Goal: Transaction & Acquisition: Purchase product/service

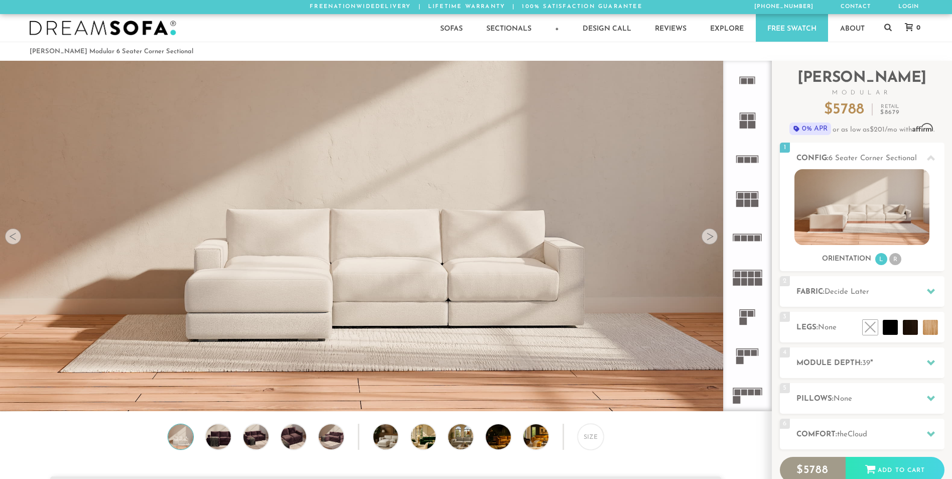
click at [745, 384] on icon at bounding box center [747, 394] width 39 height 39
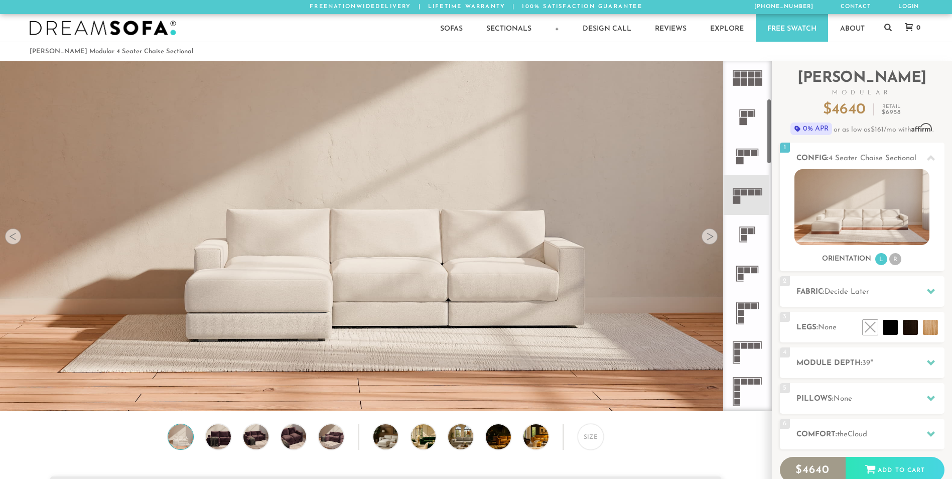
scroll to position [201, 0]
click at [747, 346] on rect at bounding box center [744, 345] width 6 height 6
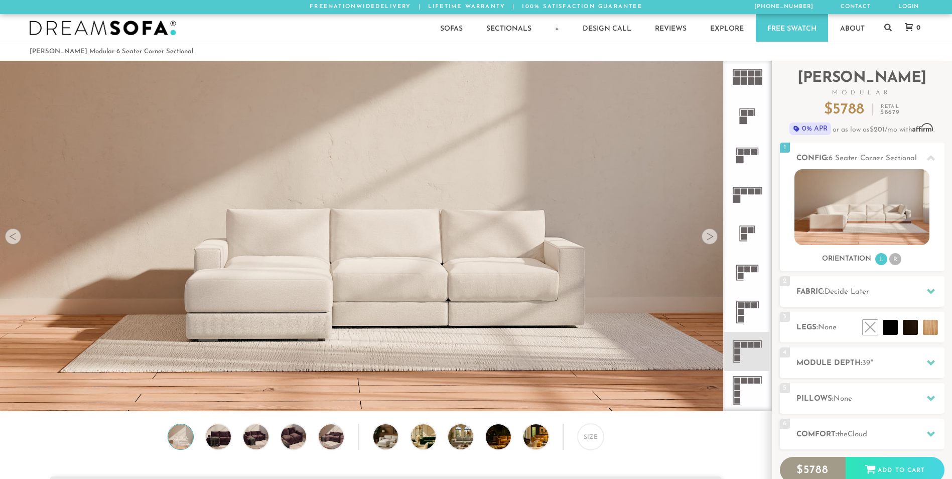
click at [749, 343] on rect at bounding box center [751, 345] width 6 height 6
click at [592, 440] on div "Size" at bounding box center [591, 437] width 26 height 26
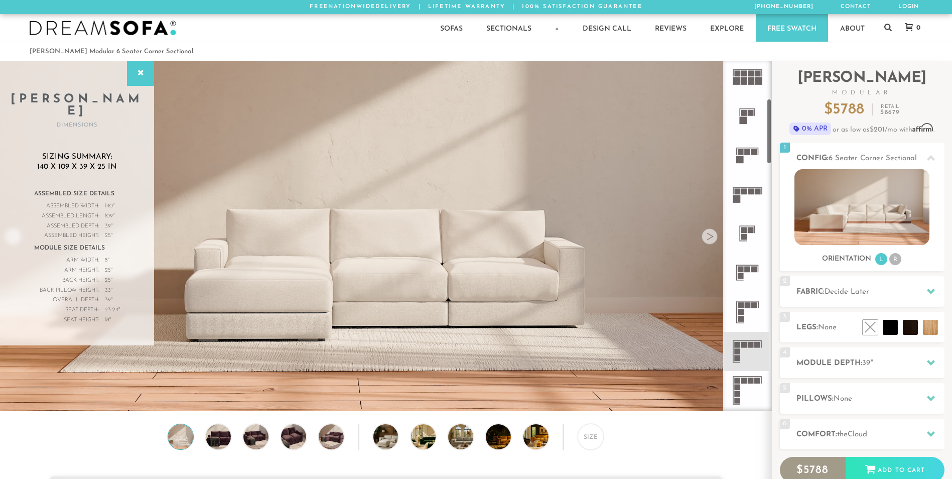
click at [711, 238] on div at bounding box center [710, 236] width 16 height 16
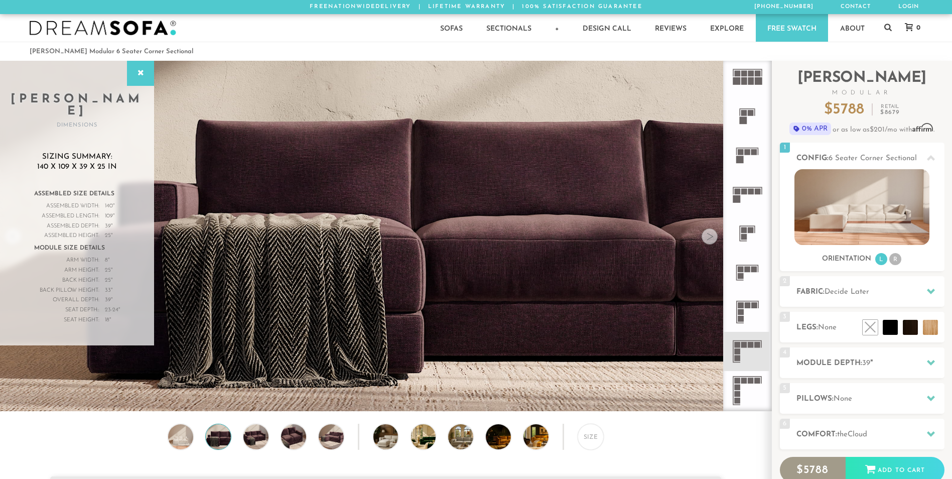
click at [705, 239] on div at bounding box center [710, 236] width 16 height 16
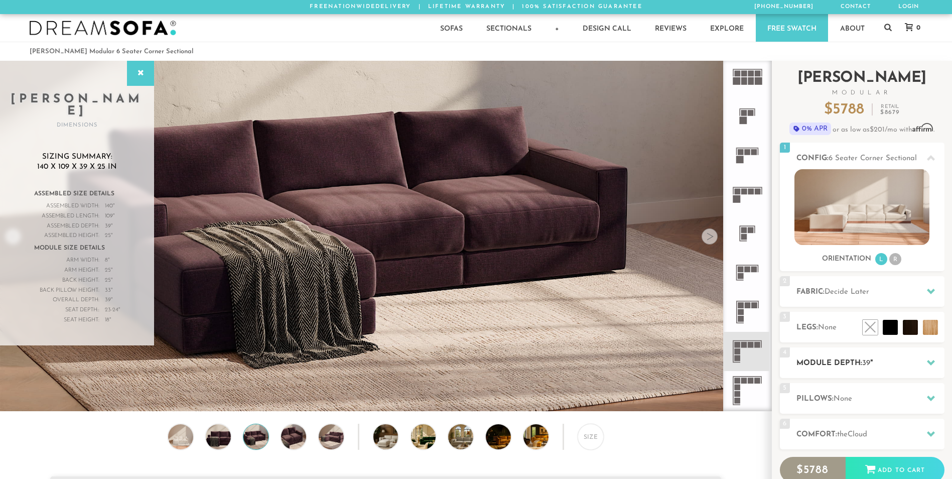
click at [883, 368] on h2 "Module Depth: 39 "" at bounding box center [871, 363] width 148 height 12
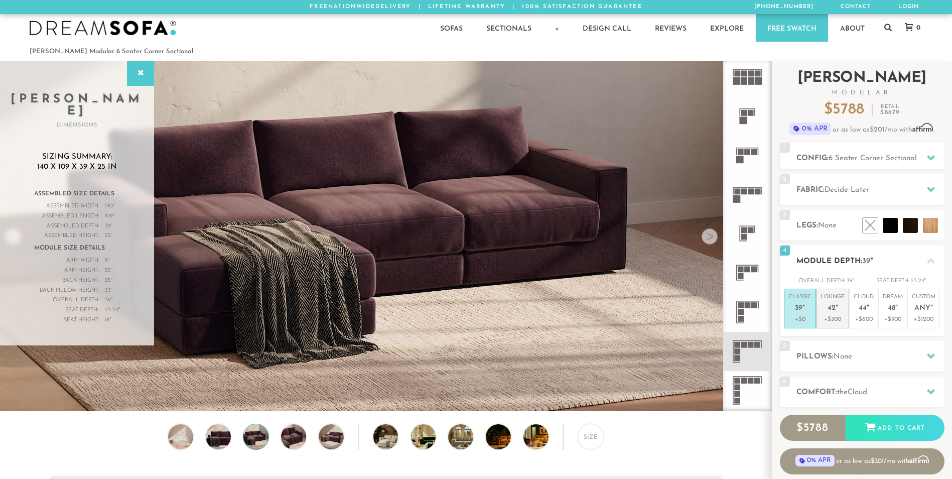
click at [846, 321] on li "Lounge 42 " +$300" at bounding box center [832, 309] width 33 height 40
click at [876, 361] on h2 "Pillows: None" at bounding box center [871, 357] width 148 height 12
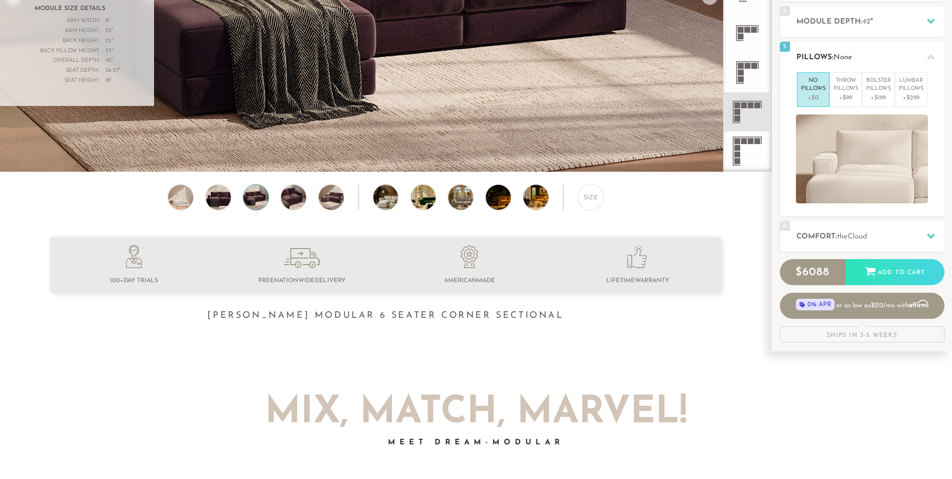
scroll to position [239, 0]
click at [877, 232] on h2 "Comfort: the Cloud" at bounding box center [871, 237] width 148 height 12
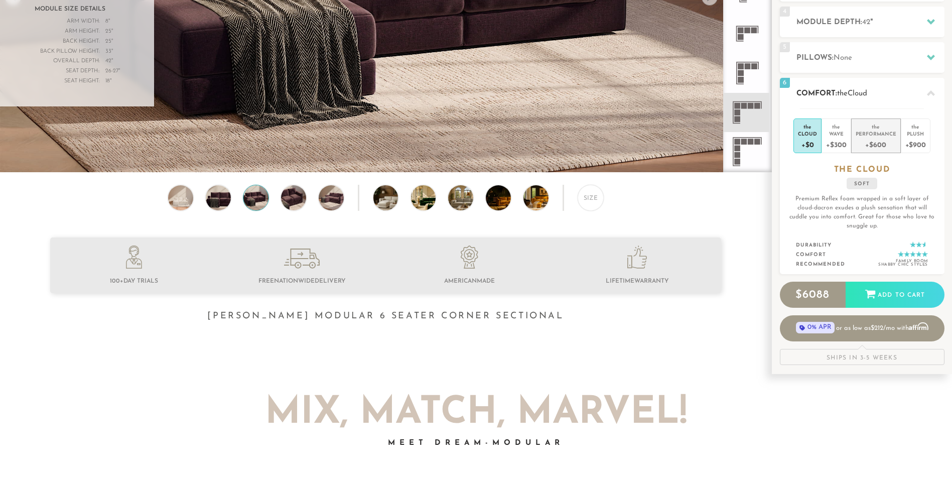
click at [860, 141] on div "+$600" at bounding box center [876, 144] width 41 height 15
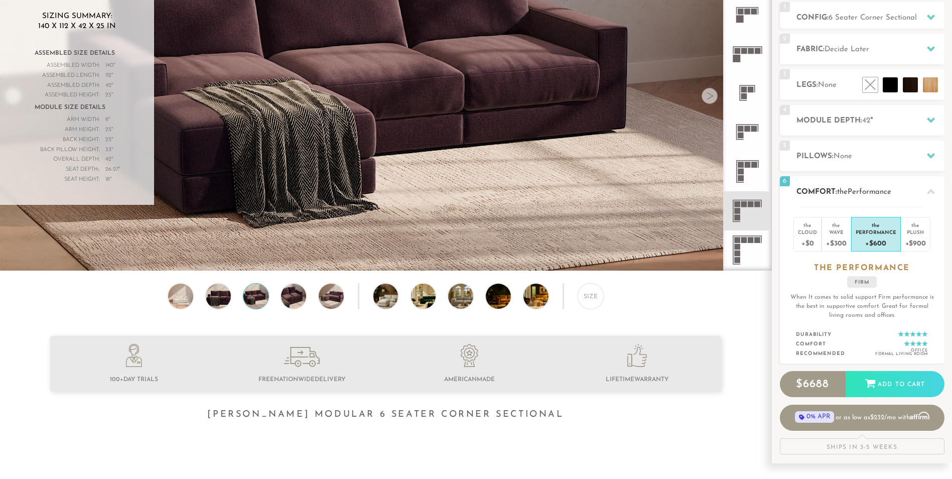
scroll to position [139, 0]
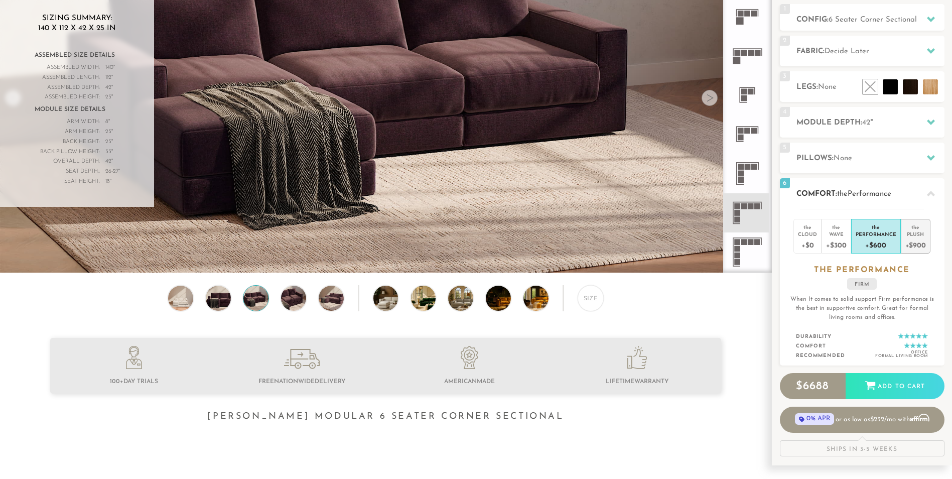
click at [917, 233] on div "Plush" at bounding box center [915, 233] width 21 height 7
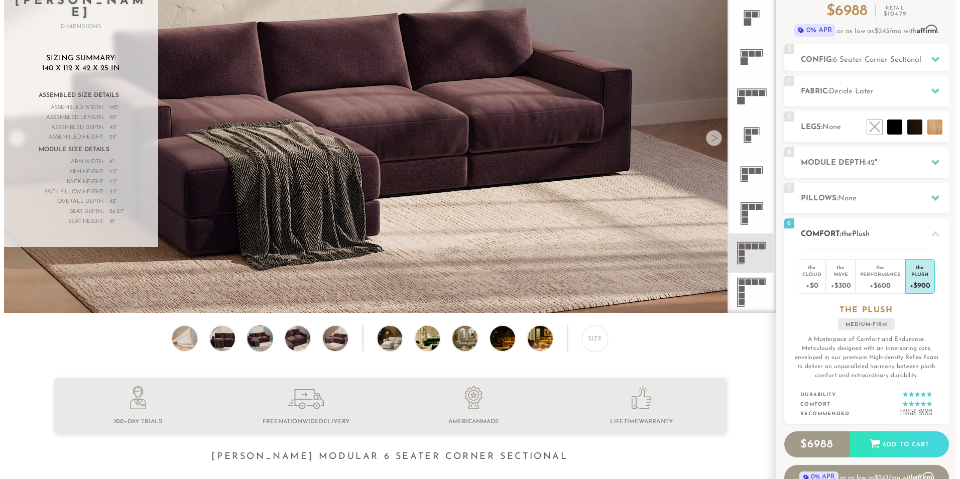
scroll to position [0, 0]
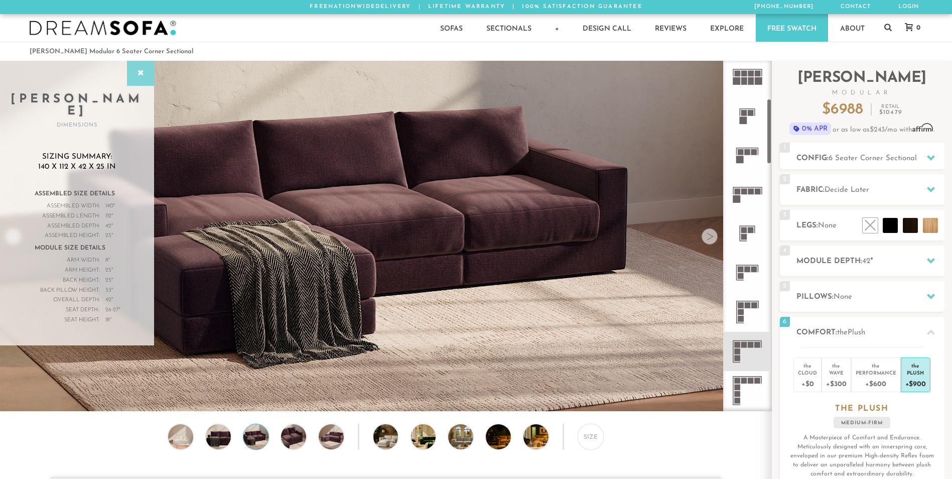
click at [140, 72] on icon at bounding box center [140, 73] width 11 height 8
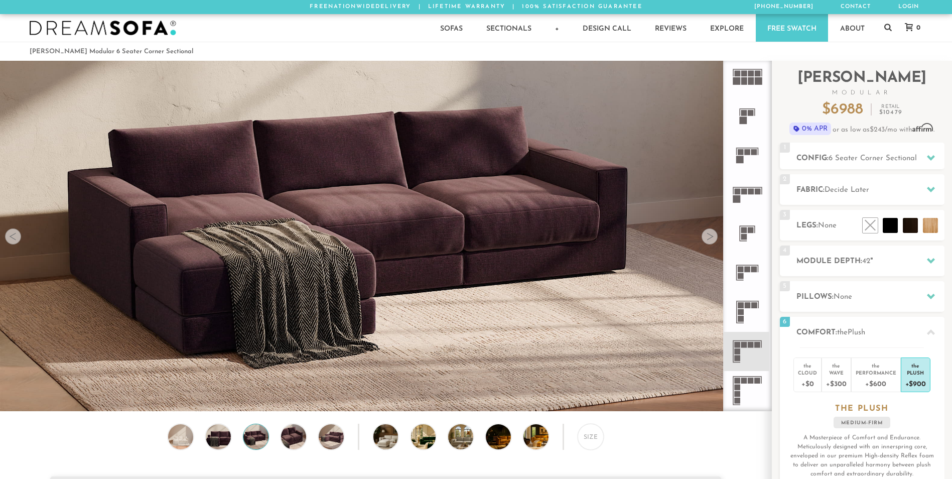
click at [703, 232] on img at bounding box center [385, 127] width 771 height 257
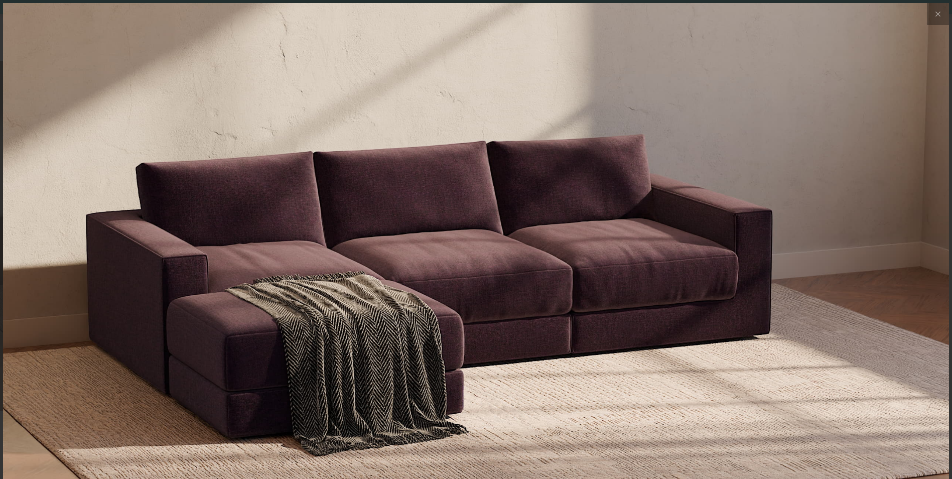
scroll to position [11753, 952]
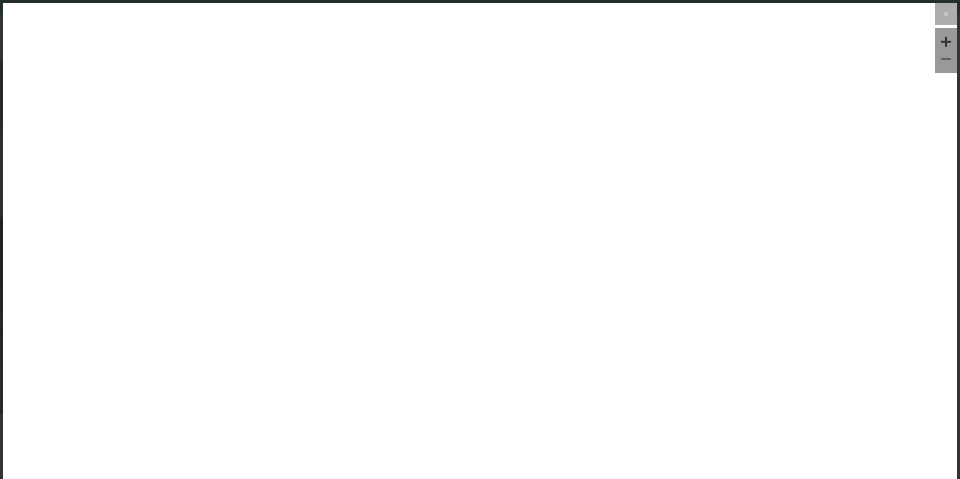
click at [705, 242] on div at bounding box center [480, 269] width 954 height 532
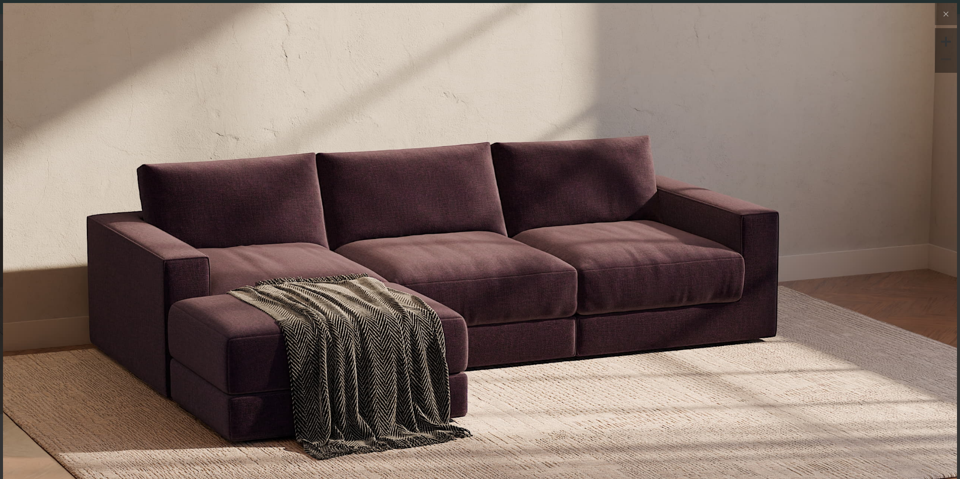
click at [900, 224] on img at bounding box center [480, 162] width 954 height 318
click at [937, 7] on button at bounding box center [946, 14] width 22 height 22
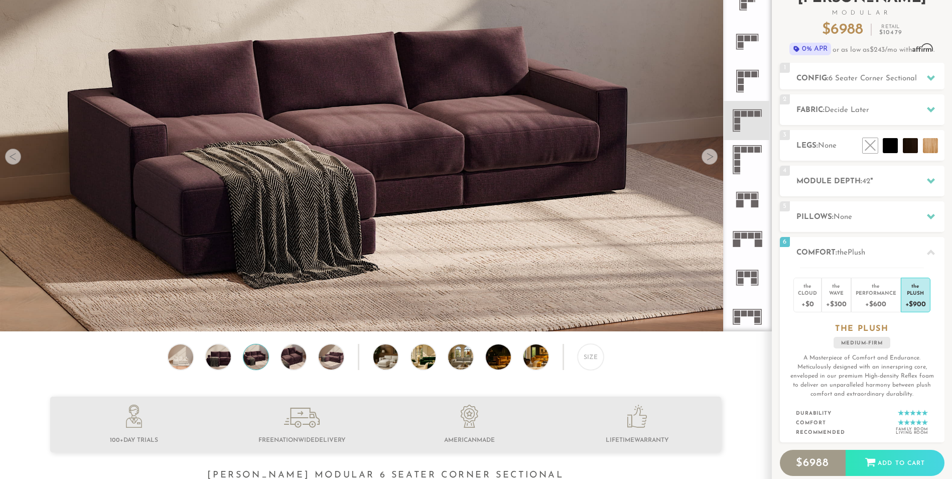
scroll to position [0, 0]
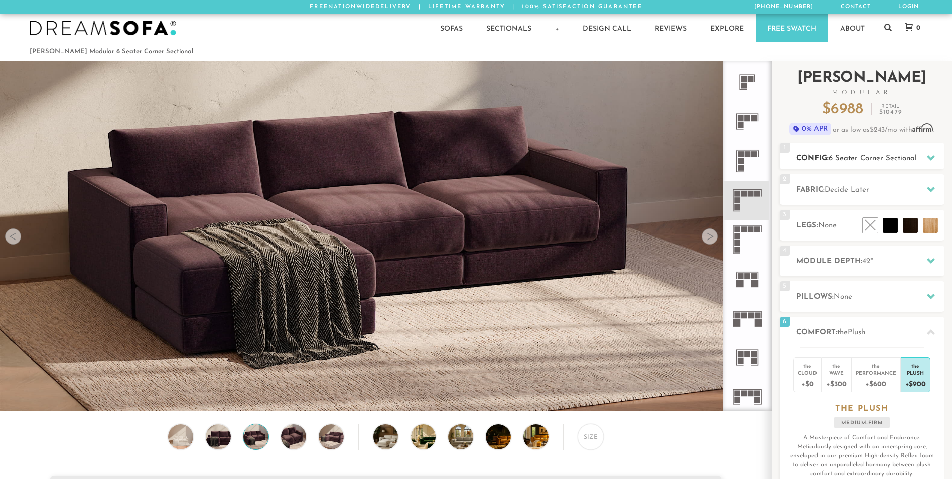
click at [917, 159] on span "6 Seater Corner Sectional" at bounding box center [873, 159] width 88 height 8
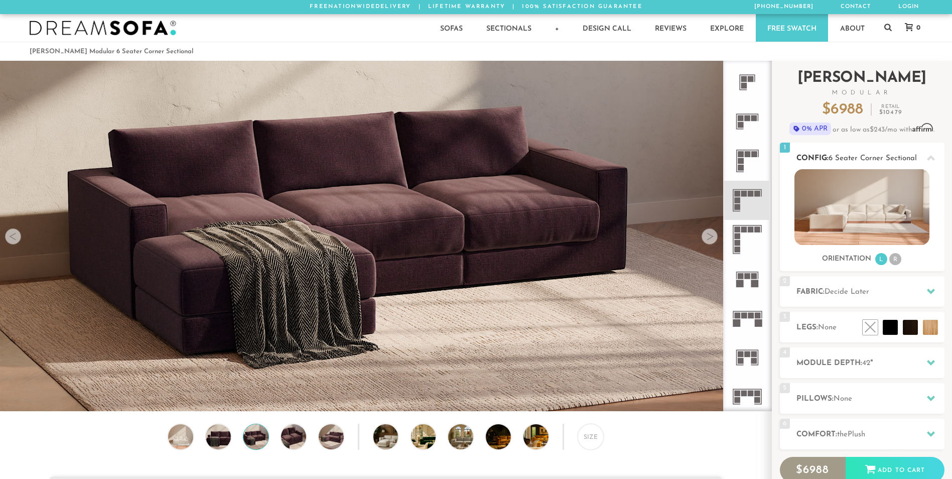
click at [901, 260] on ul "L R" at bounding box center [888, 259] width 28 height 14
click at [898, 262] on li "R" at bounding box center [895, 259] width 12 height 12
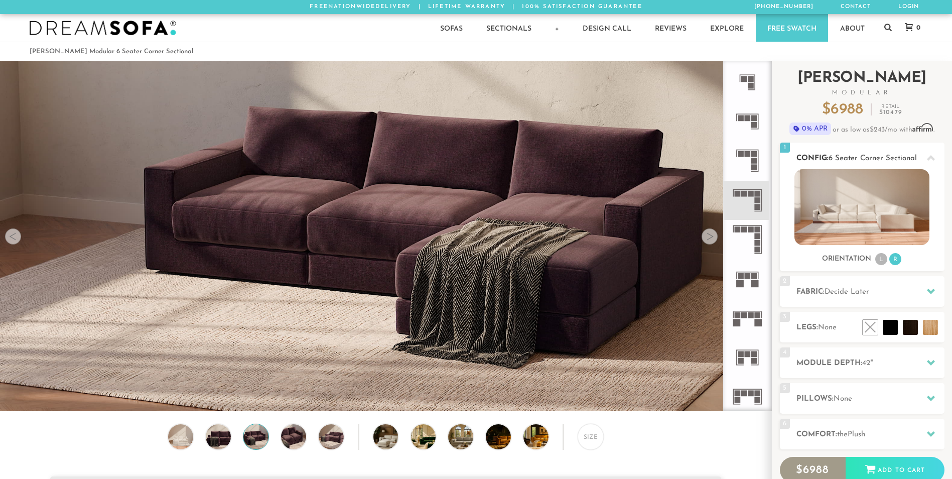
click at [883, 261] on li "L" at bounding box center [881, 259] width 12 height 12
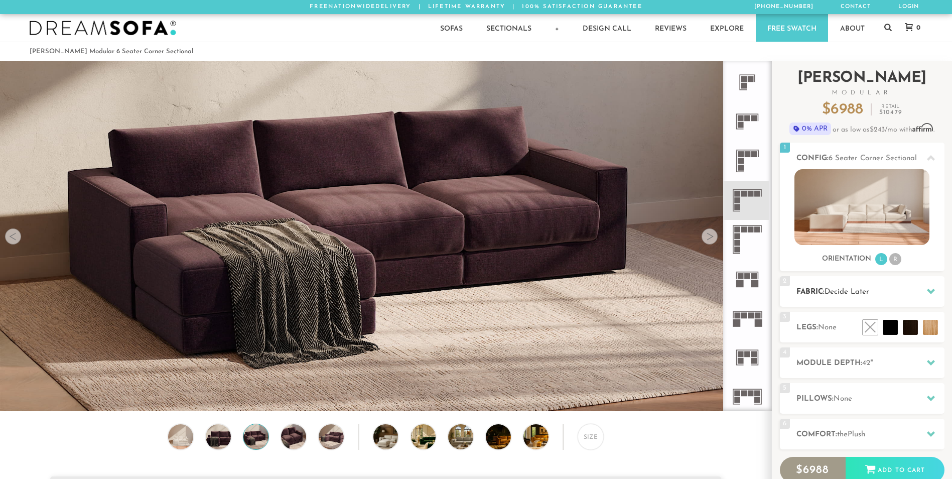
click at [849, 294] on span "Decide Later" at bounding box center [847, 292] width 45 height 8
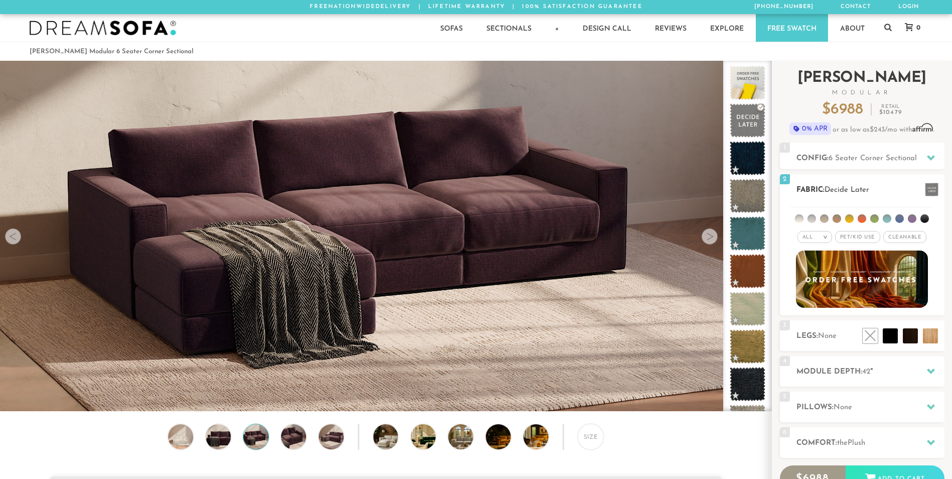
click at [844, 219] on ul at bounding box center [861, 216] width 143 height 19
click at [852, 221] on li at bounding box center [849, 218] width 9 height 9
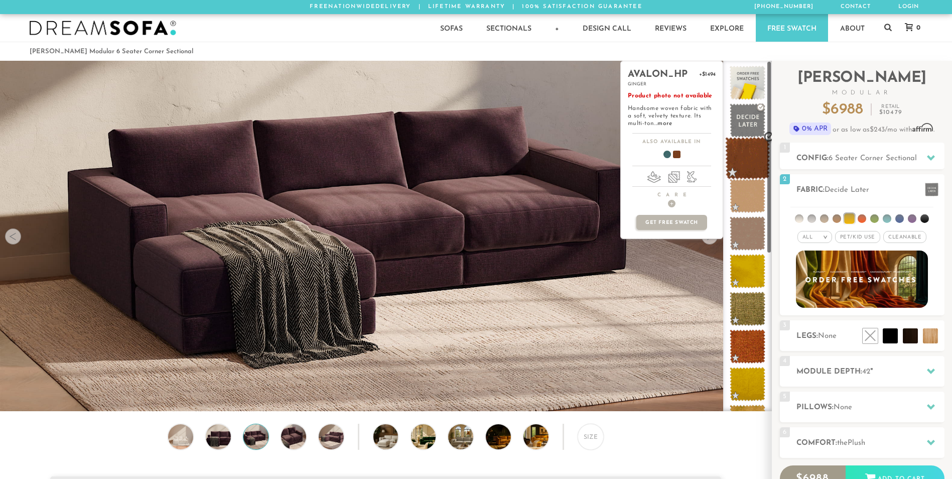
click at [748, 164] on span at bounding box center [747, 158] width 45 height 43
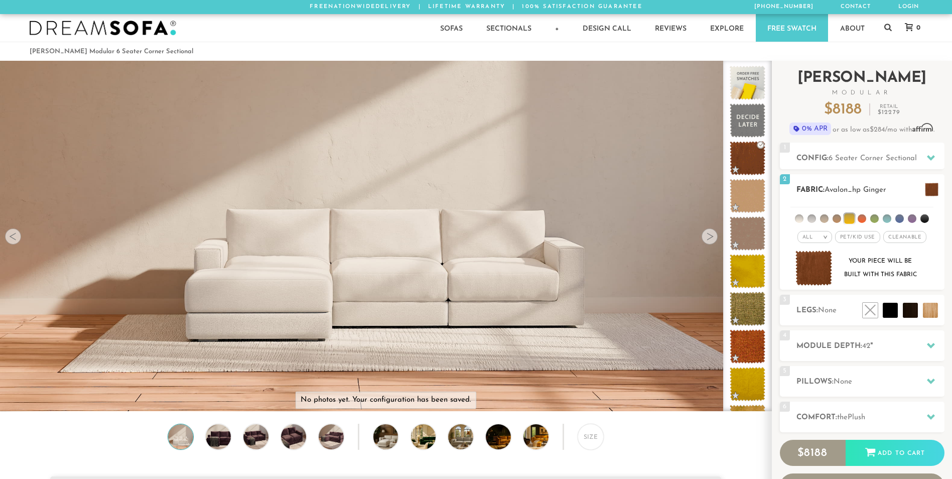
click at [847, 214] on li at bounding box center [849, 218] width 10 height 10
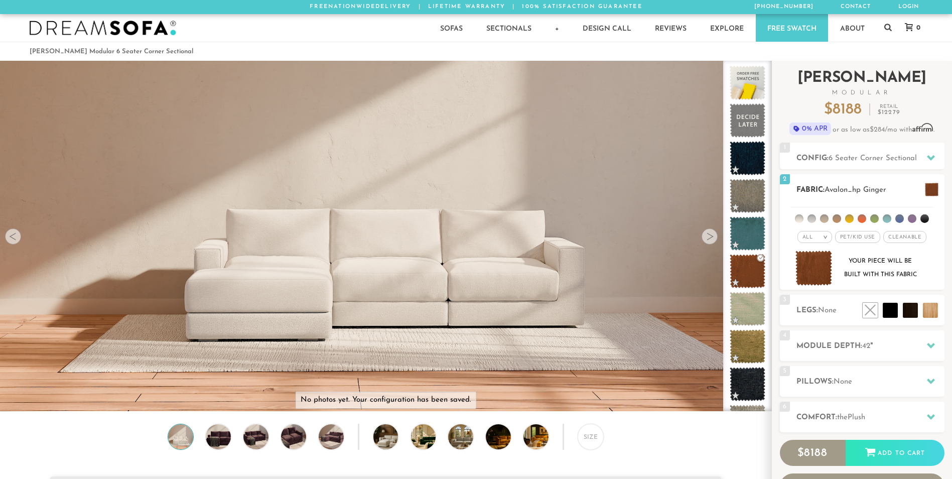
click at [850, 217] on li at bounding box center [849, 218] width 9 height 9
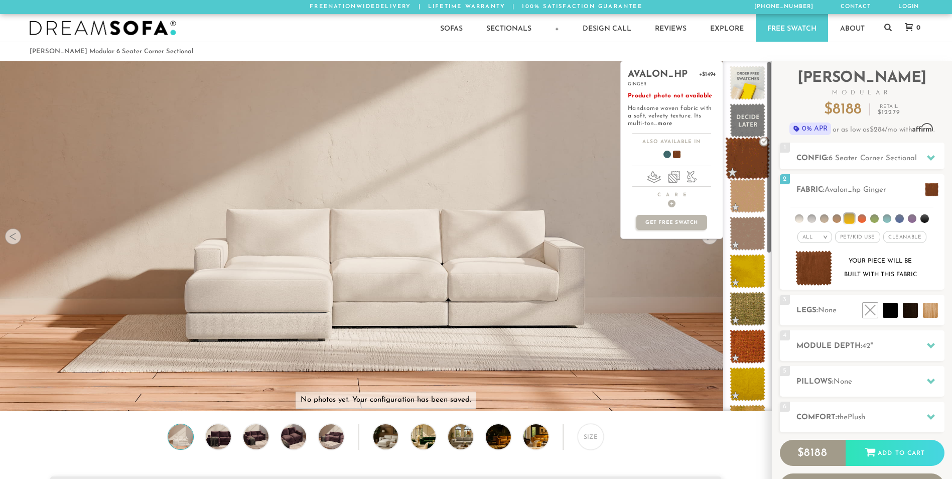
click at [747, 164] on span at bounding box center [747, 158] width 45 height 43
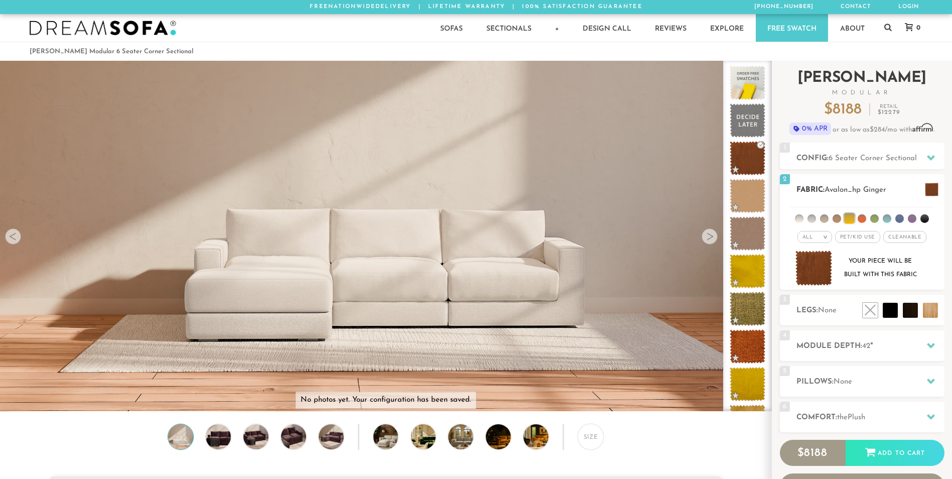
click at [861, 218] on li at bounding box center [862, 218] width 9 height 9
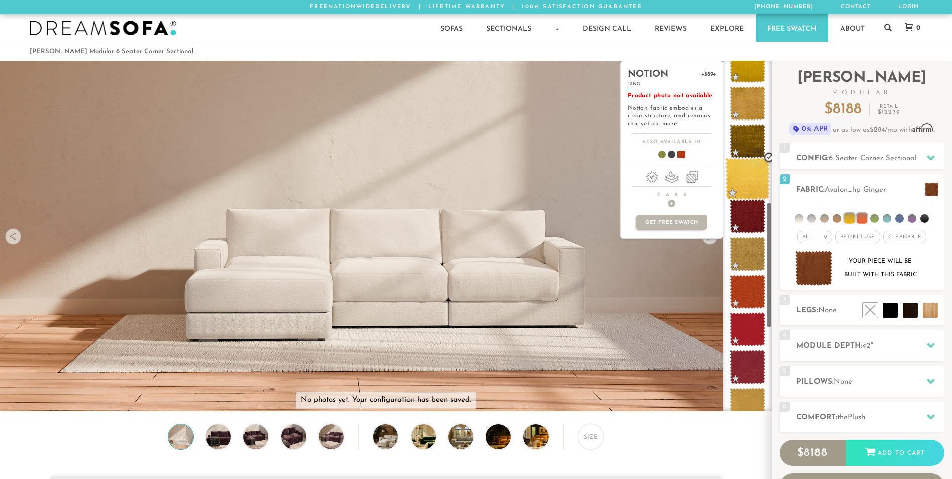
scroll to position [402, 0]
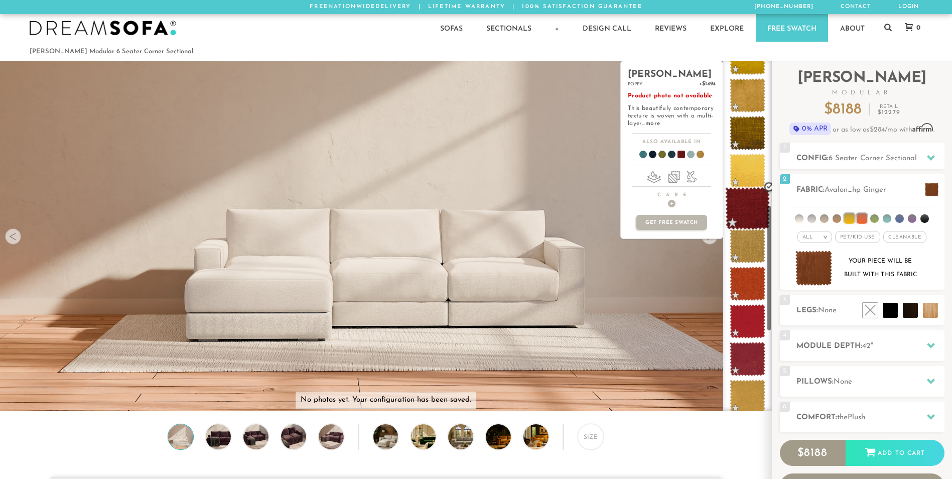
click at [752, 216] on span at bounding box center [747, 208] width 45 height 43
click at [701, 153] on span at bounding box center [696, 156] width 39 height 37
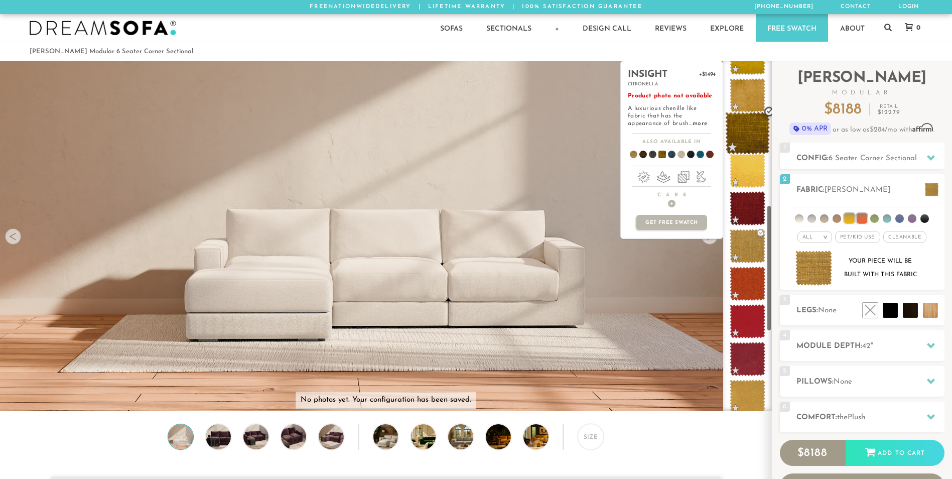
click at [749, 134] on span at bounding box center [747, 133] width 45 height 43
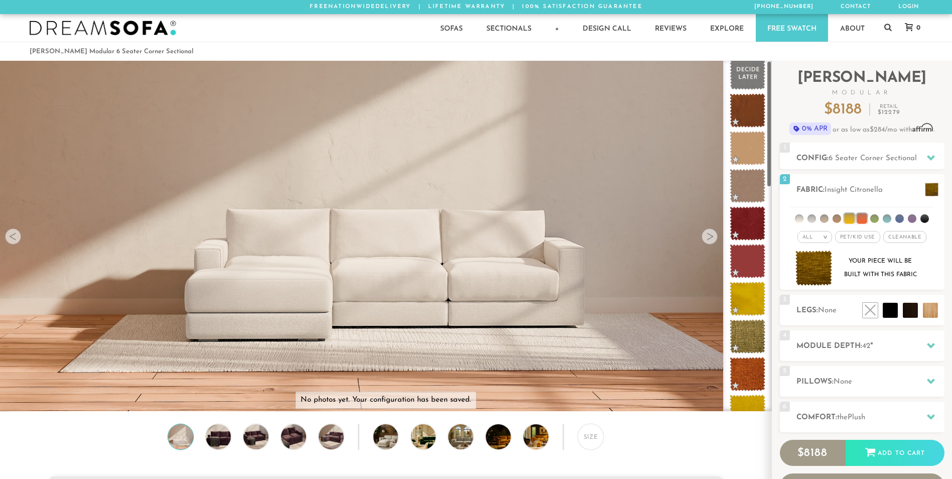
scroll to position [0, 0]
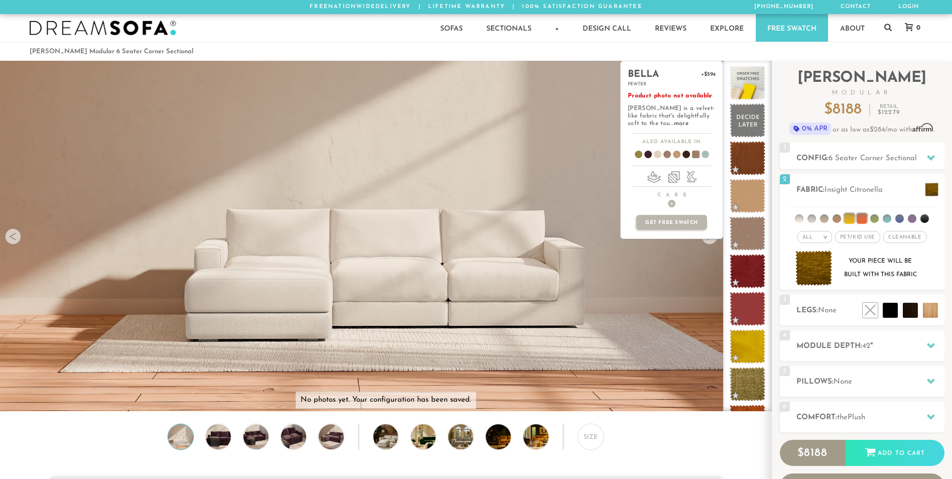
click at [706, 237] on div "bella +$594 pewter Product photo not available Bella is a velvet-like fabric th…" at bounding box center [672, 149] width 102 height 176
click at [707, 243] on div "bella +$594 pewter Product photo not available Bella is a velvet-like fabric th…" at bounding box center [671, 236] width 103 height 350
click at [680, 269] on div "bella +$594 pewter Product photo not available Bella is a velvet-like fabric th…" at bounding box center [671, 236] width 103 height 350
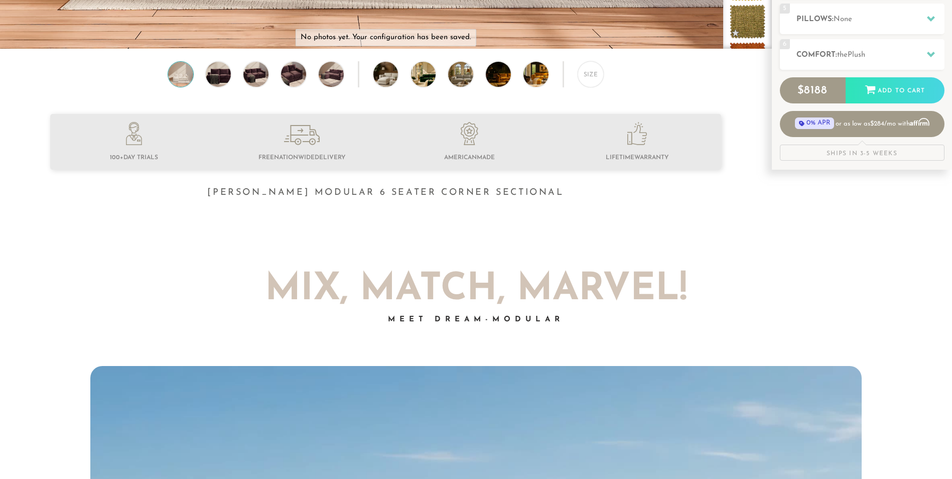
scroll to position [366, 0]
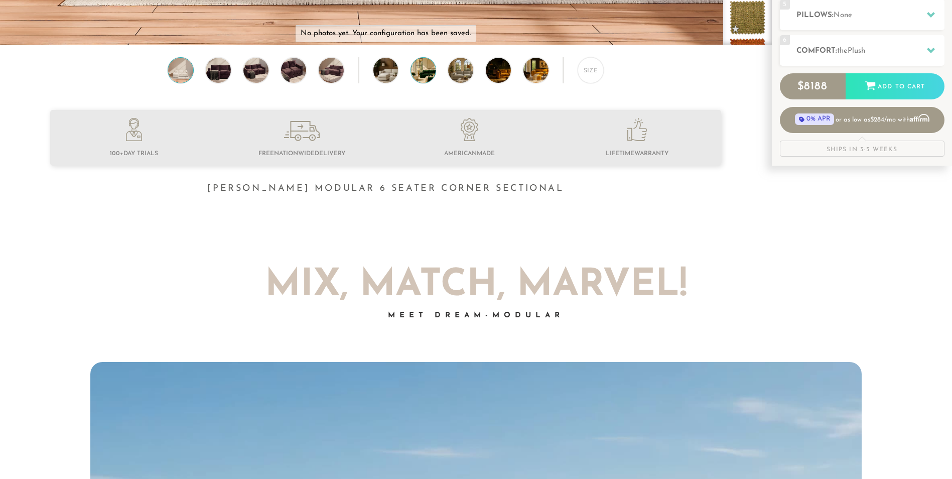
click at [423, 75] on img at bounding box center [433, 70] width 45 height 25
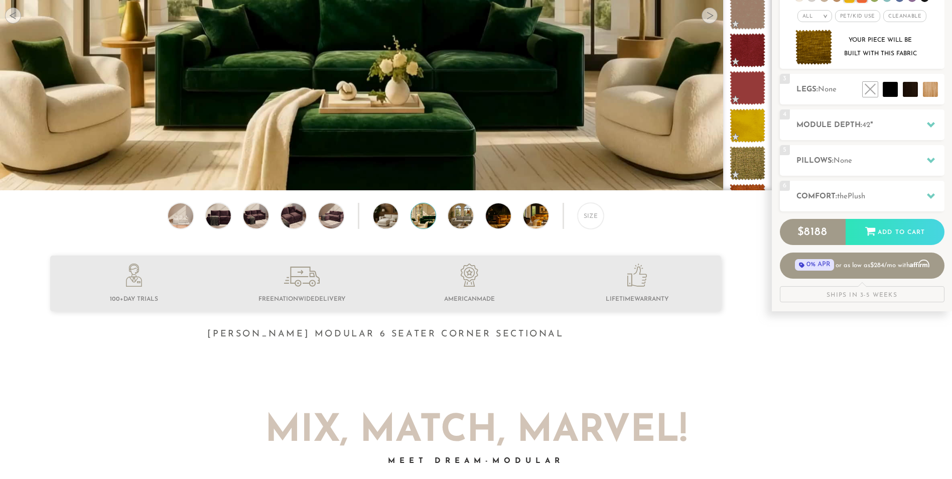
scroll to position [0, 0]
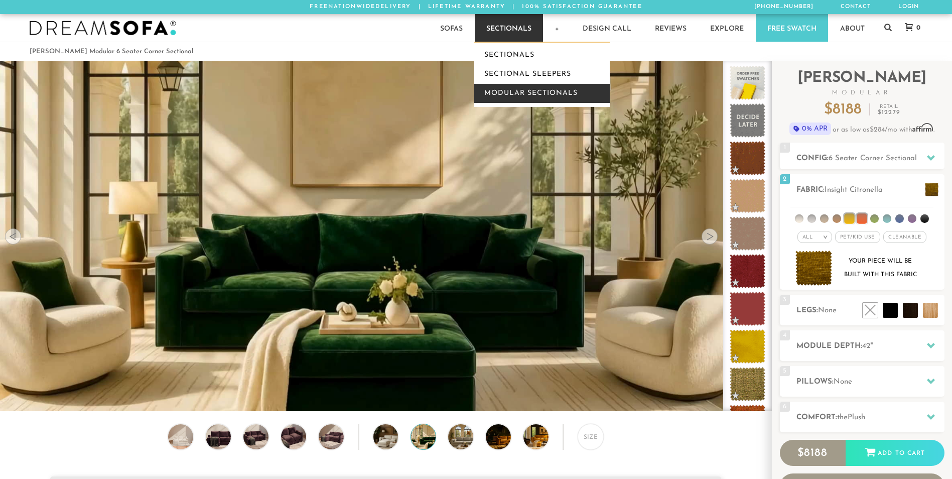
click at [530, 99] on link "Modular Sectionals" at bounding box center [542, 93] width 136 height 19
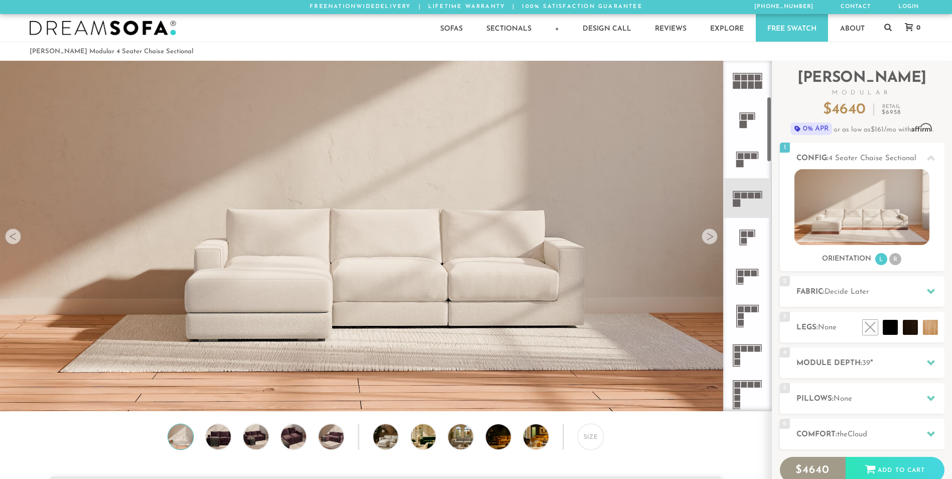
scroll to position [201, 0]
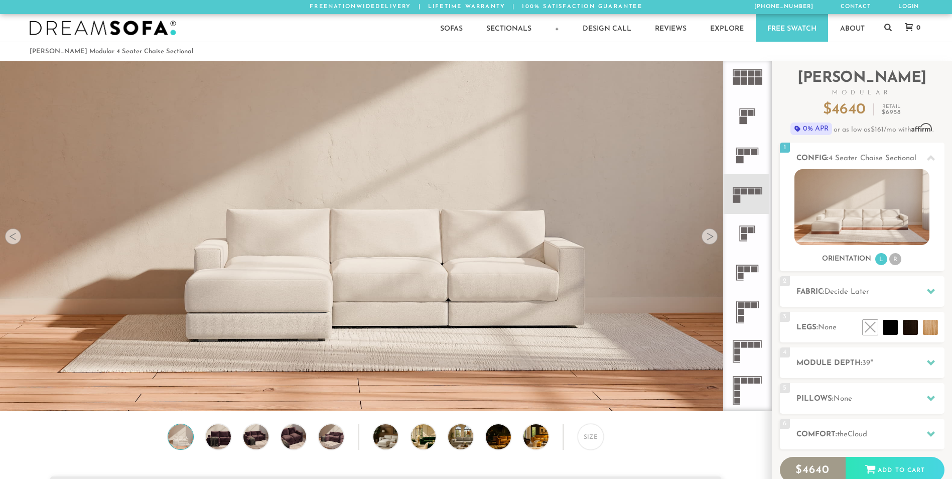
click at [746, 343] on rect at bounding box center [744, 345] width 6 height 6
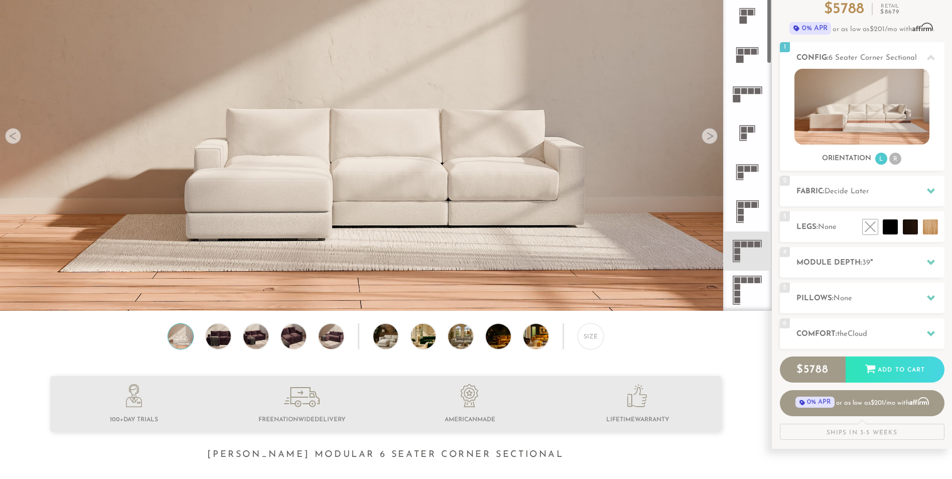
scroll to position [201, 0]
click at [735, 100] on rect at bounding box center [737, 99] width 8 height 8
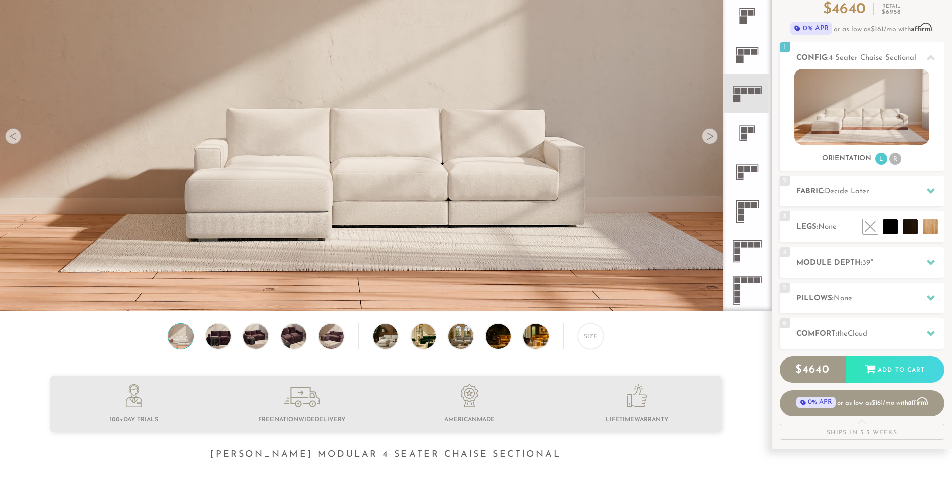
click at [743, 171] on rect at bounding box center [741, 169] width 6 height 6
click at [748, 248] on icon at bounding box center [747, 250] width 39 height 39
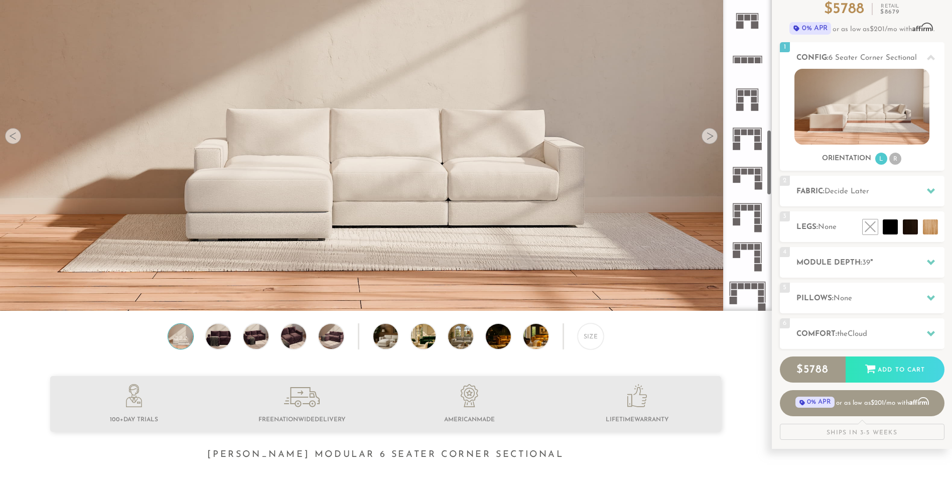
scroll to position [903, 0]
click at [745, 170] on rect at bounding box center [744, 171] width 6 height 6
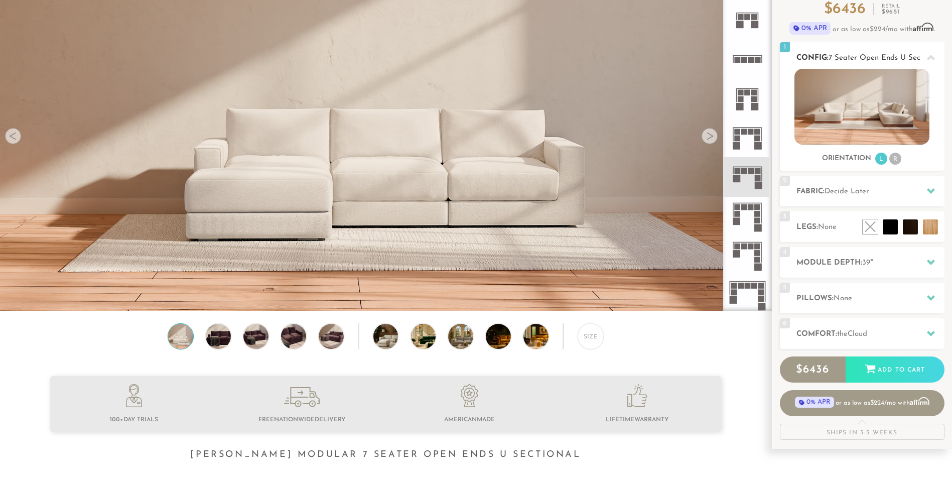
click at [896, 161] on li "R" at bounding box center [895, 159] width 12 height 12
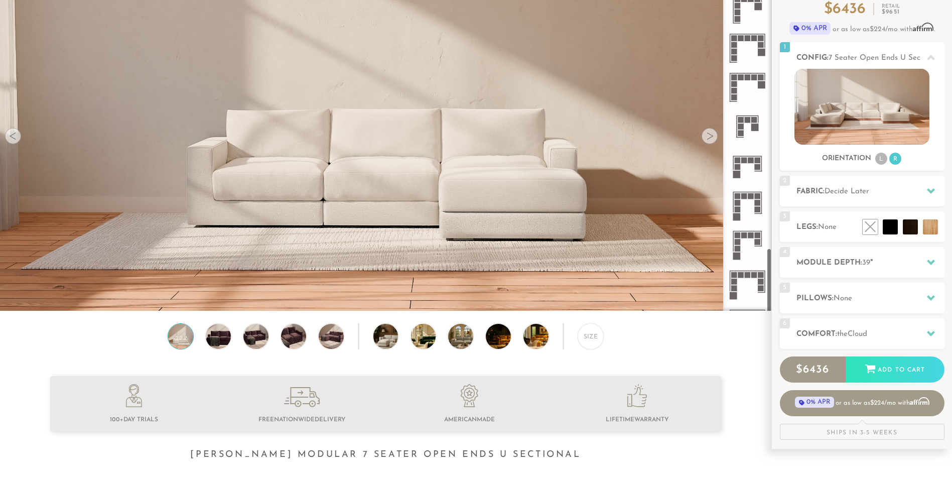
scroll to position [1533, 0]
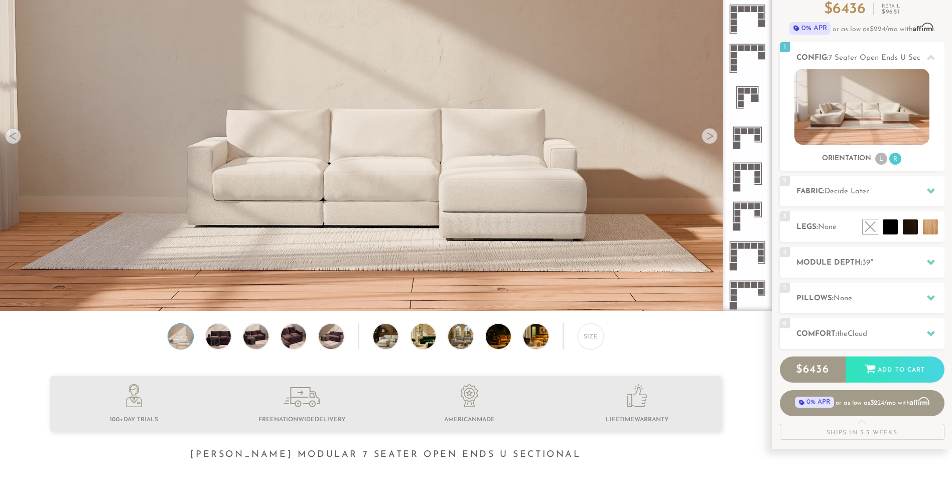
click at [745, 91] on rect at bounding box center [748, 91] width 6 height 6
click at [895, 158] on li "R" at bounding box center [895, 159] width 12 height 12
click at [897, 159] on li "R" at bounding box center [895, 159] width 12 height 12
click at [876, 161] on li "L" at bounding box center [881, 159] width 12 height 12
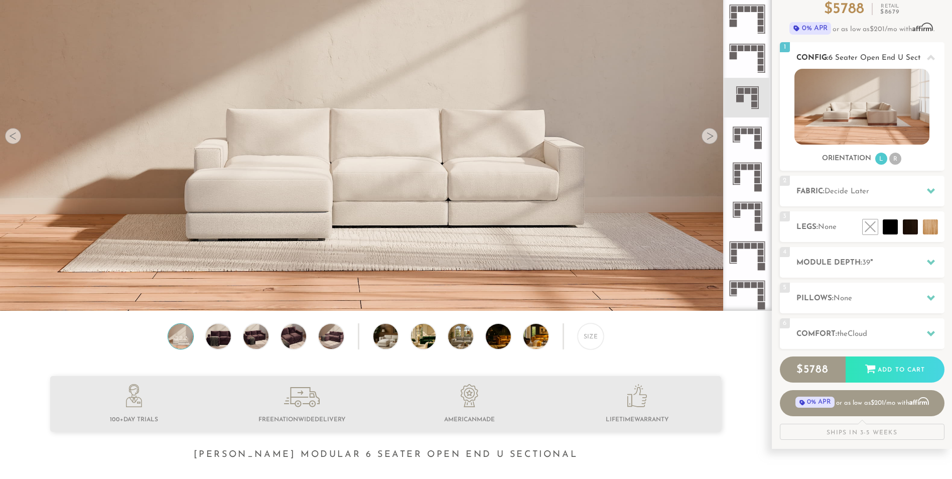
click at [895, 161] on li "R" at bounding box center [895, 159] width 12 height 12
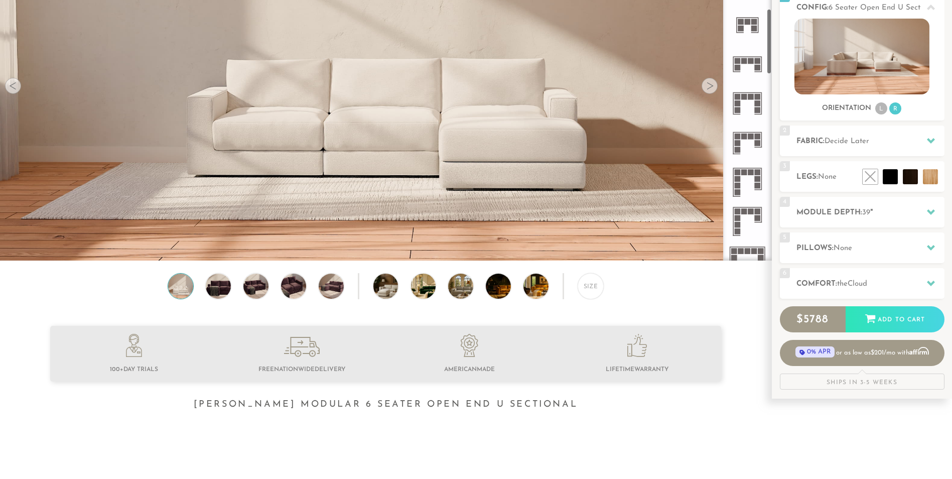
scroll to position [523, 0]
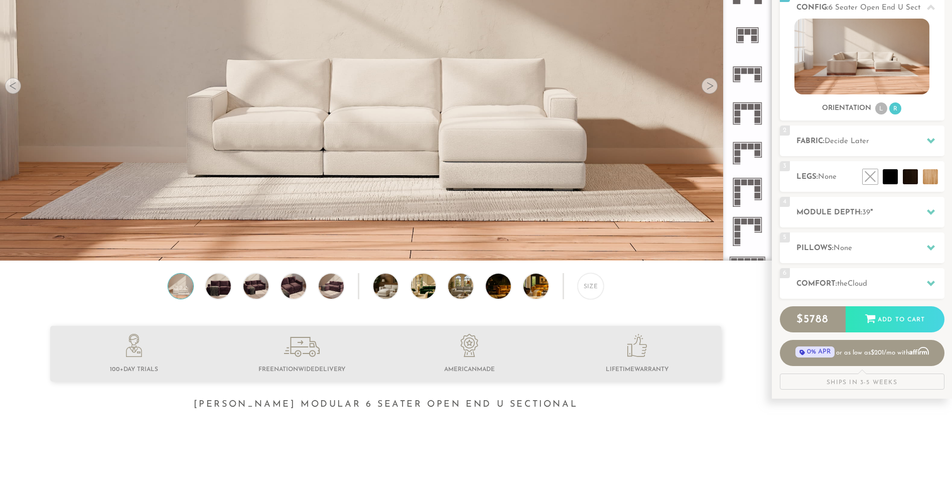
click at [754, 151] on icon at bounding box center [747, 153] width 39 height 39
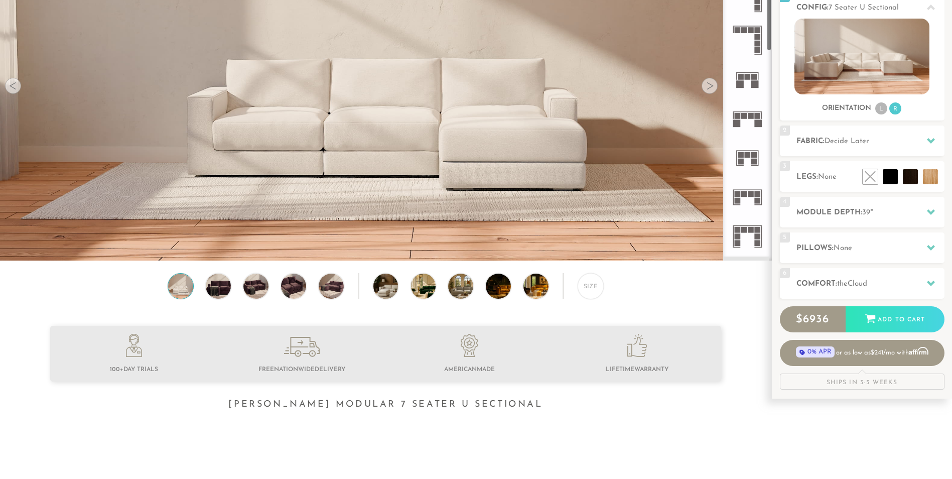
scroll to position [402, 0]
click at [748, 113] on rect at bounding box center [751, 115] width 6 height 6
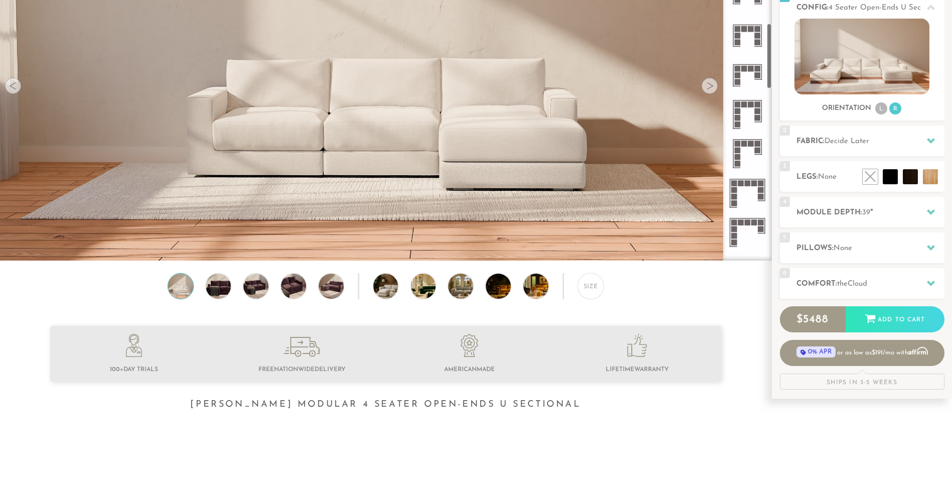
scroll to position [602, 0]
click at [751, 147] on icon at bounding box center [747, 152] width 39 height 39
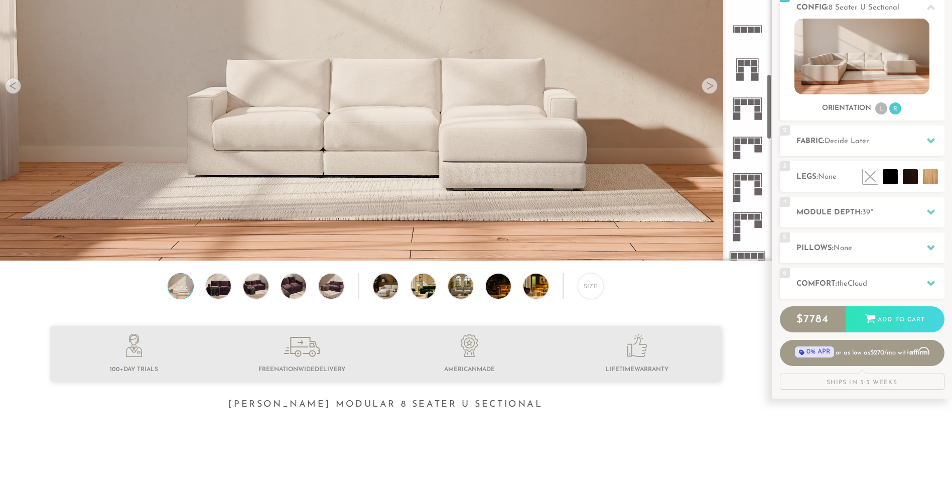
scroll to position [903, 0]
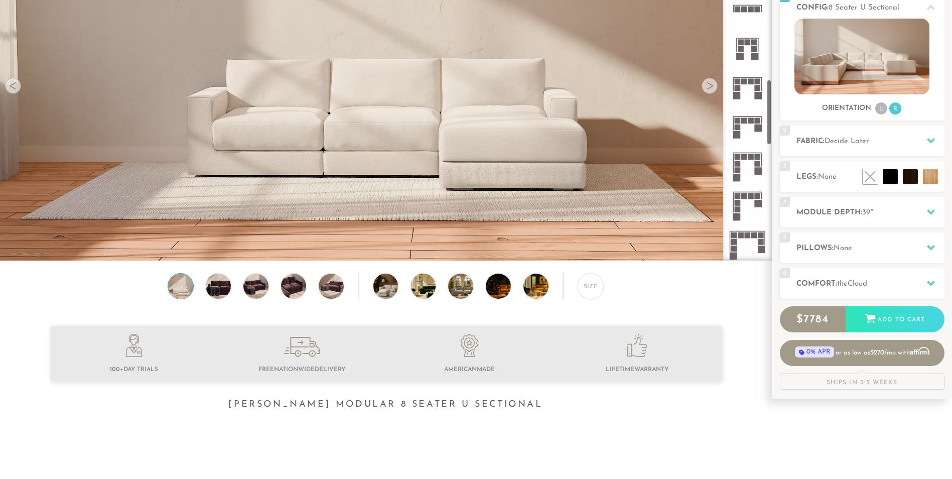
click at [757, 126] on rect at bounding box center [759, 128] width 8 height 8
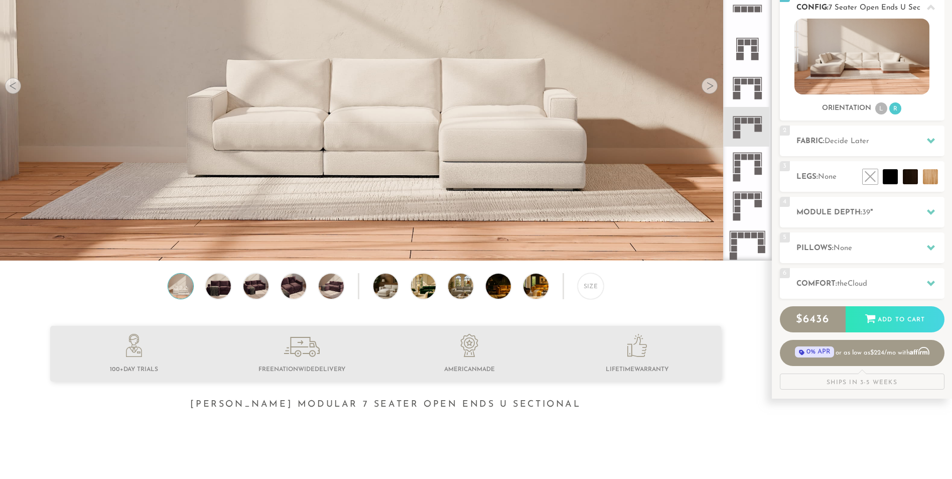
click at [842, 58] on img at bounding box center [861, 57] width 135 height 76
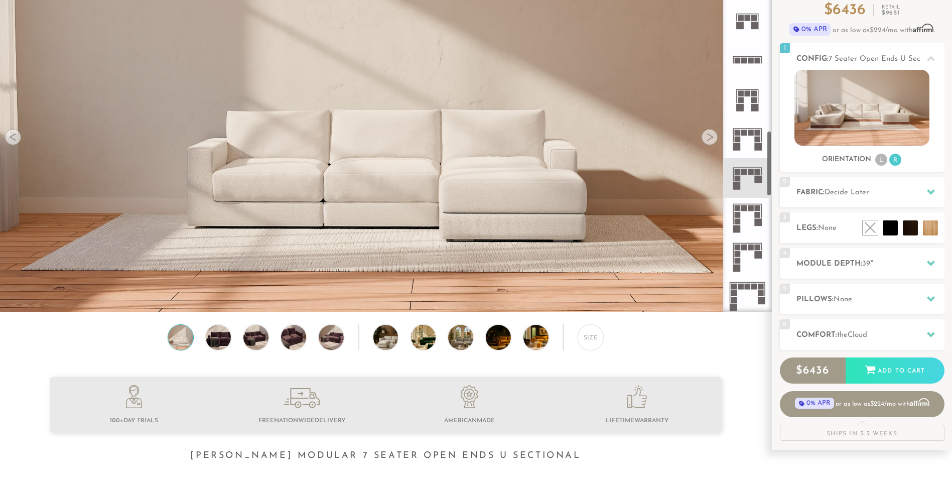
scroll to position [100, 0]
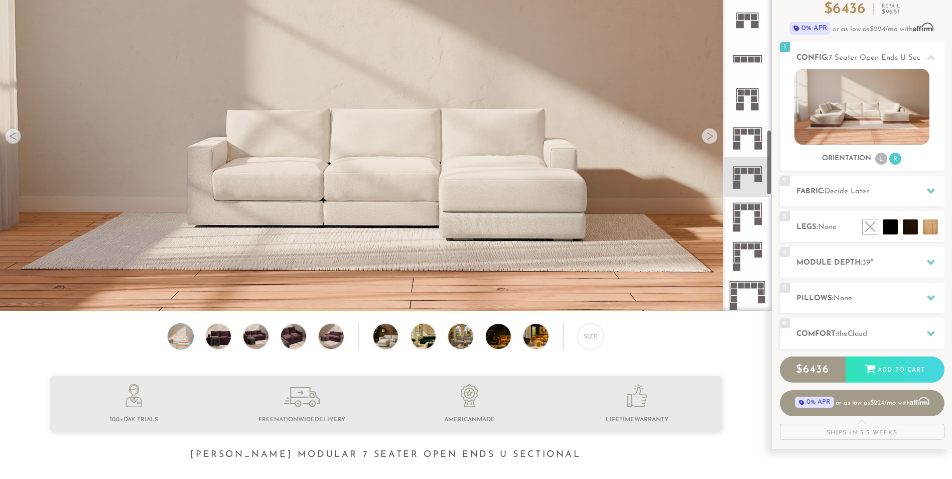
click at [711, 136] on div at bounding box center [710, 136] width 16 height 16
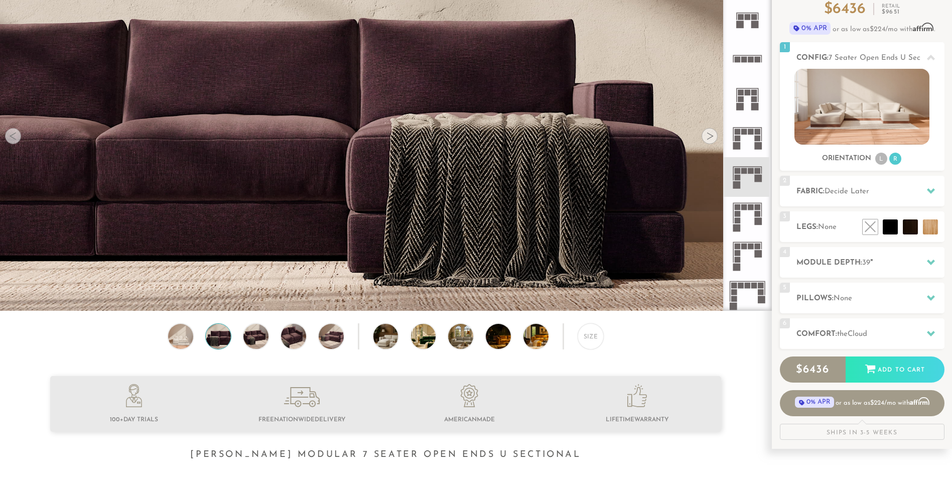
click at [711, 136] on div at bounding box center [710, 136] width 16 height 16
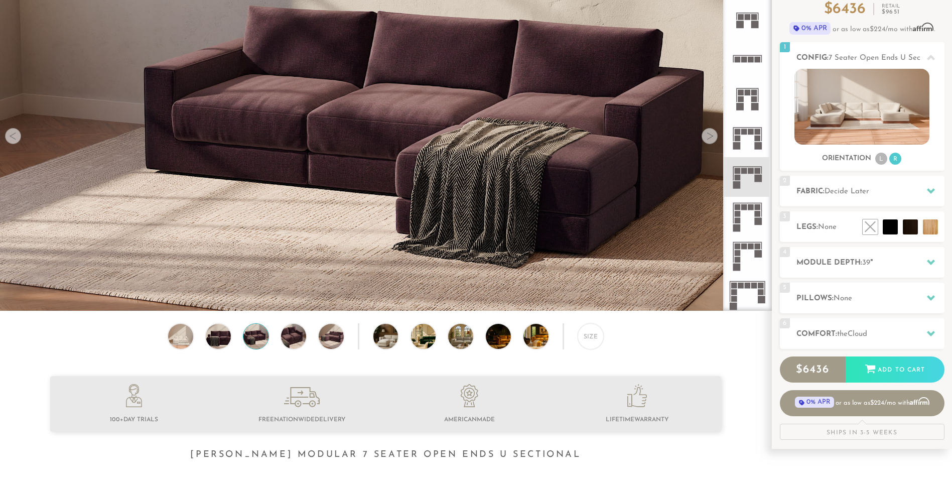
click at [711, 136] on div at bounding box center [710, 136] width 16 height 16
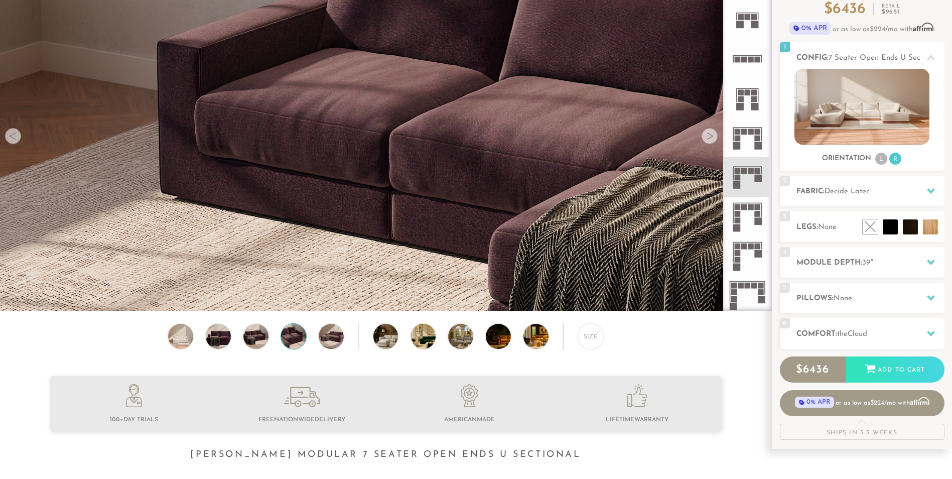
click at [711, 136] on div at bounding box center [710, 136] width 16 height 16
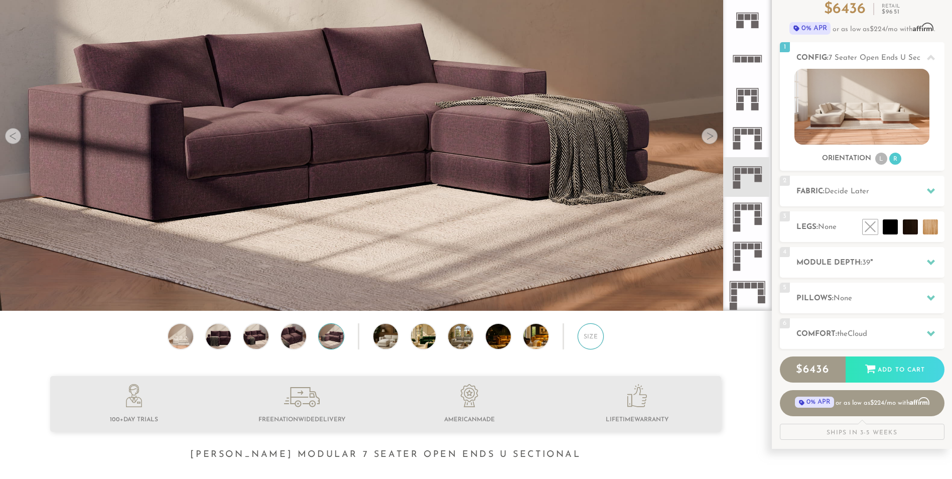
click at [597, 340] on div "Size" at bounding box center [591, 336] width 26 height 26
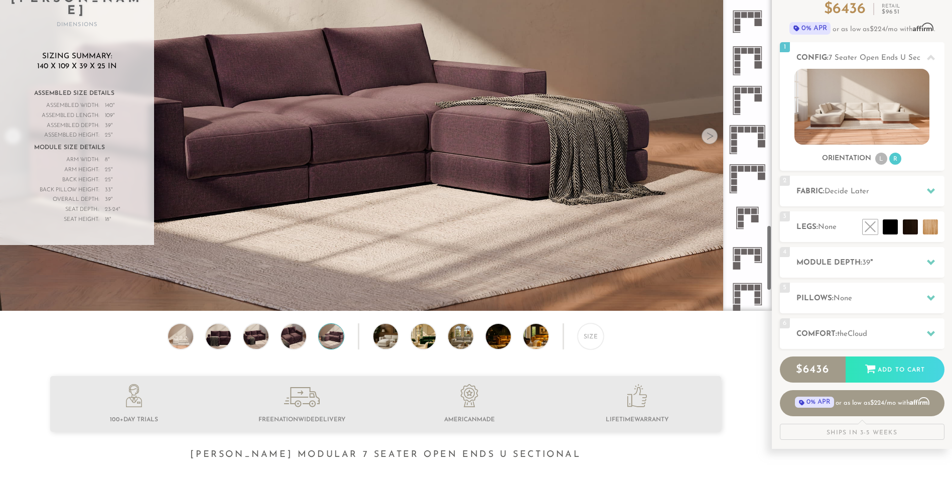
scroll to position [1415, 0]
click at [744, 211] on icon at bounding box center [747, 214] width 39 height 39
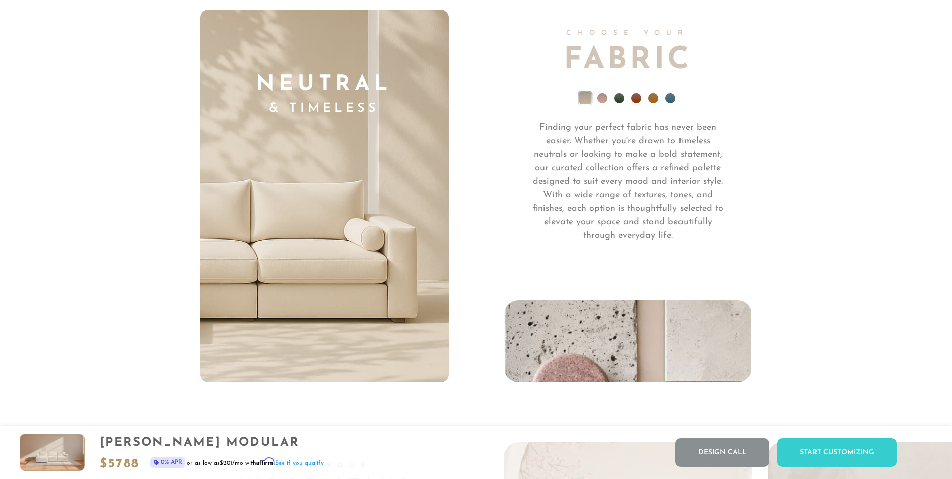
scroll to position [7866, 0]
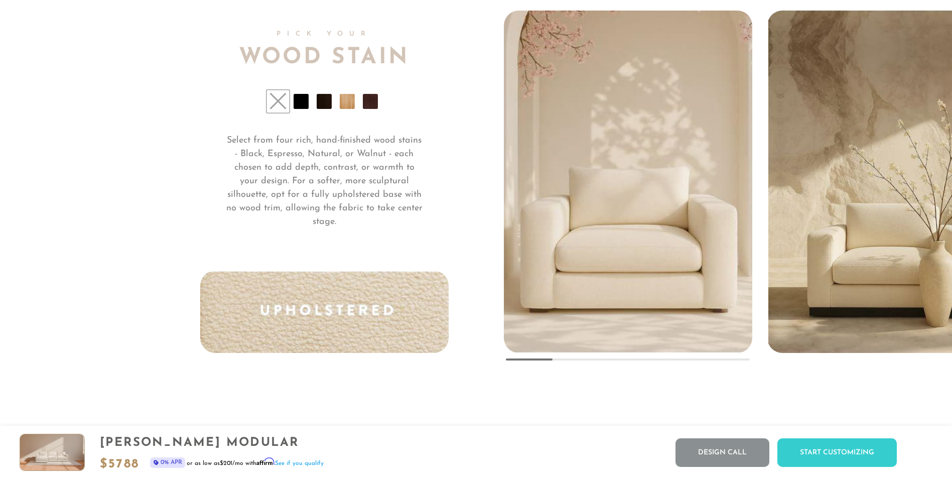
click at [299, 106] on li at bounding box center [301, 101] width 15 height 15
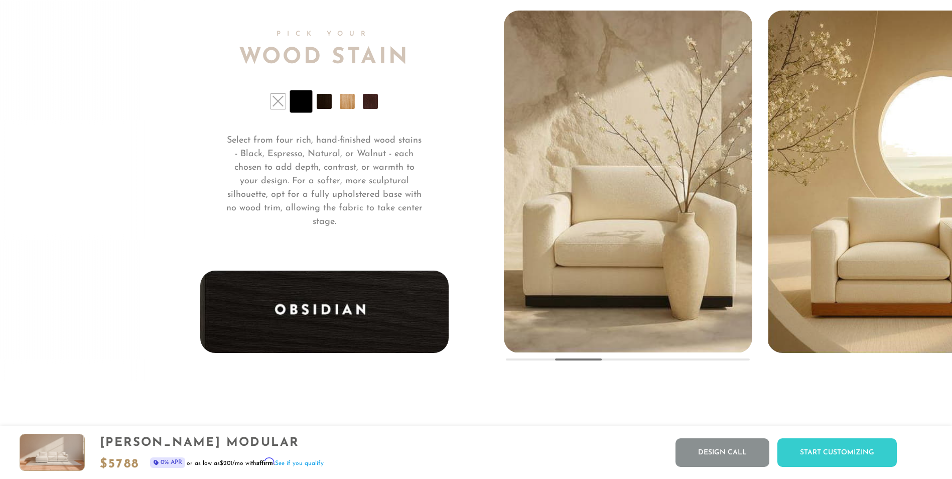
click at [324, 109] on li at bounding box center [324, 101] width 15 height 15
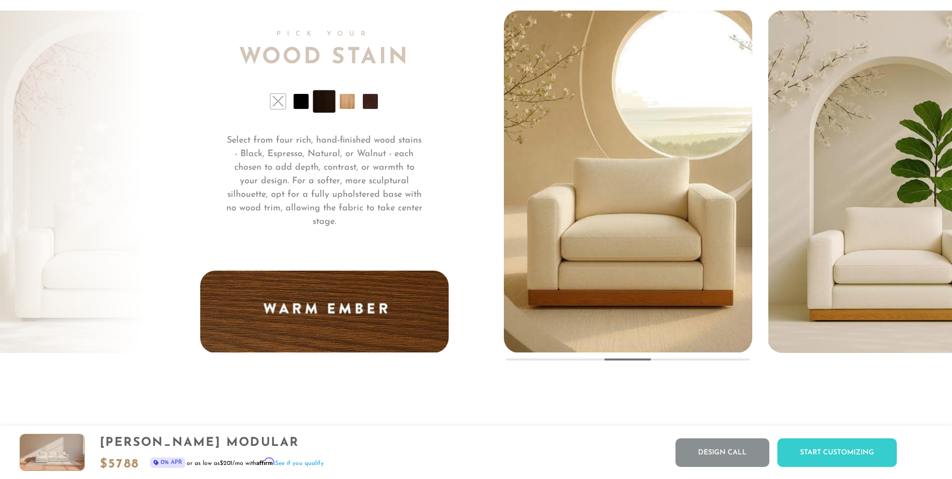
click at [344, 109] on li at bounding box center [347, 101] width 15 height 15
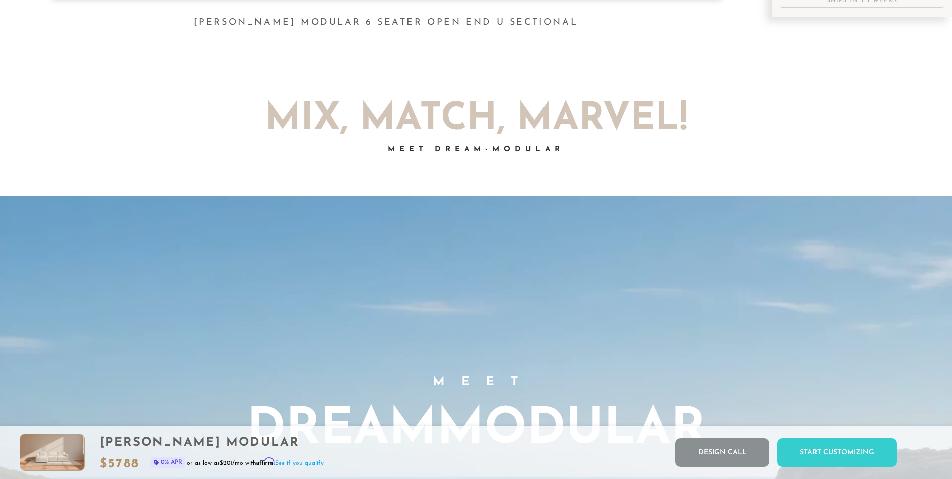
scroll to position [0, 0]
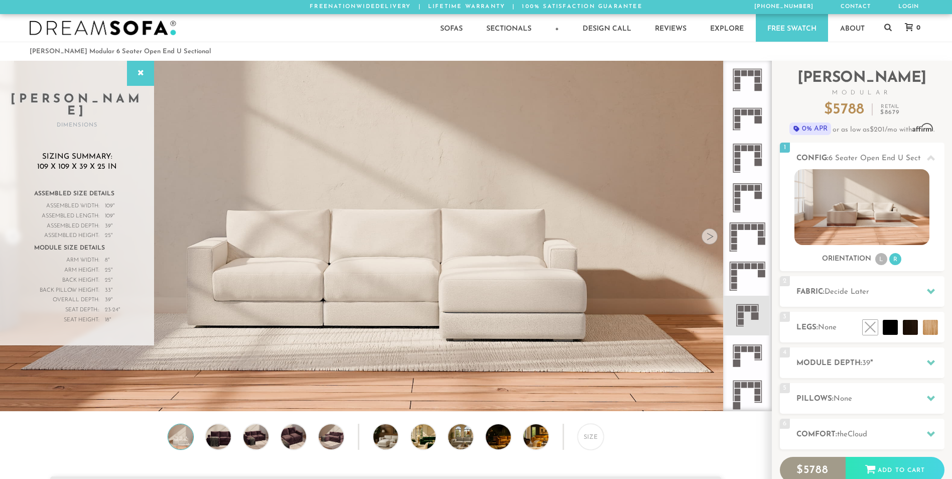
click at [750, 115] on rect at bounding box center [751, 112] width 6 height 6
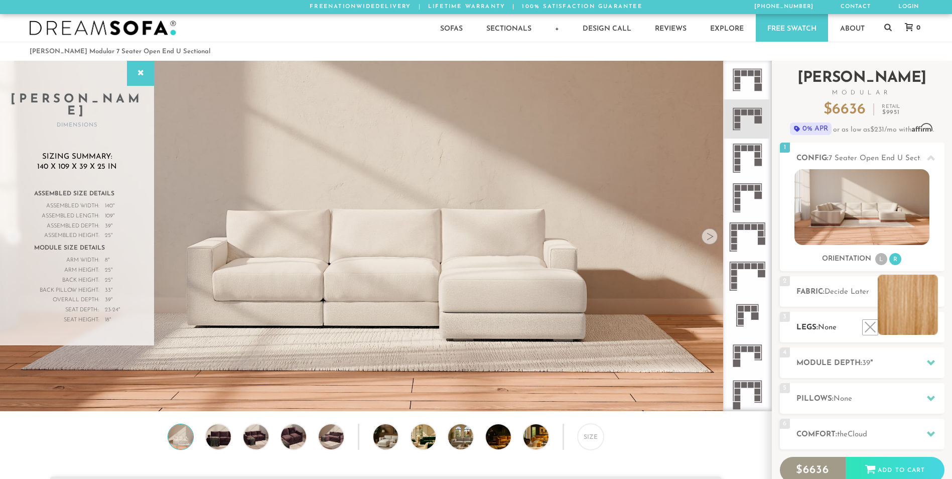
click at [927, 324] on li at bounding box center [908, 305] width 60 height 60
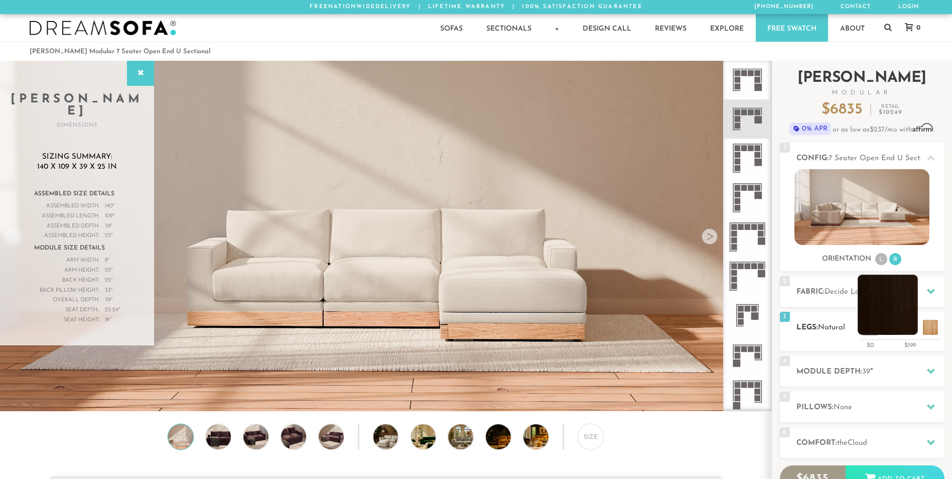
click at [911, 329] on li at bounding box center [888, 305] width 60 height 60
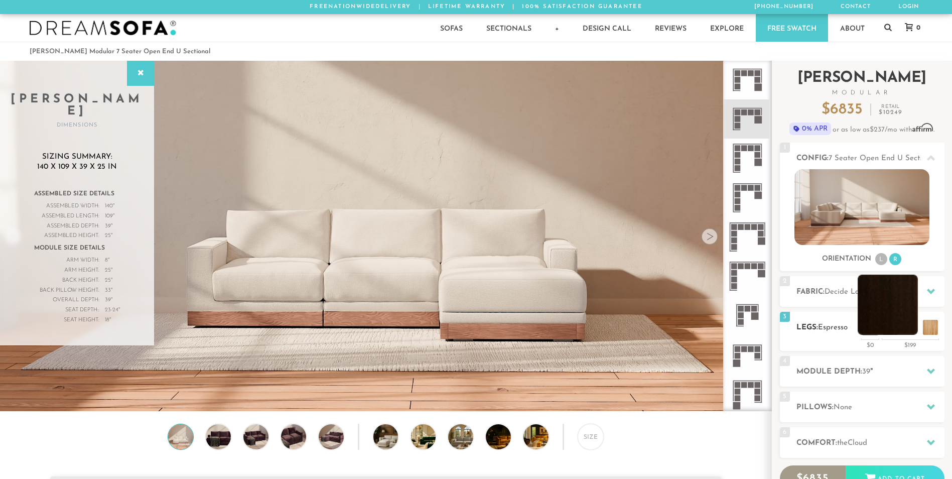
click at [907, 327] on li at bounding box center [888, 305] width 60 height 60
click at [927, 330] on li at bounding box center [908, 305] width 60 height 60
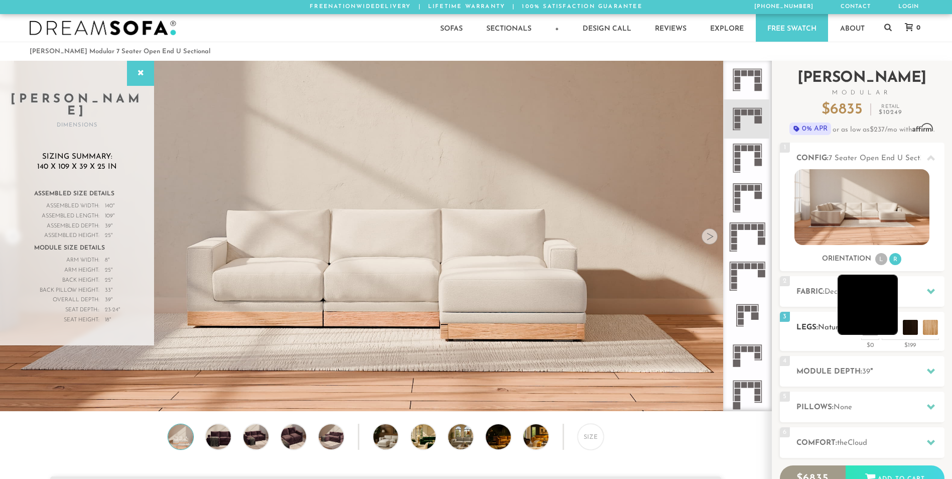
click at [896, 332] on li at bounding box center [868, 305] width 60 height 60
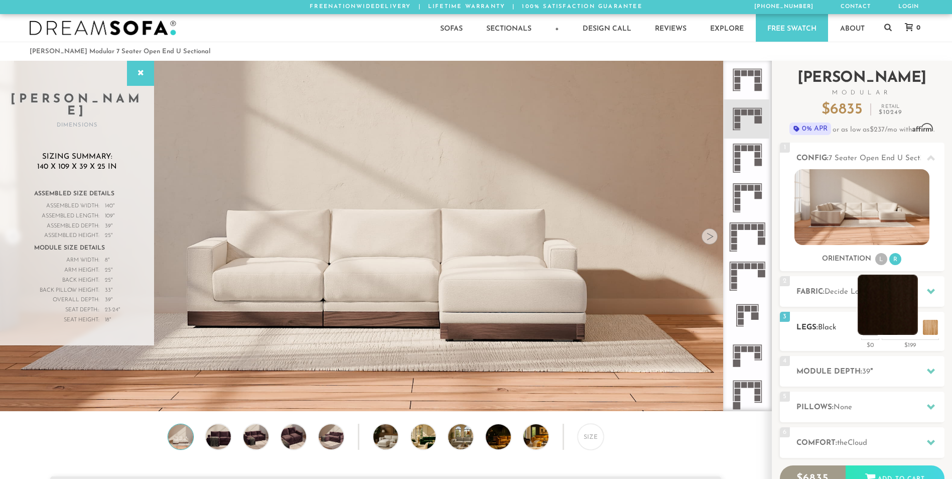
click at [907, 328] on li at bounding box center [888, 305] width 60 height 60
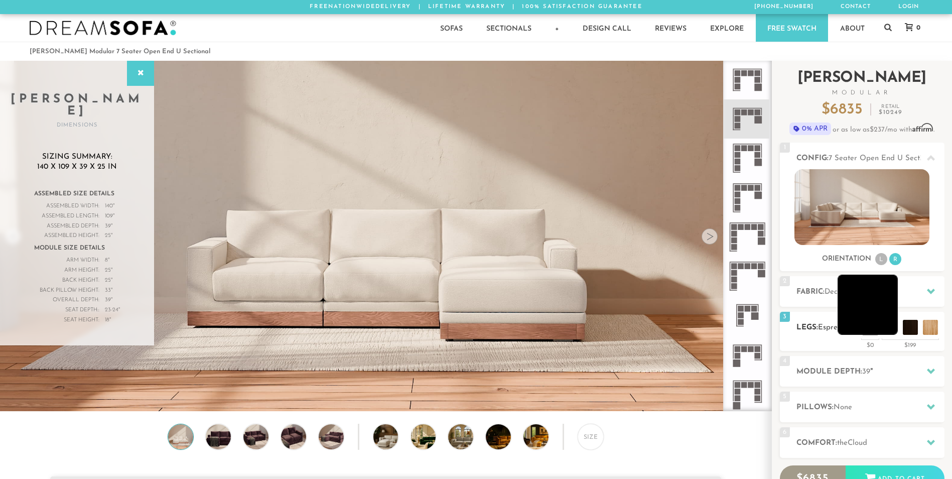
click at [888, 330] on li at bounding box center [868, 305] width 60 height 60
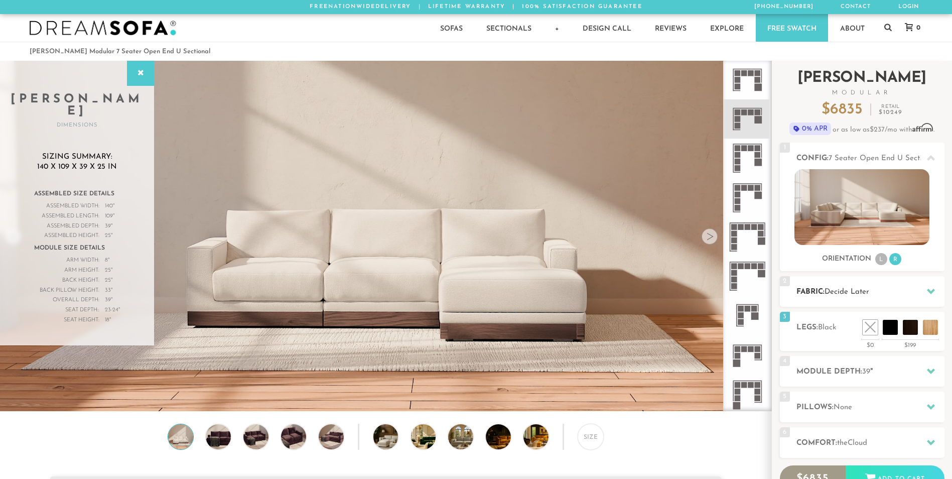
click at [904, 285] on div "2 Fabric: Decide Later" at bounding box center [862, 291] width 165 height 31
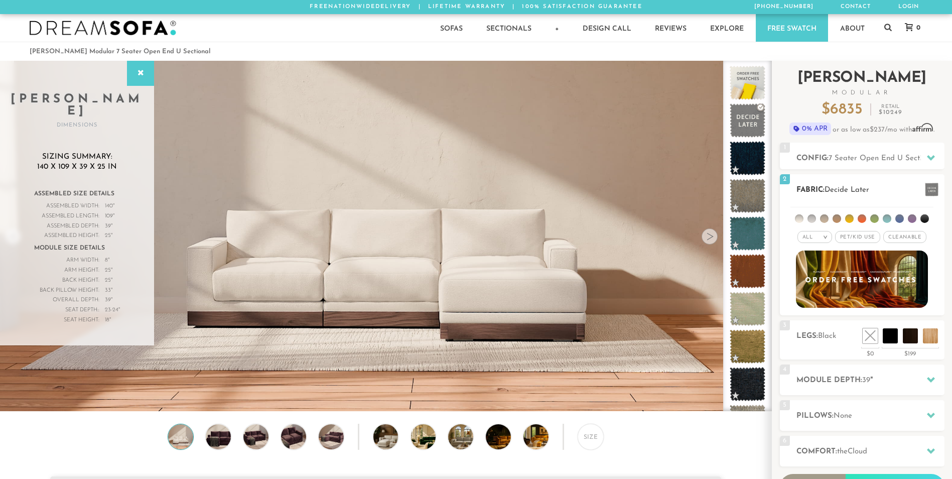
click at [930, 190] on span at bounding box center [932, 190] width 14 height 14
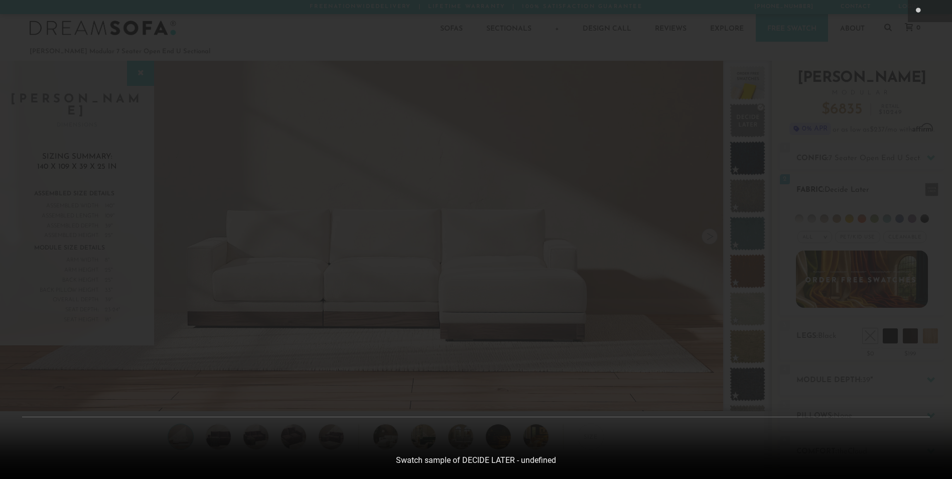
scroll to position [11855, 952]
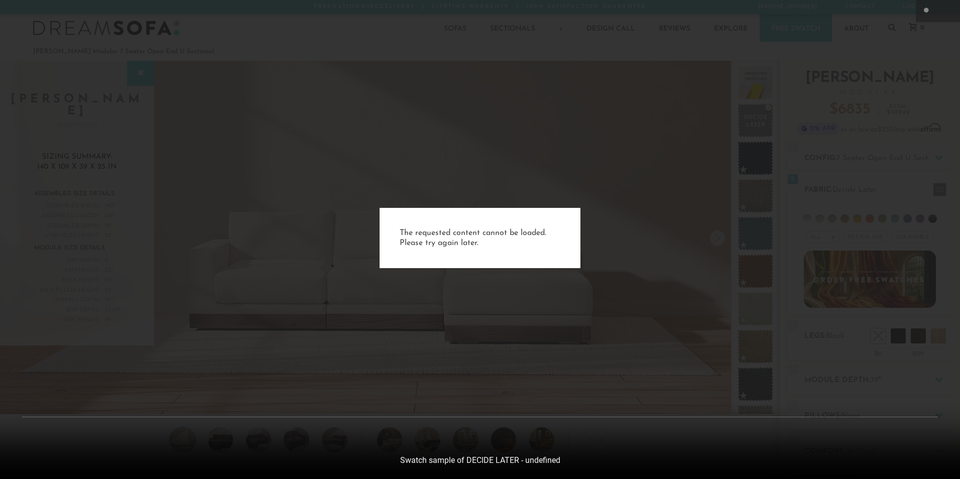
click at [633, 235] on div "The requested content cannot be loaded. Please try again later." at bounding box center [480, 239] width 960 height 479
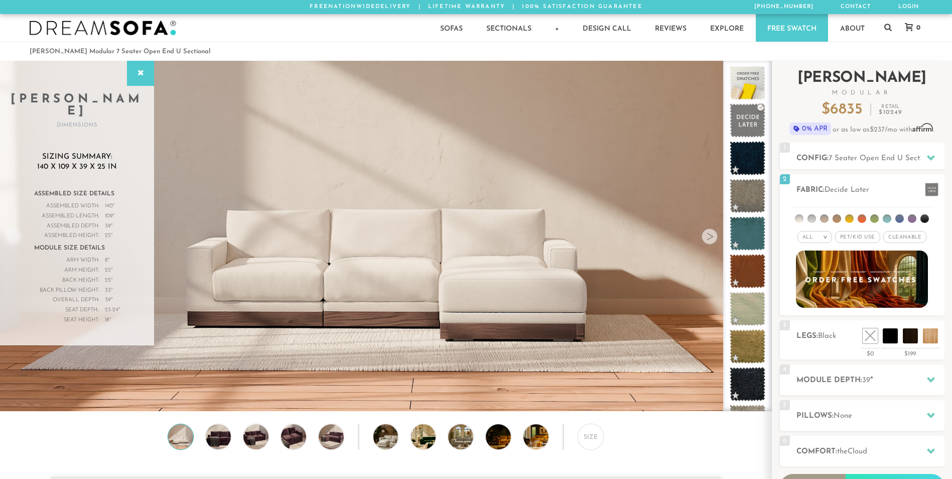
scroll to position [11837, 945]
click at [824, 237] on em ">" at bounding box center [826, 236] width 8 height 5
click at [816, 295] on li "Popular" at bounding box center [815, 293] width 35 height 16
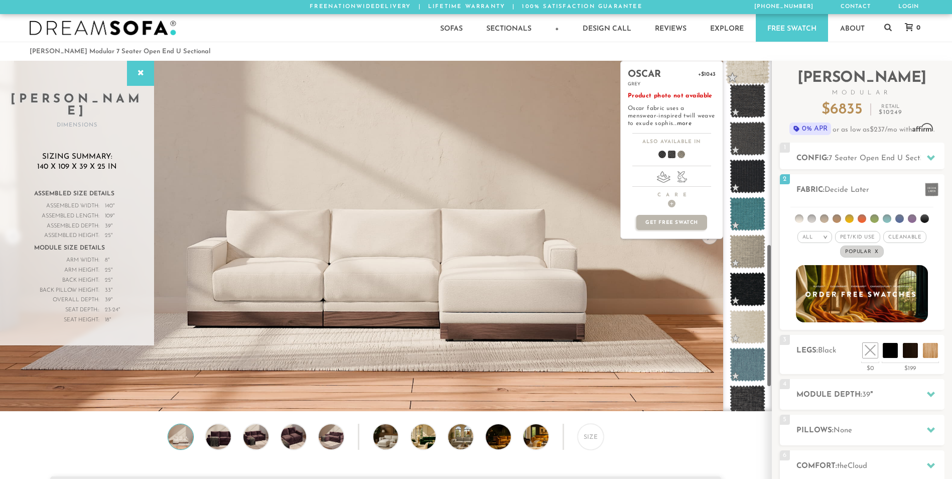
scroll to position [519, 0]
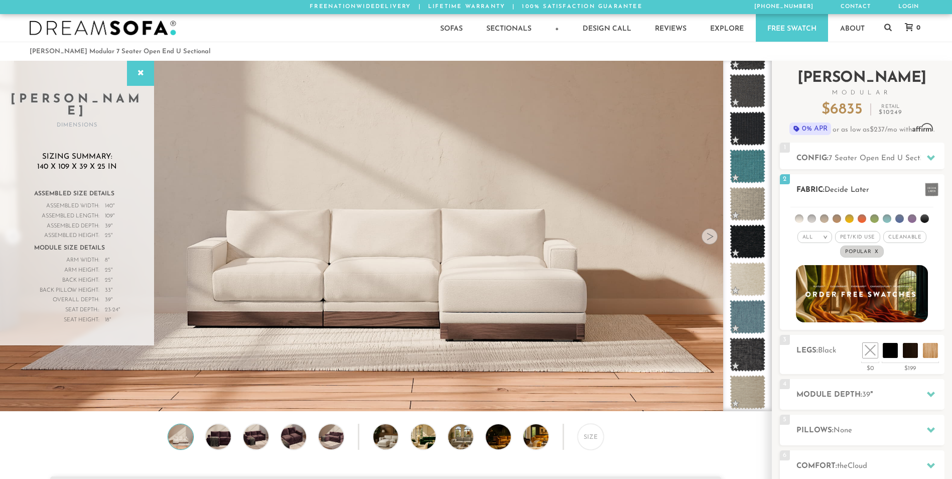
click at [878, 250] on em "x" at bounding box center [877, 252] width 4 height 6
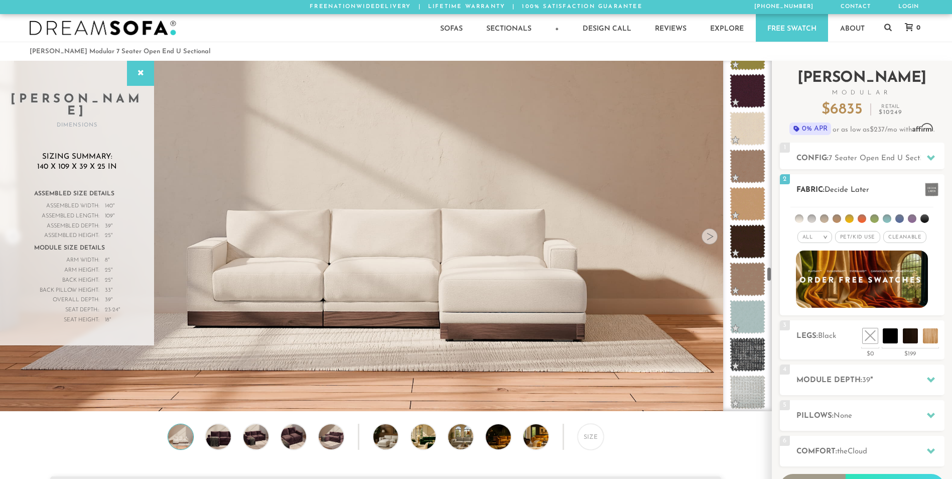
scroll to position [4810, 0]
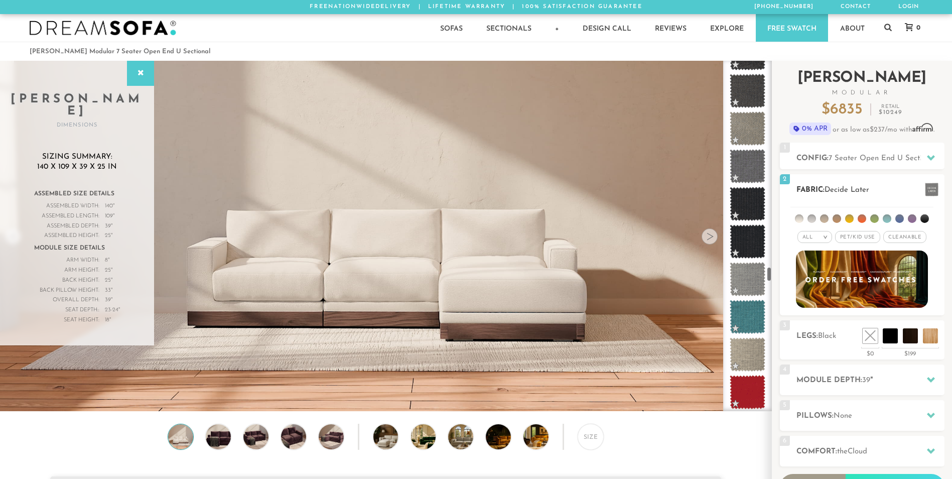
click at [826, 239] on em ">" at bounding box center [826, 236] width 8 height 5
click at [821, 264] on li "Tier" at bounding box center [815, 264] width 35 height 14
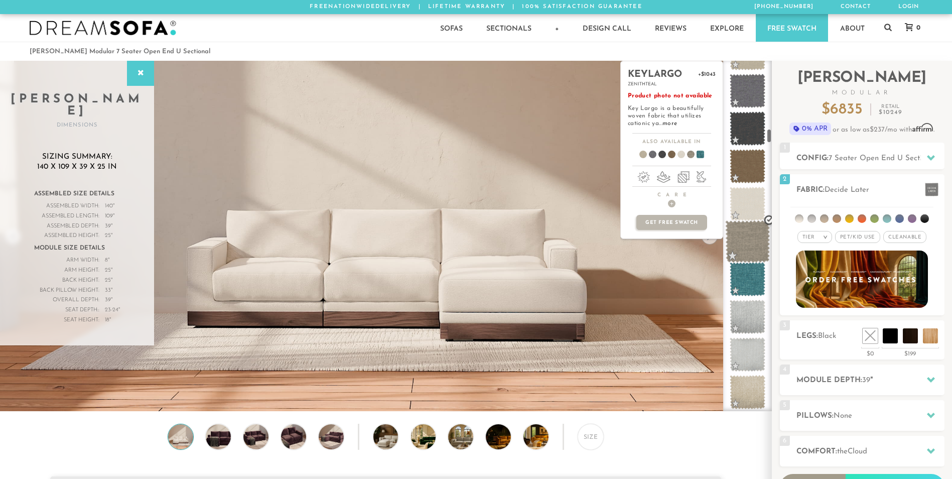
scroll to position [1611, 0]
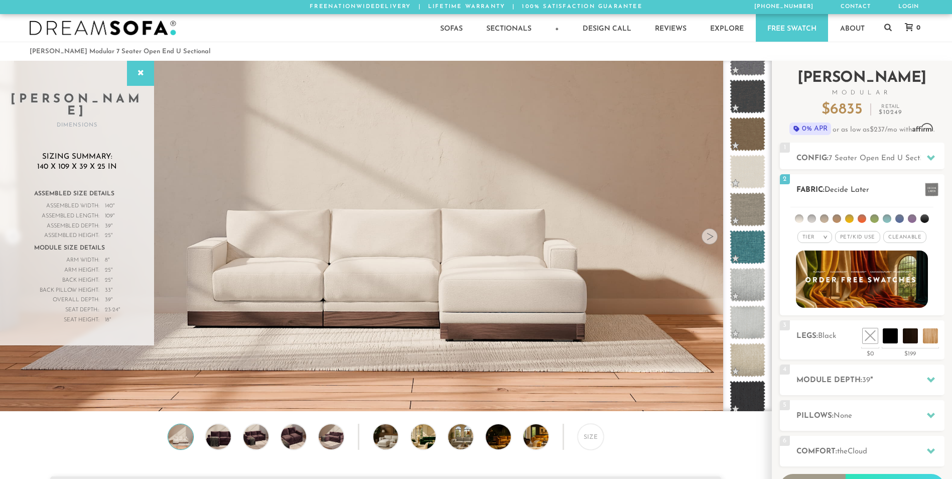
click at [818, 241] on div "Tier >" at bounding box center [815, 237] width 35 height 12
click at [817, 280] on li "Family" at bounding box center [815, 278] width 35 height 14
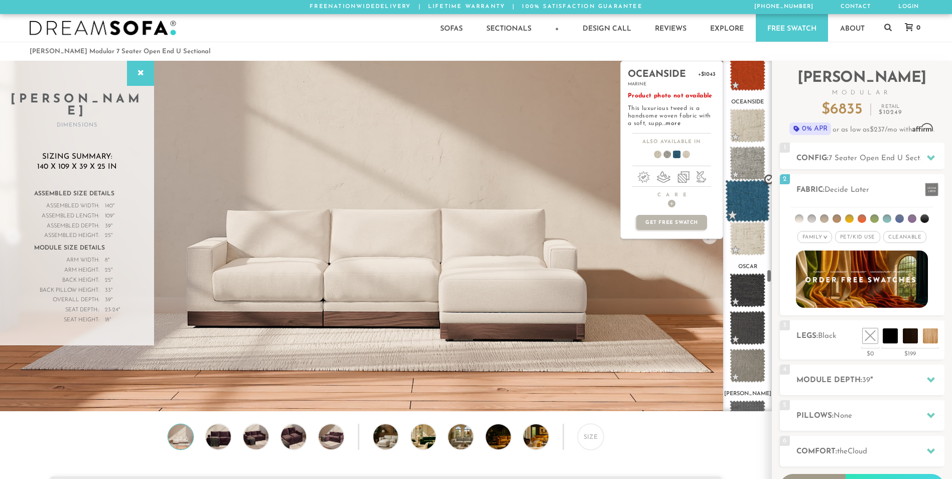
scroll to position [5329, 0]
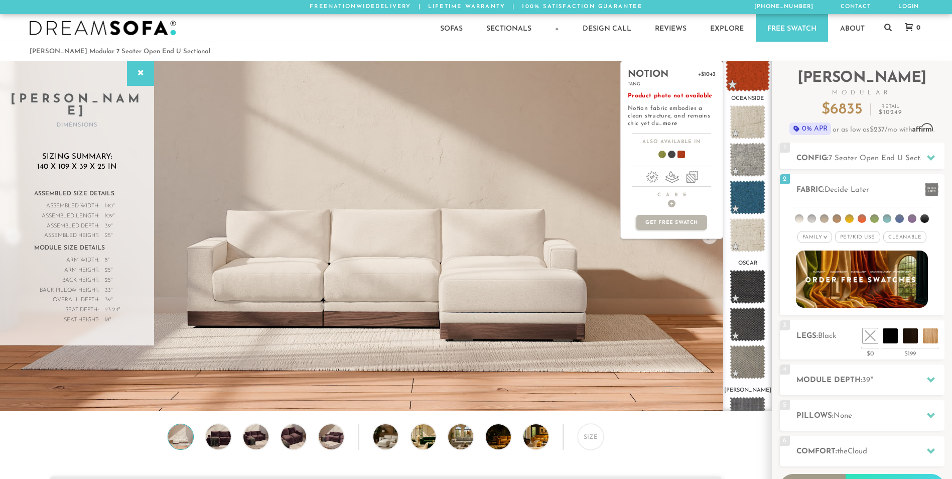
click at [744, 72] on span at bounding box center [747, 70] width 45 height 43
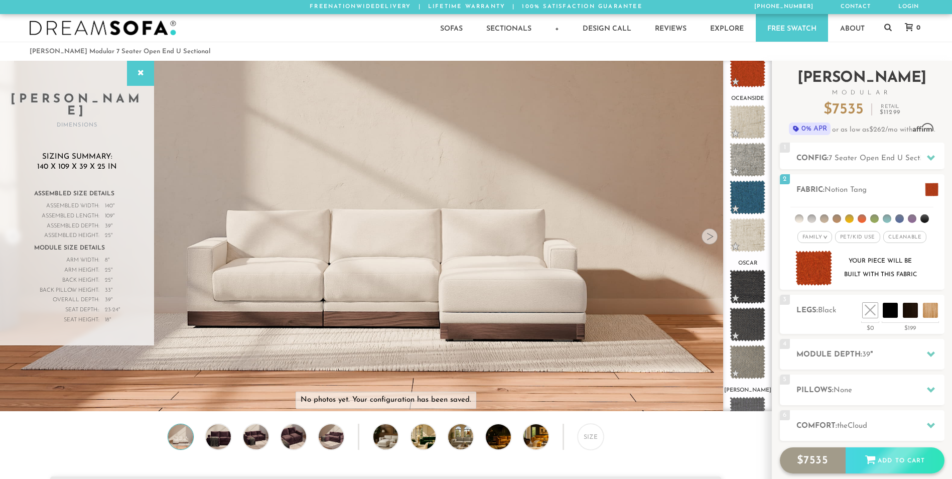
click at [879, 451] on div "Add to Cart" at bounding box center [895, 460] width 99 height 27
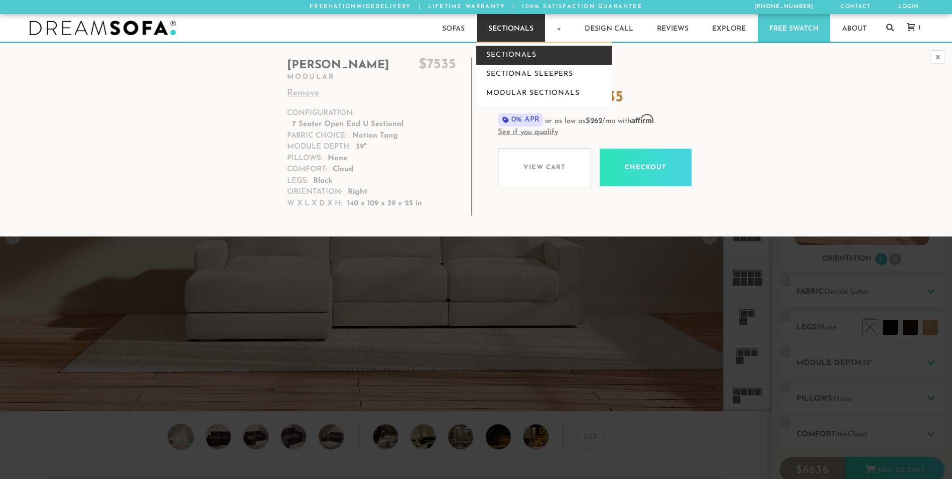
click at [532, 51] on link "Sectionals" at bounding box center [544, 55] width 136 height 19
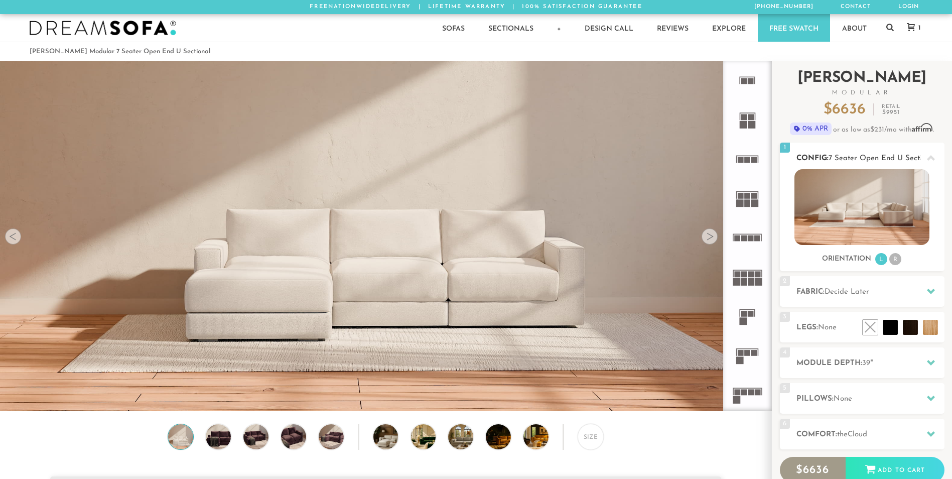
click at [897, 263] on li "R" at bounding box center [895, 259] width 12 height 12
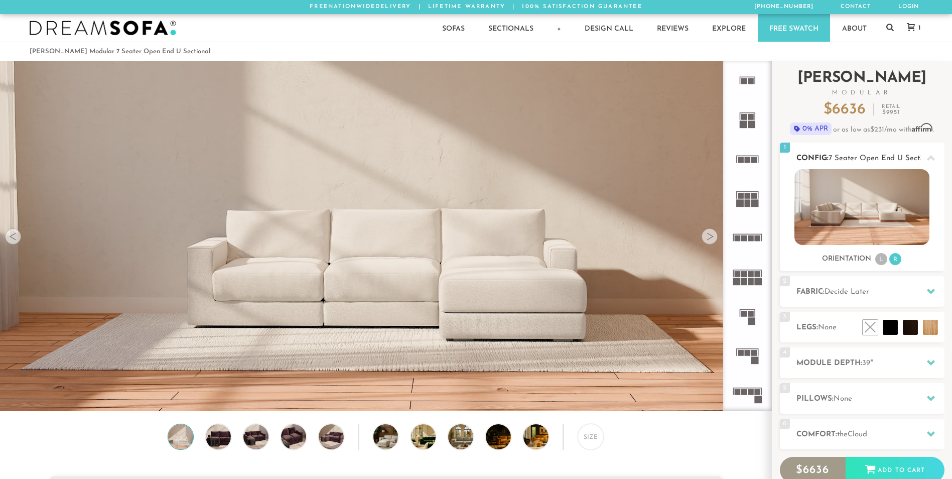
click at [897, 263] on li "R" at bounding box center [895, 259] width 12 height 12
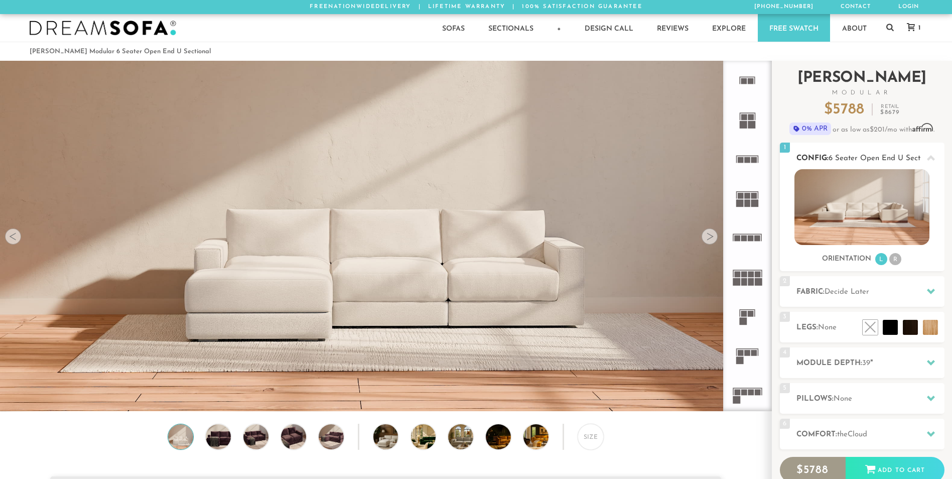
click at [895, 261] on li "R" at bounding box center [895, 259] width 12 height 12
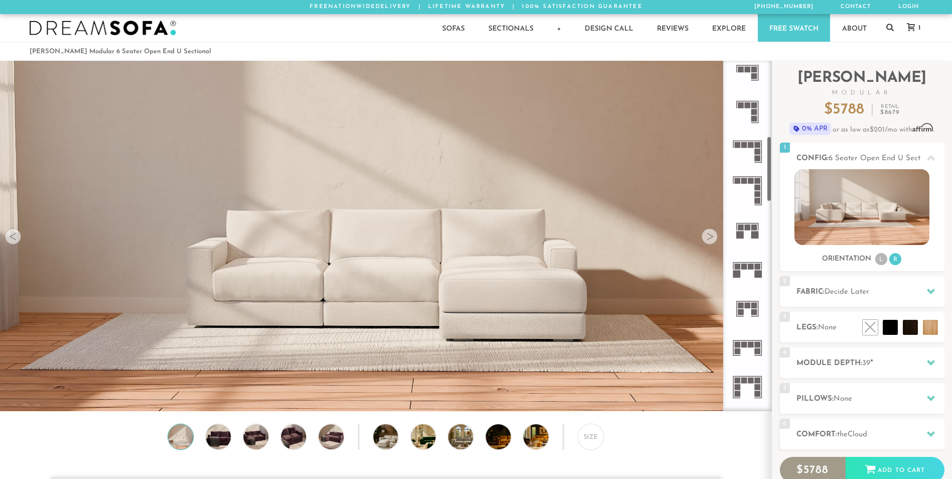
scroll to position [402, 0]
click at [756, 186] on rect at bounding box center [758, 186] width 6 height 6
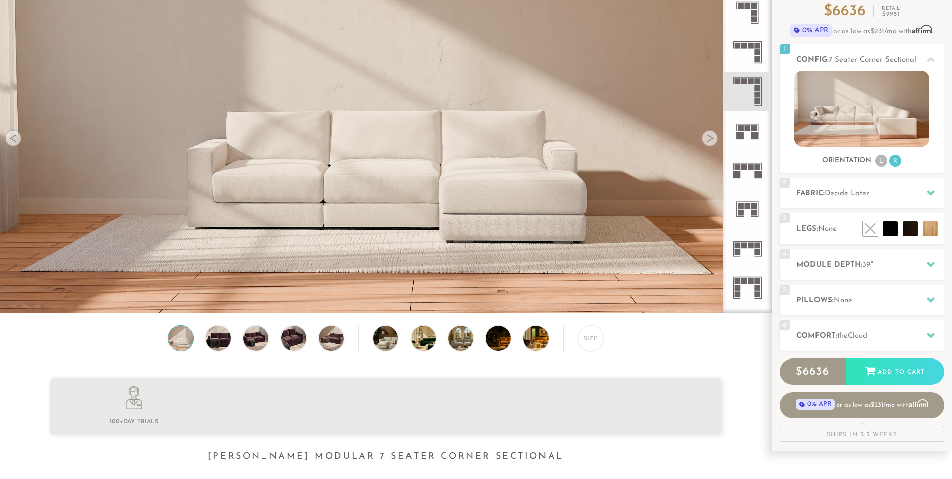
scroll to position [100, 0]
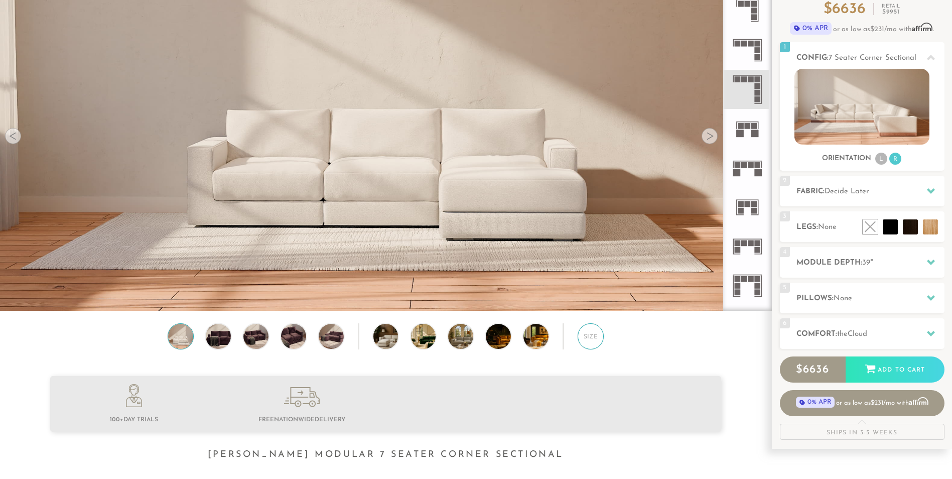
click at [588, 339] on div "Size" at bounding box center [591, 336] width 26 height 26
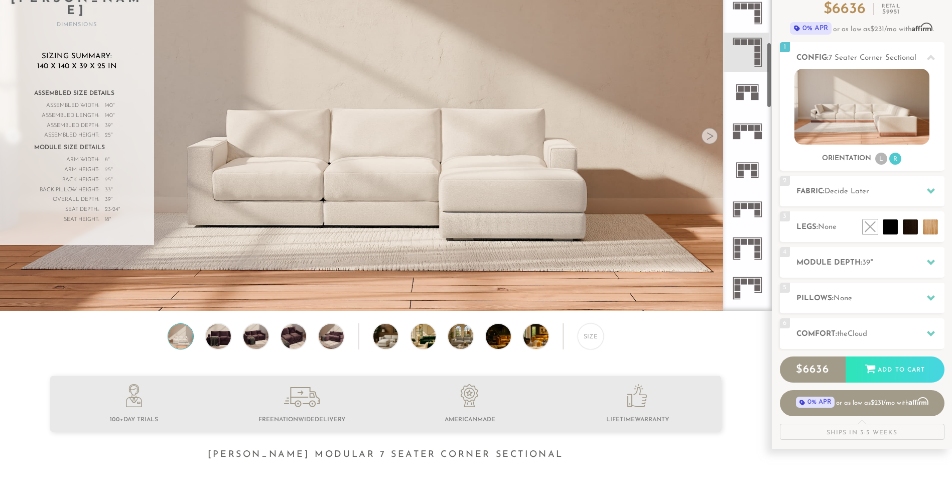
scroll to position [431, 0]
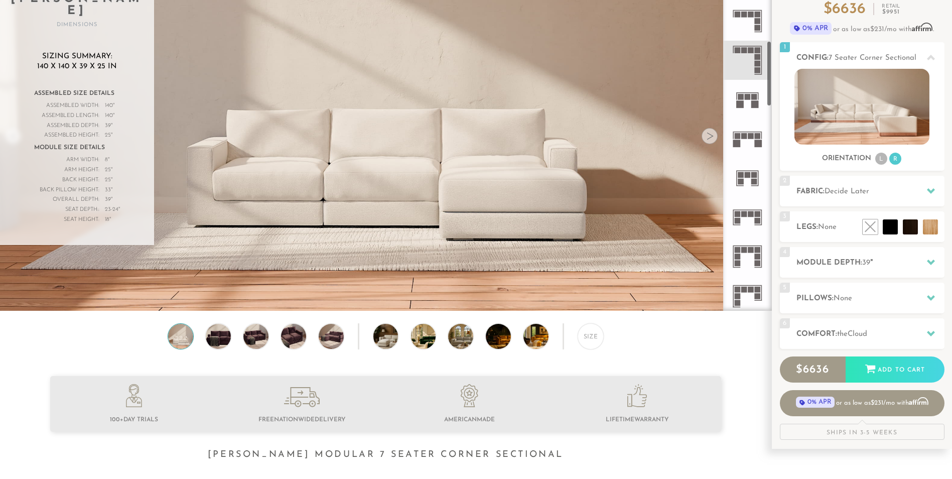
click at [758, 25] on icon at bounding box center [747, 21] width 39 height 39
click at [882, 159] on li "L" at bounding box center [881, 159] width 12 height 12
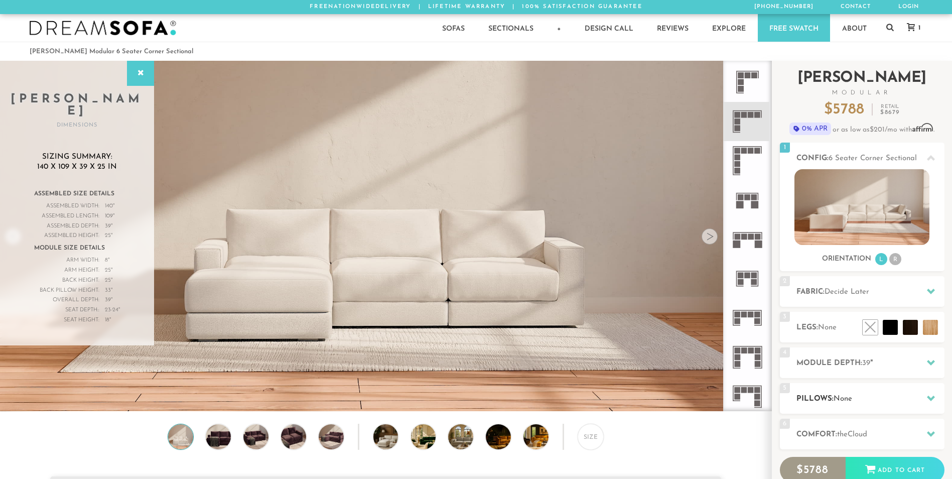
click at [874, 399] on h2 "Pillows: None" at bounding box center [871, 399] width 148 height 12
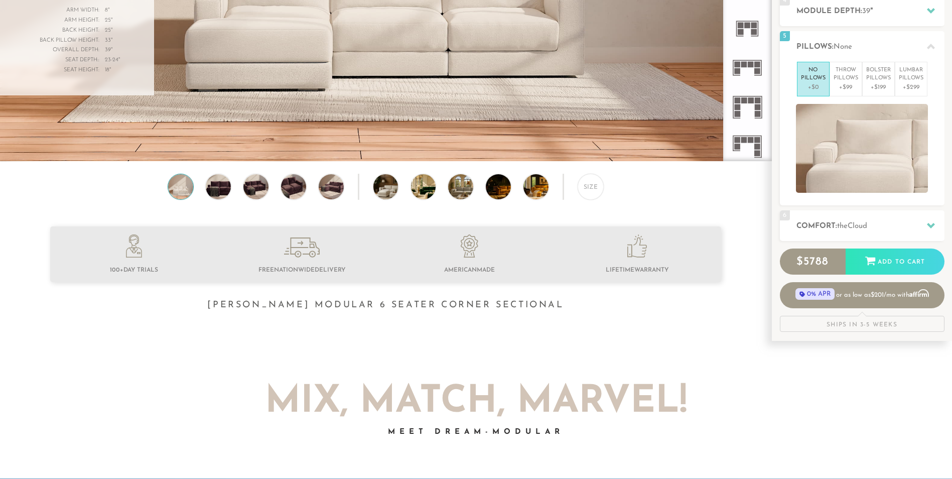
scroll to position [251, 0]
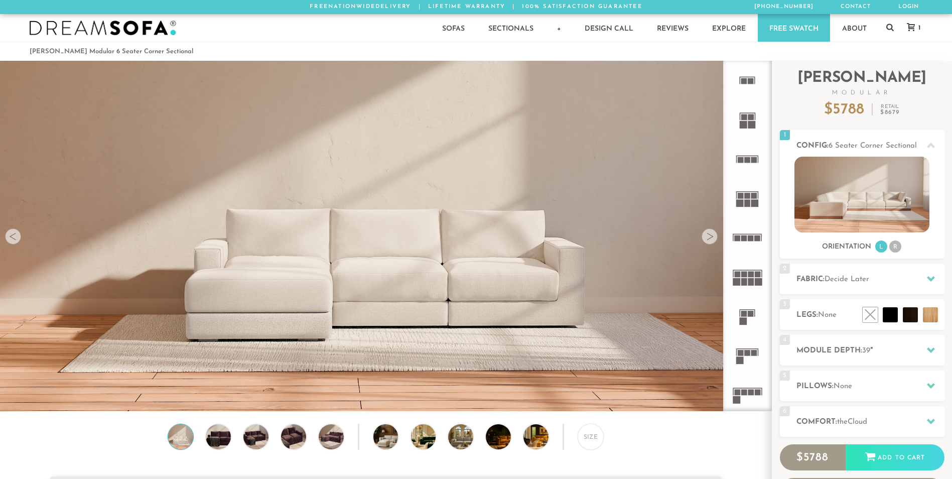
scroll to position [11739, 945]
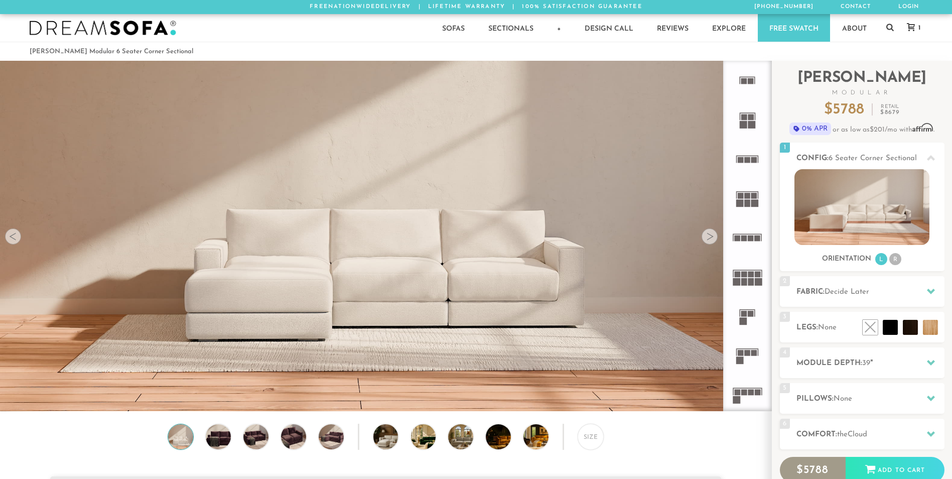
click at [180, 442] on img at bounding box center [181, 436] width 30 height 25
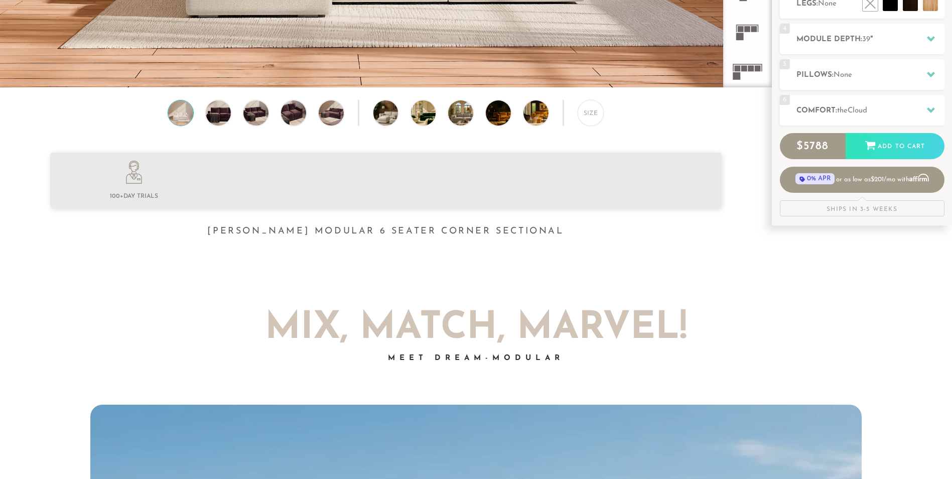
scroll to position [334, 0]
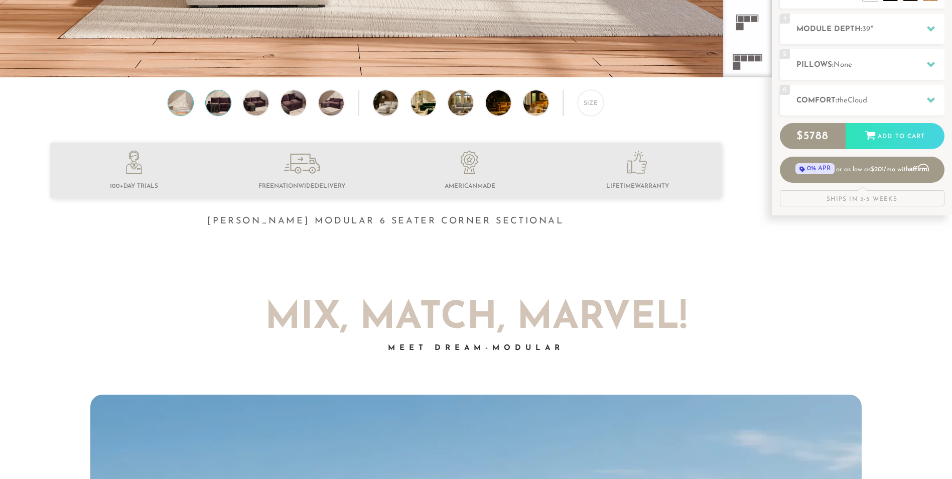
click at [222, 109] on img at bounding box center [218, 102] width 30 height 25
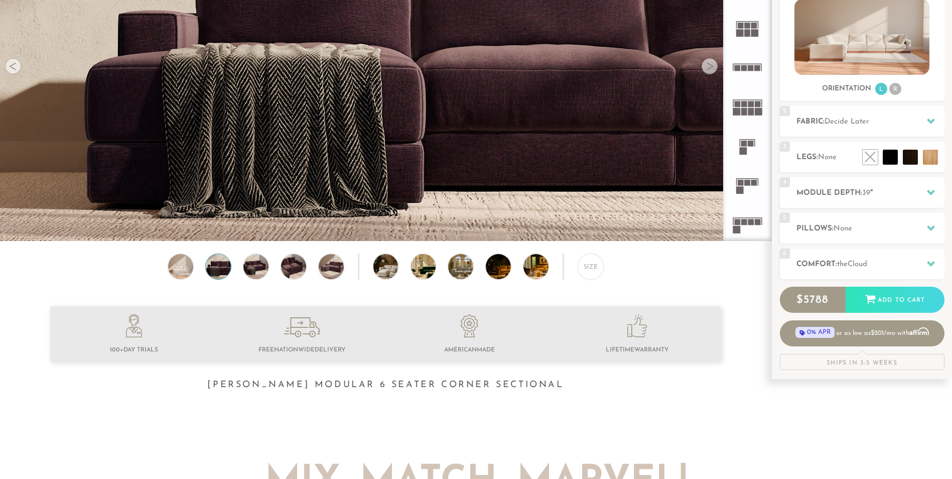
scroll to position [20, 0]
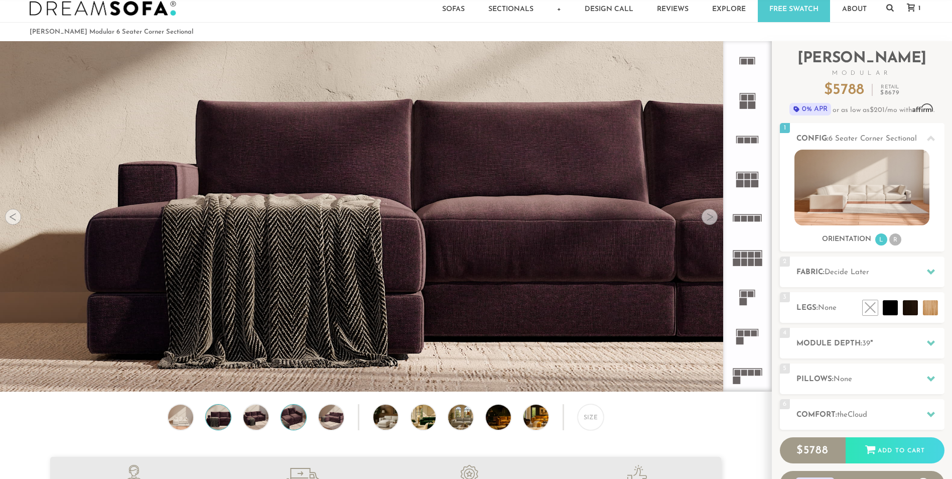
click at [294, 427] on img at bounding box center [294, 417] width 30 height 25
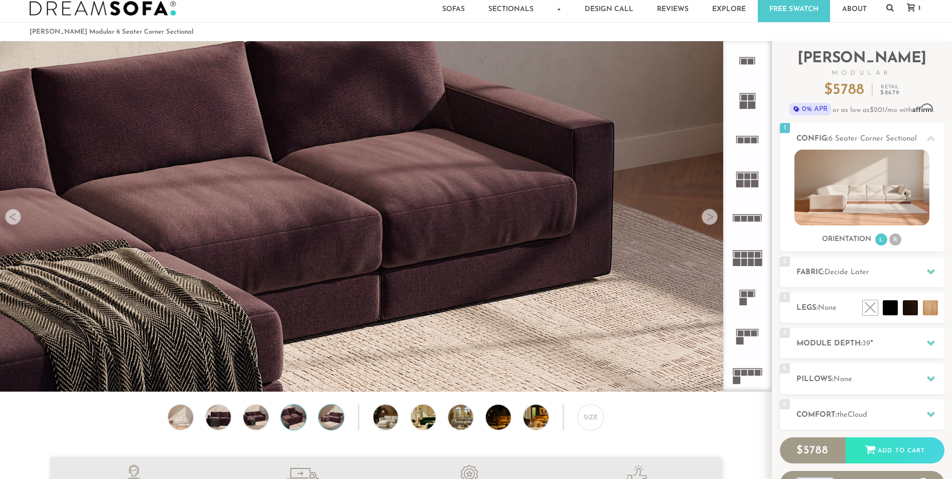
click at [330, 422] on img at bounding box center [331, 417] width 30 height 25
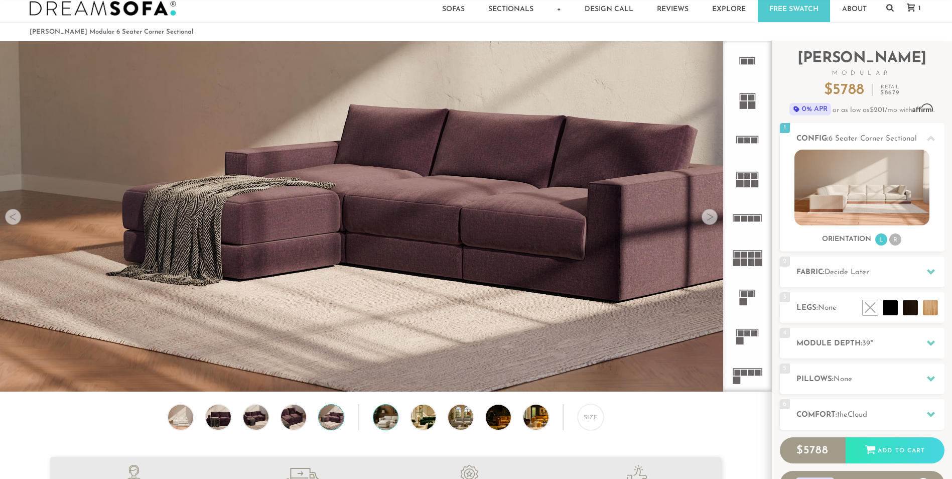
click at [382, 415] on img at bounding box center [395, 417] width 45 height 25
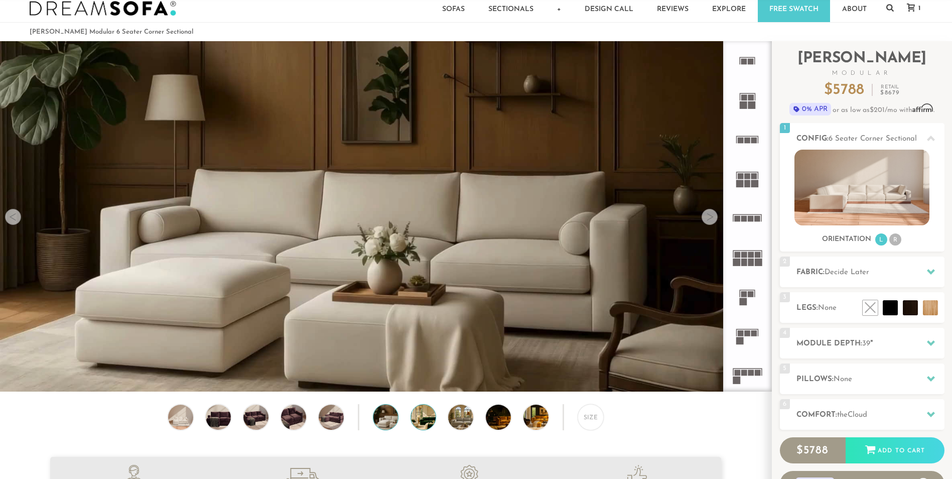
click at [424, 418] on img at bounding box center [433, 417] width 45 height 25
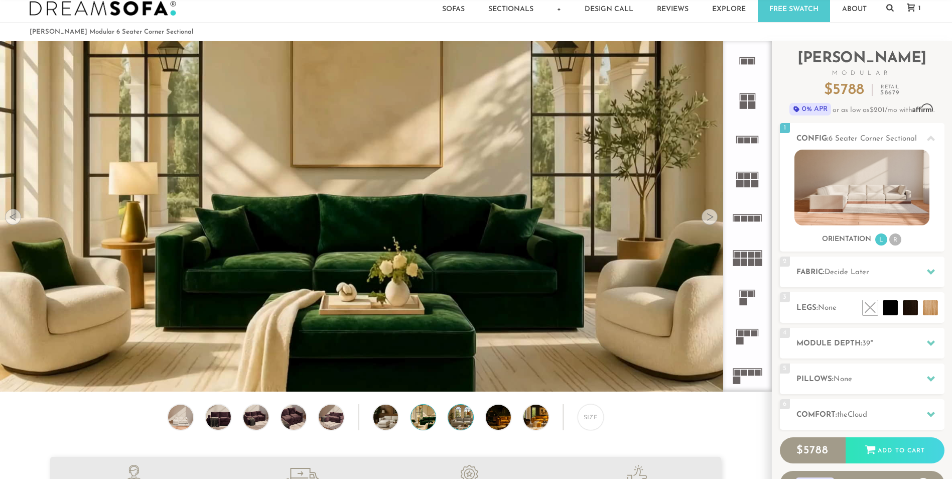
click at [456, 423] on img at bounding box center [470, 417] width 45 height 25
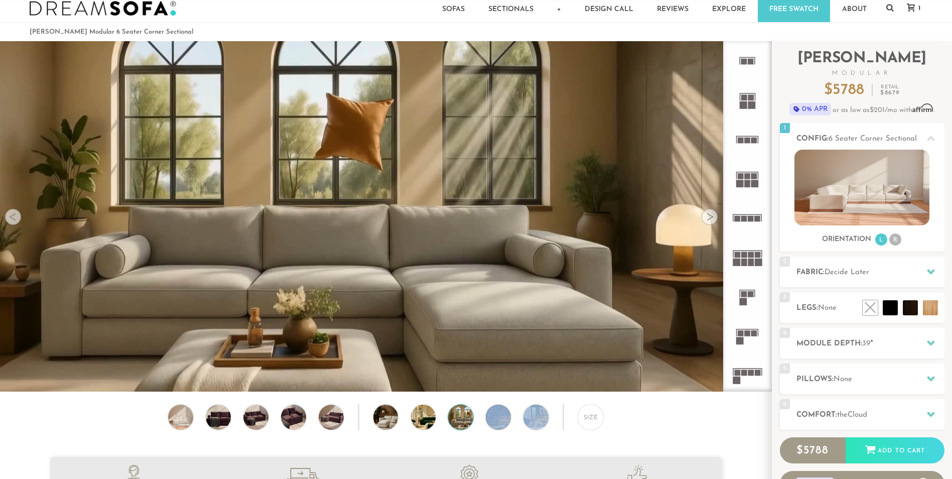
click at [511, 421] on div "Size" at bounding box center [385, 419] width 771 height 31
click at [503, 426] on img at bounding box center [508, 417] width 45 height 25
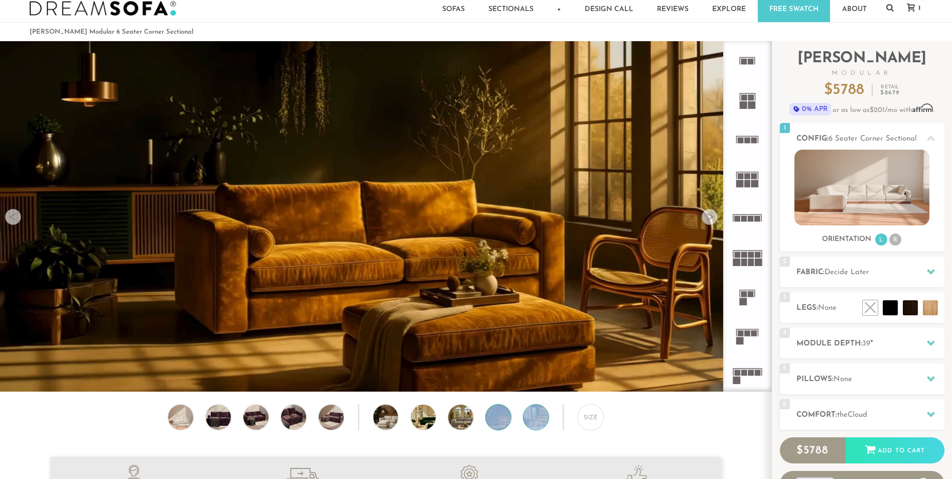
click at [524, 422] on img at bounding box center [545, 417] width 45 height 25
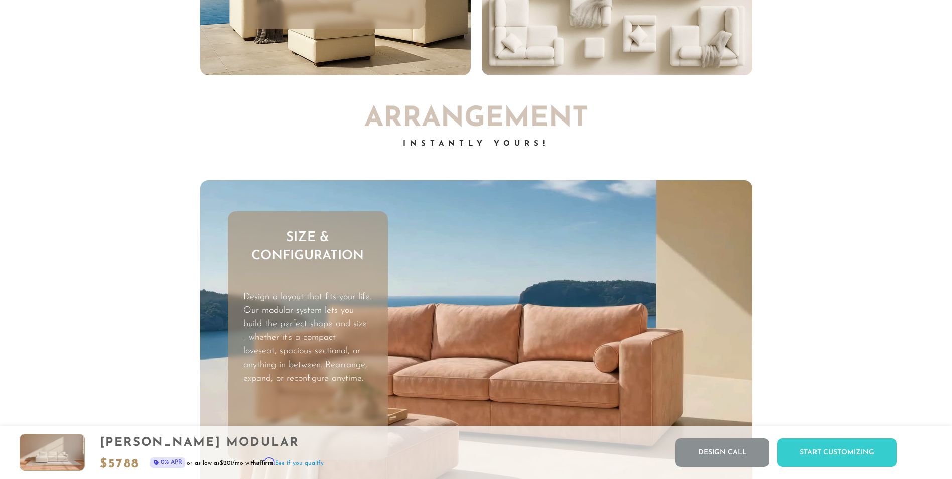
scroll to position [3157, 0]
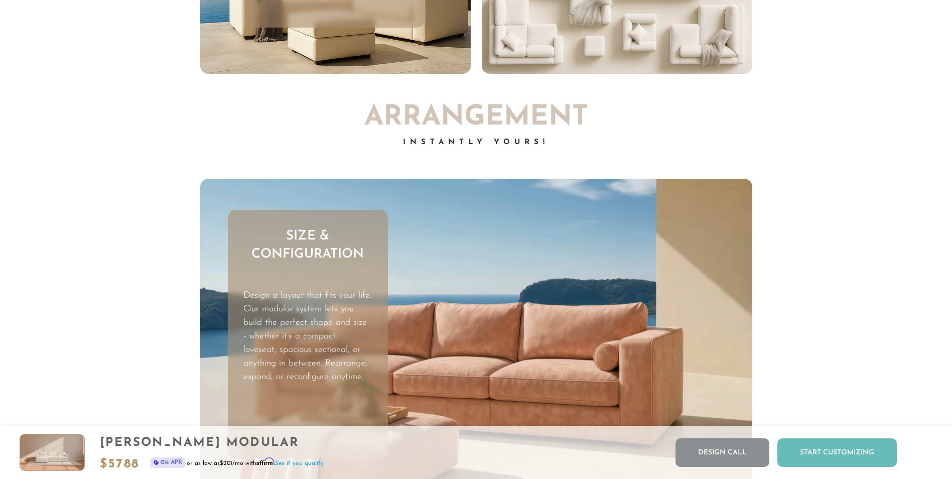
click at [850, 455] on div "Start Customizing" at bounding box center [836, 452] width 119 height 29
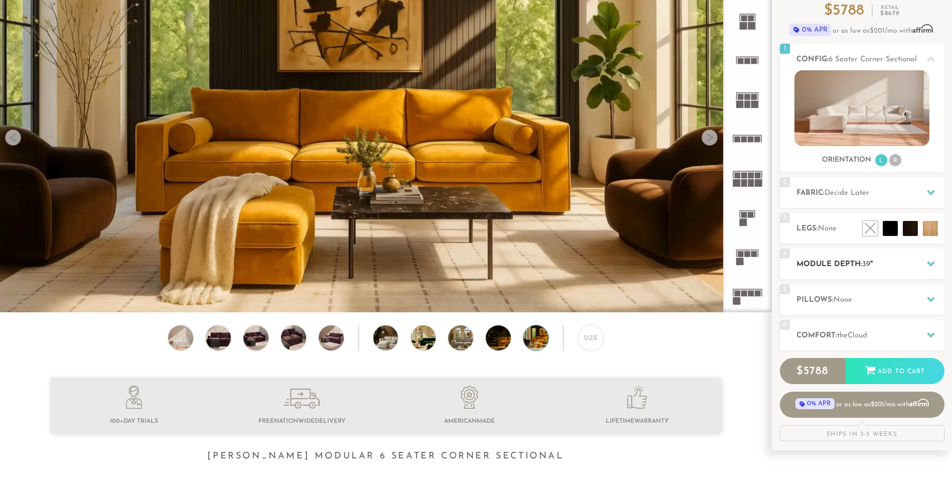
scroll to position [100, 0]
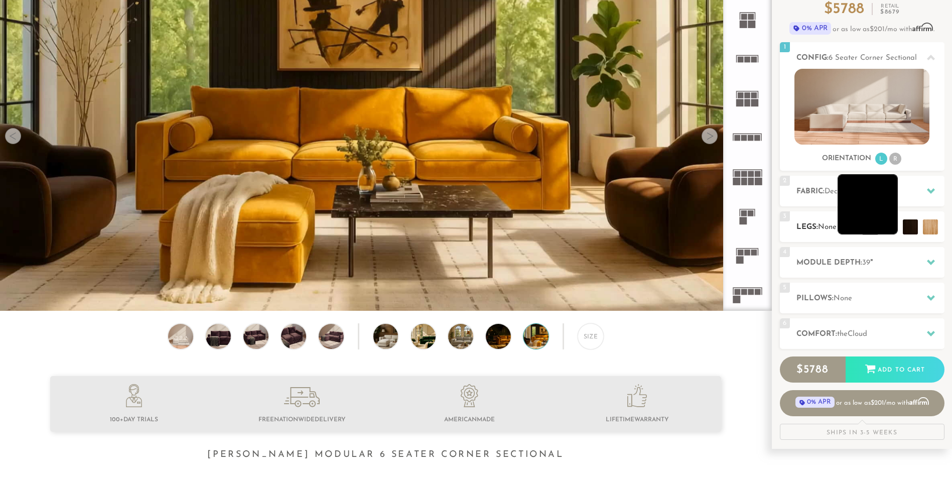
drag, startPoint x: 891, startPoint y: 209, endPoint x: 891, endPoint y: 220, distance: 11.0
click at [891, 220] on div "Introducing Landon Modular $ 5788 Retail $ 8679 $ 5788 Retail $ 8679 0% APR or …" at bounding box center [862, 199] width 165 height 479
click at [884, 191] on h2 "Fabric: Decide Later" at bounding box center [871, 192] width 148 height 12
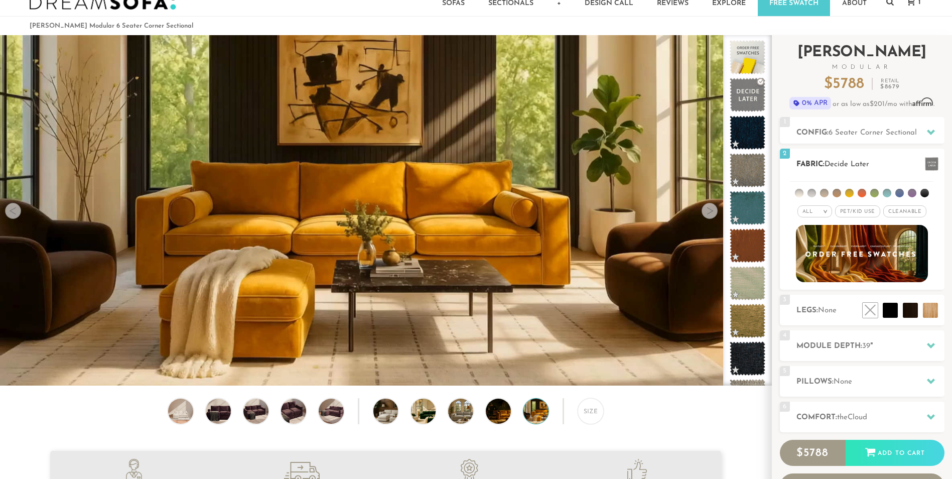
scroll to position [0, 0]
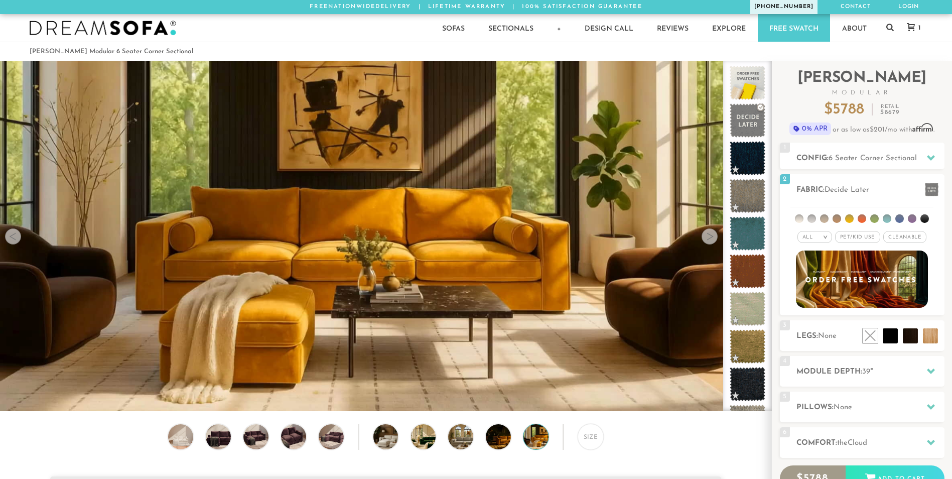
click at [792, 2] on link "877-448-8214" at bounding box center [783, 7] width 67 height 14
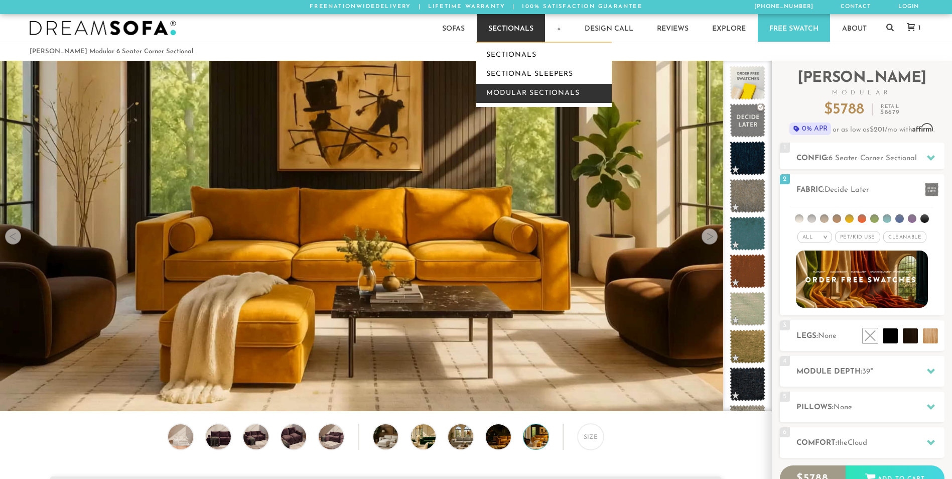
click at [526, 90] on link "Modular Sectionals" at bounding box center [544, 93] width 136 height 19
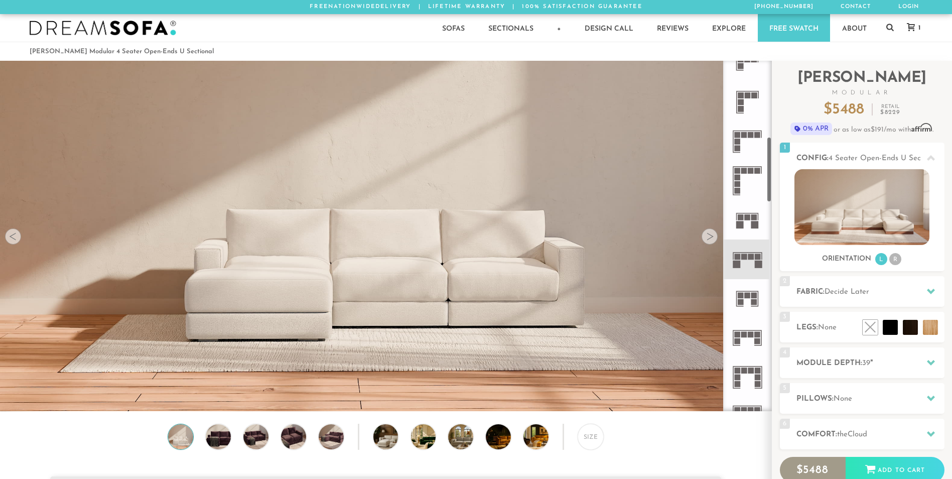
scroll to position [403, 0]
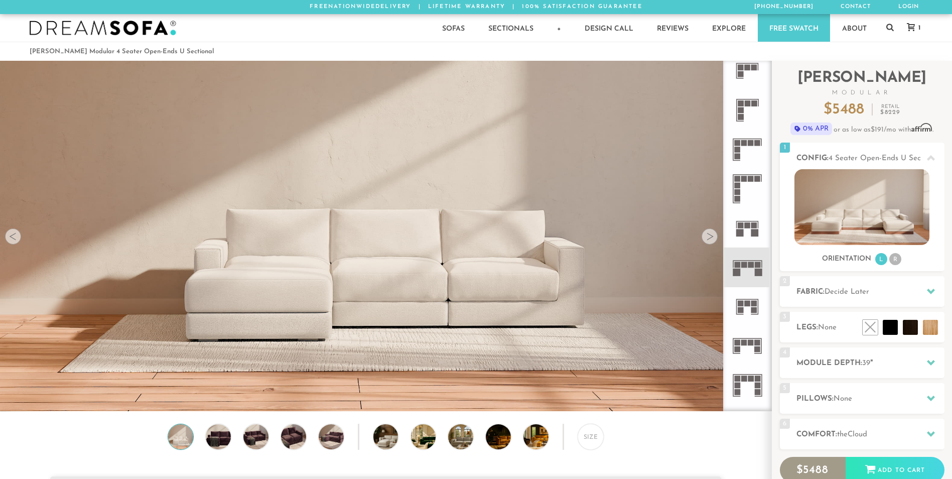
click at [750, 143] on rect at bounding box center [751, 143] width 6 height 6
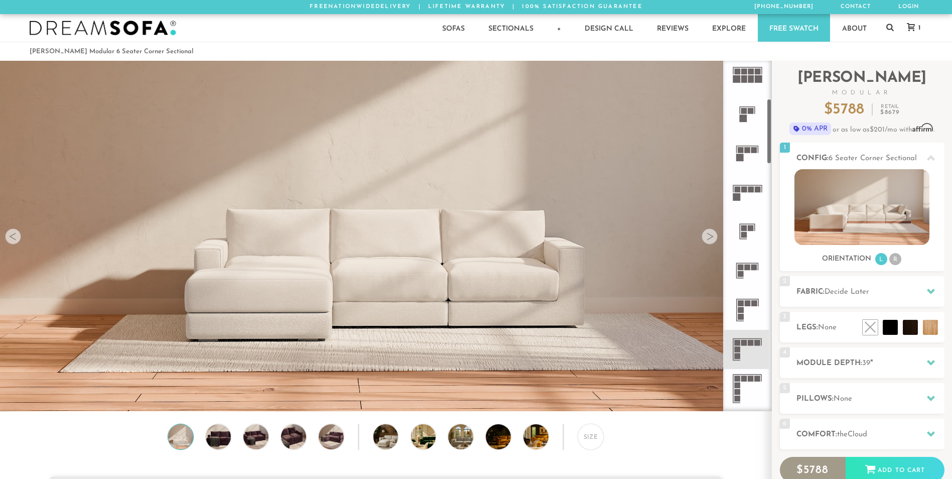
scroll to position [202, 0]
click at [754, 182] on icon at bounding box center [747, 192] width 39 height 39
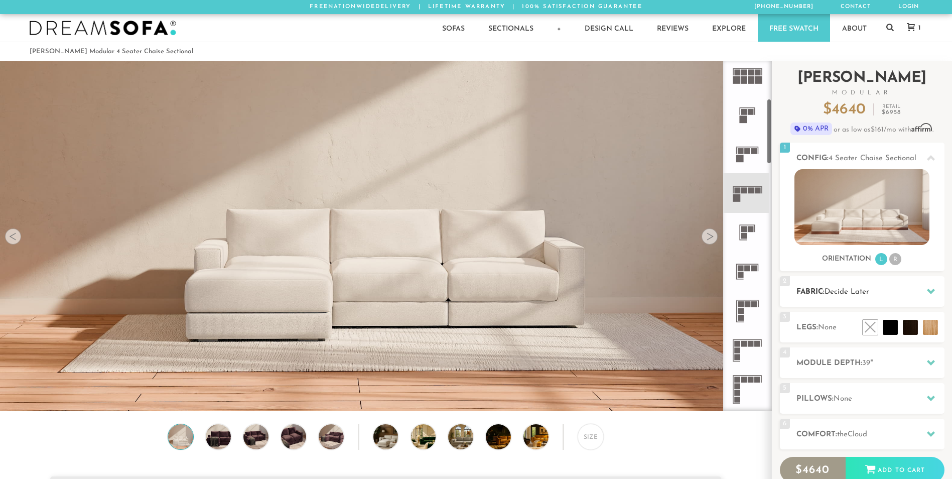
click at [864, 297] on h2 "Fabric: Decide Later" at bounding box center [871, 292] width 148 height 12
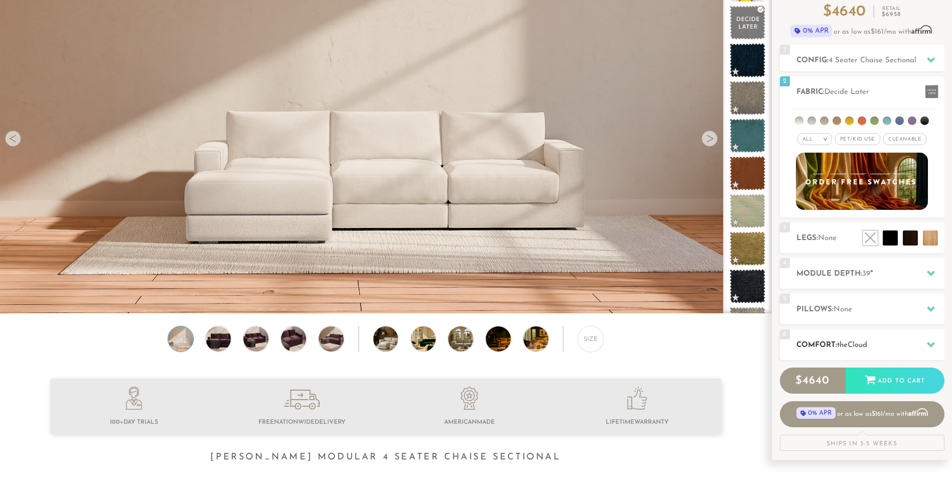
scroll to position [100, 0]
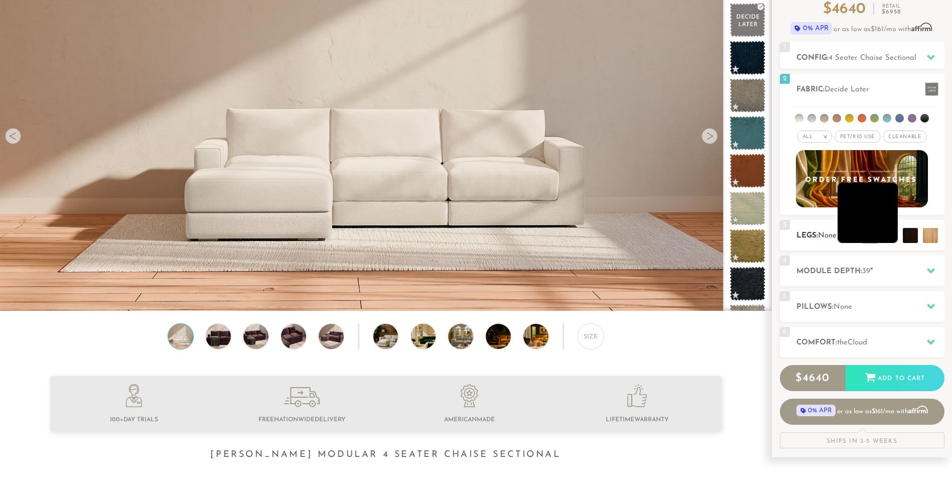
click at [894, 239] on li at bounding box center [868, 213] width 60 height 60
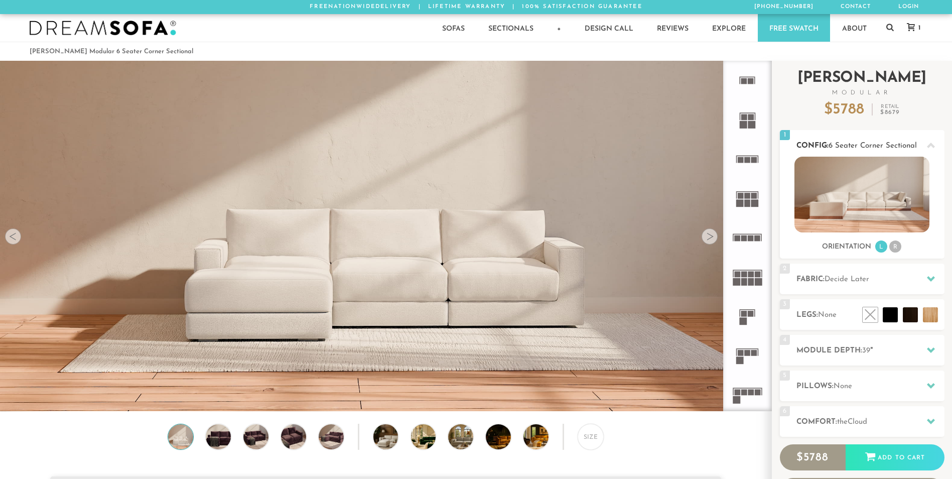
scroll to position [11739, 945]
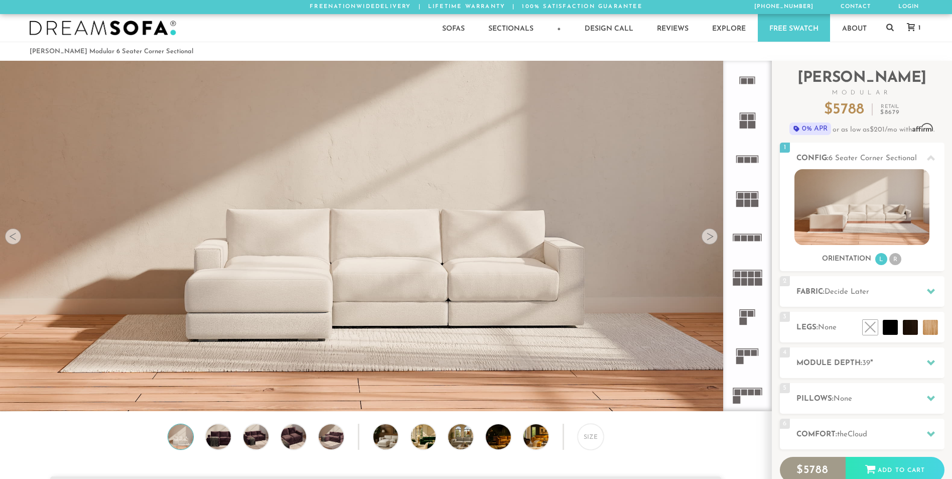
click at [538, 104] on img at bounding box center [385, 127] width 771 height 257
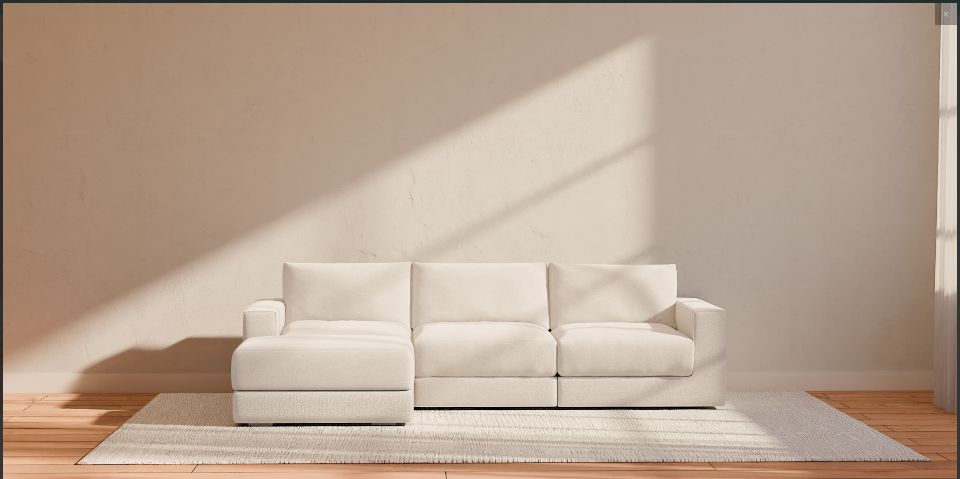
scroll to position [11753, 952]
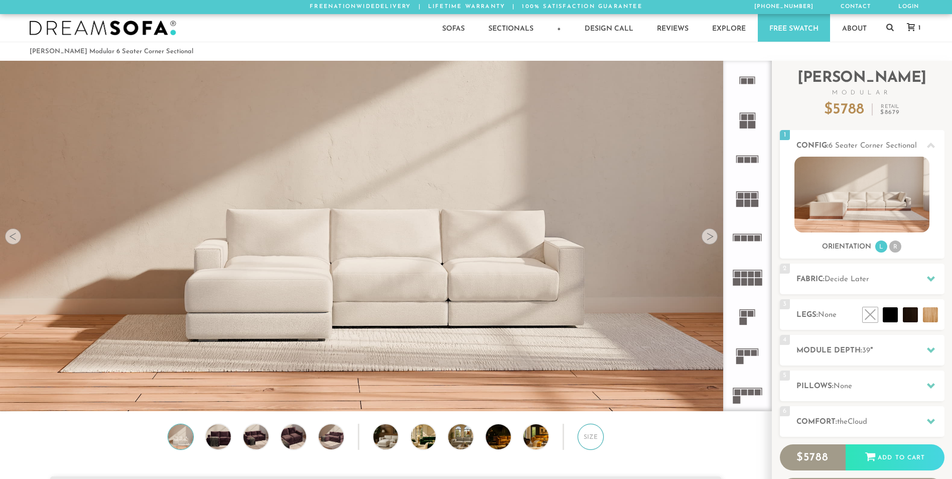
click at [594, 435] on div "Size" at bounding box center [591, 437] width 26 height 26
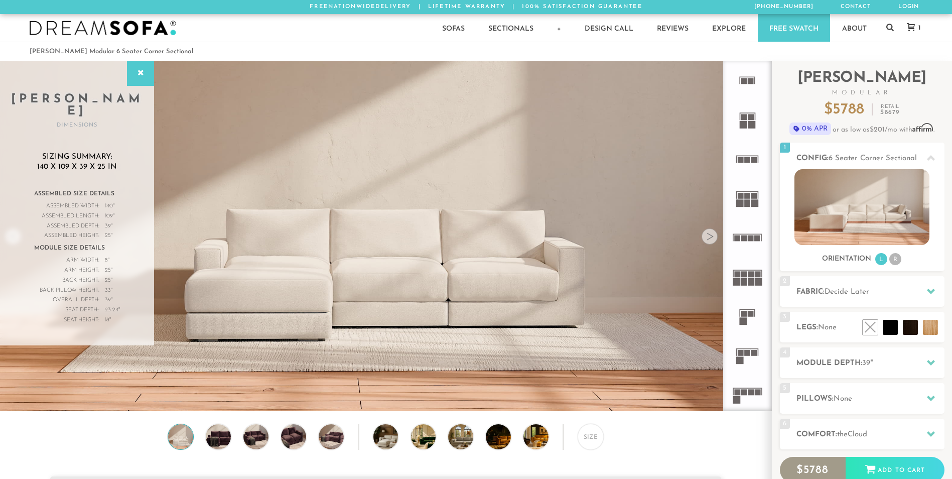
click at [713, 241] on div at bounding box center [710, 236] width 16 height 16
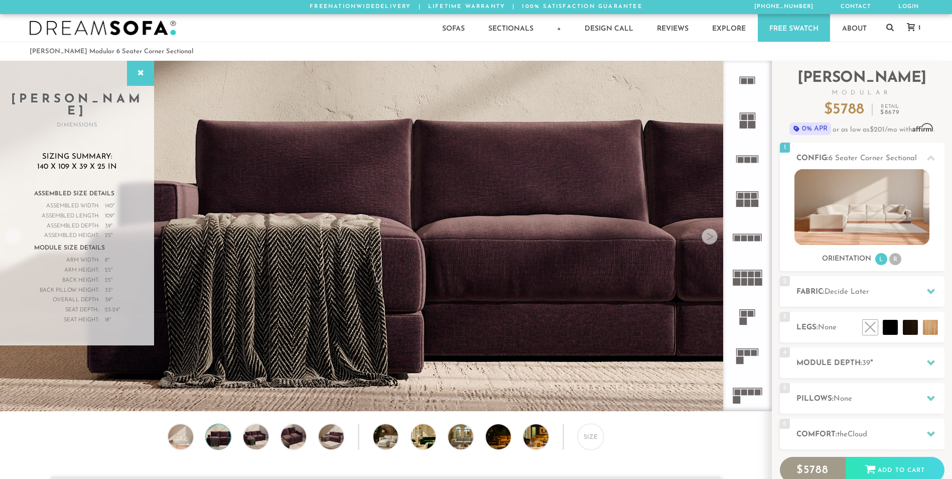
click at [713, 241] on div at bounding box center [710, 236] width 16 height 16
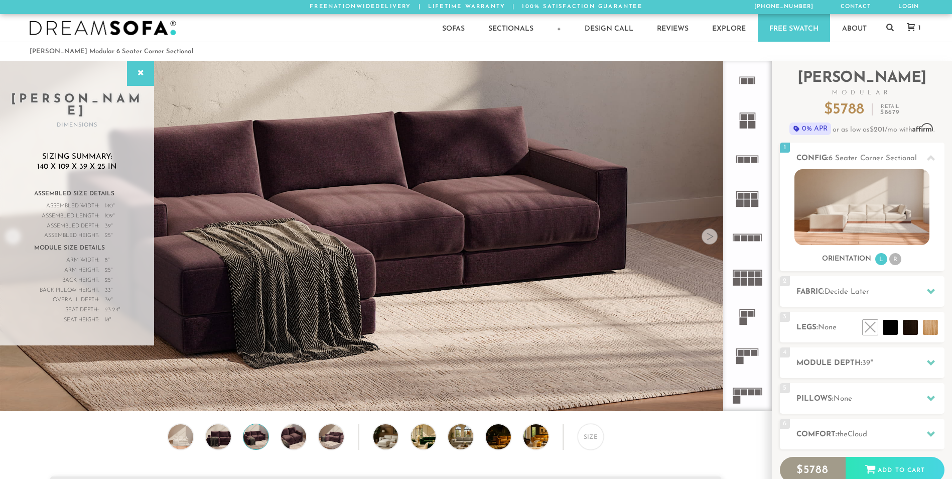
click at [713, 241] on div at bounding box center [710, 236] width 16 height 16
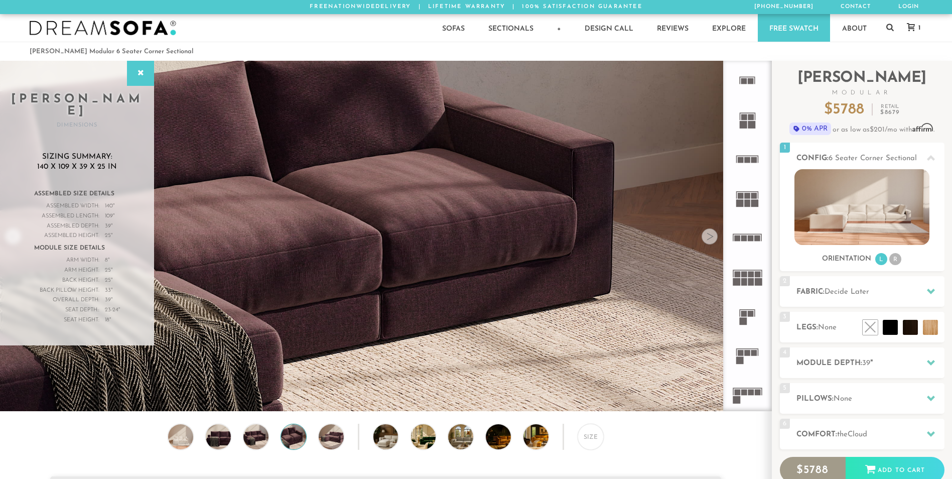
click at [713, 241] on div at bounding box center [710, 236] width 16 height 16
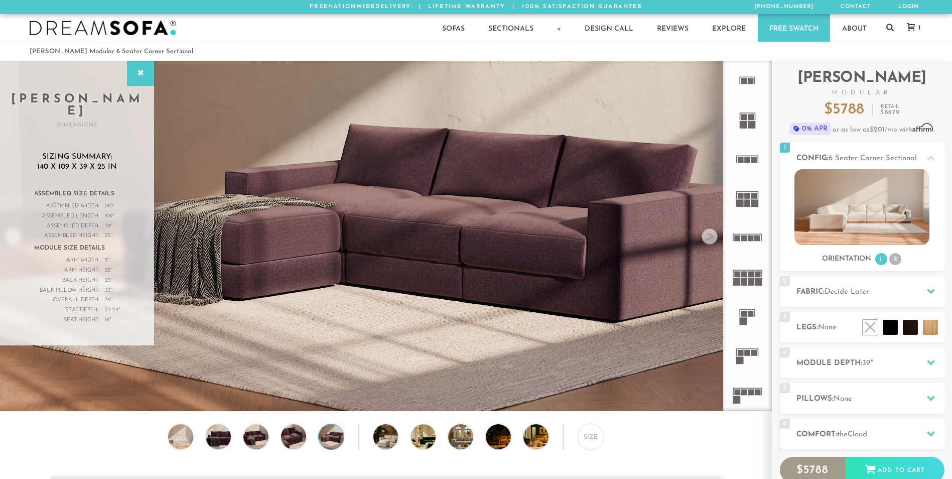
click at [713, 241] on div at bounding box center [710, 236] width 16 height 16
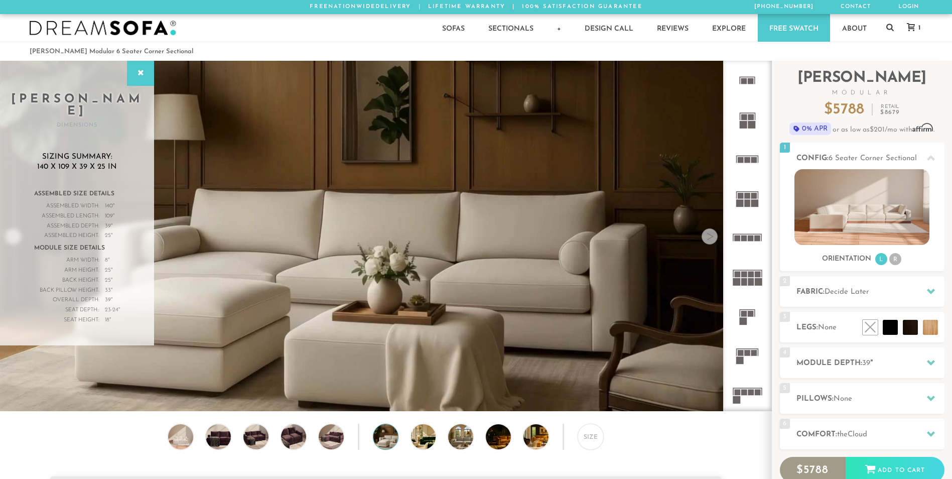
click at [713, 241] on div at bounding box center [710, 236] width 16 height 16
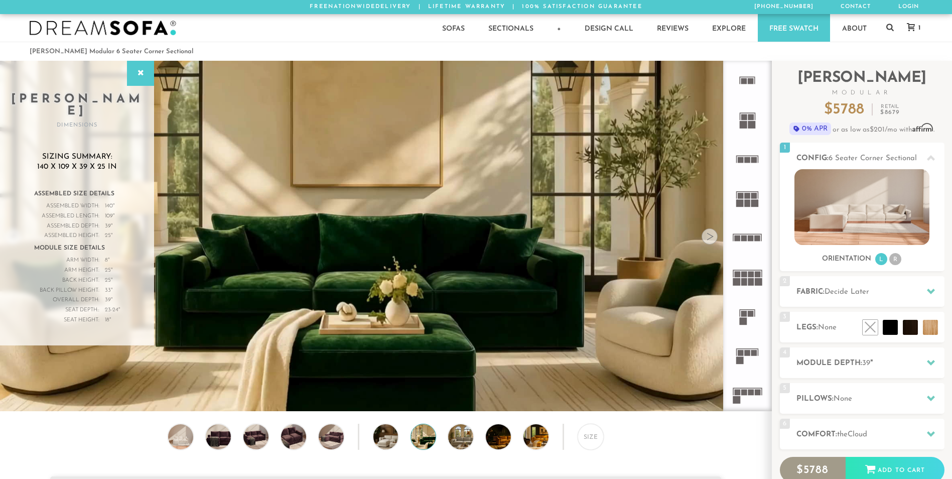
click at [713, 241] on div at bounding box center [710, 236] width 16 height 16
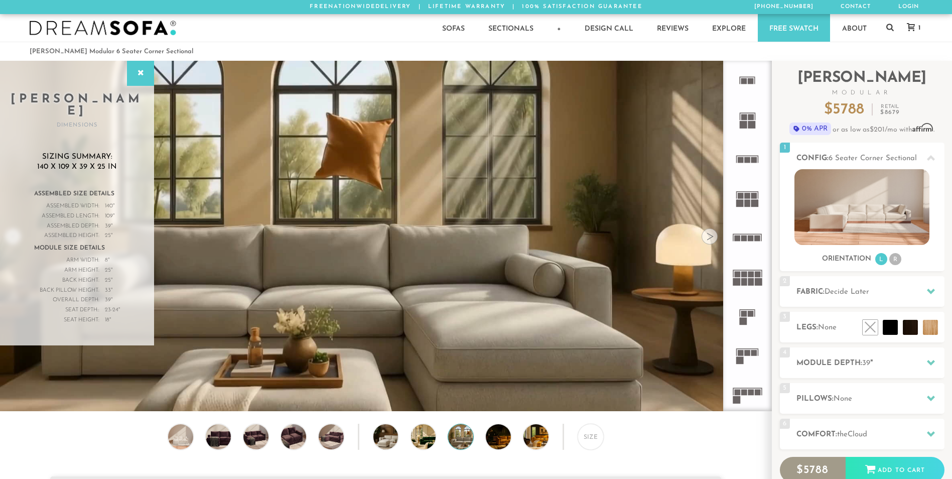
click at [713, 241] on div at bounding box center [710, 236] width 16 height 16
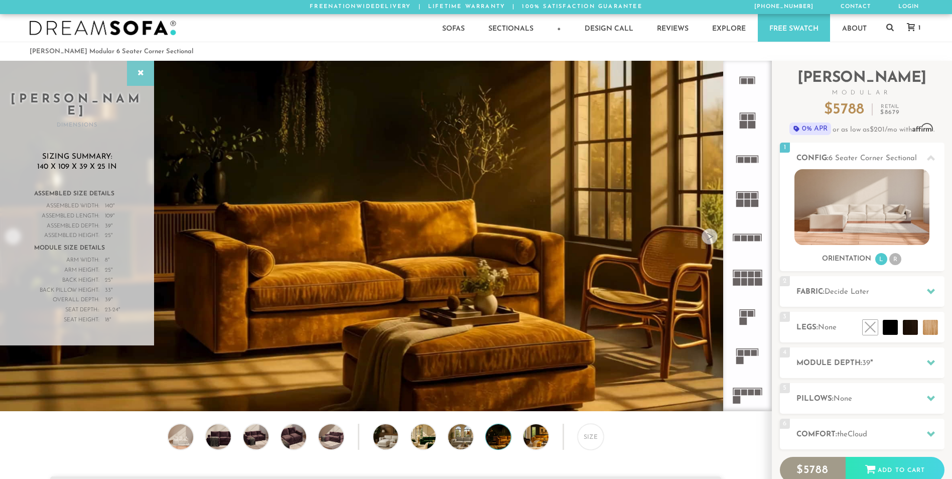
click at [146, 73] on icon at bounding box center [140, 73] width 11 height 8
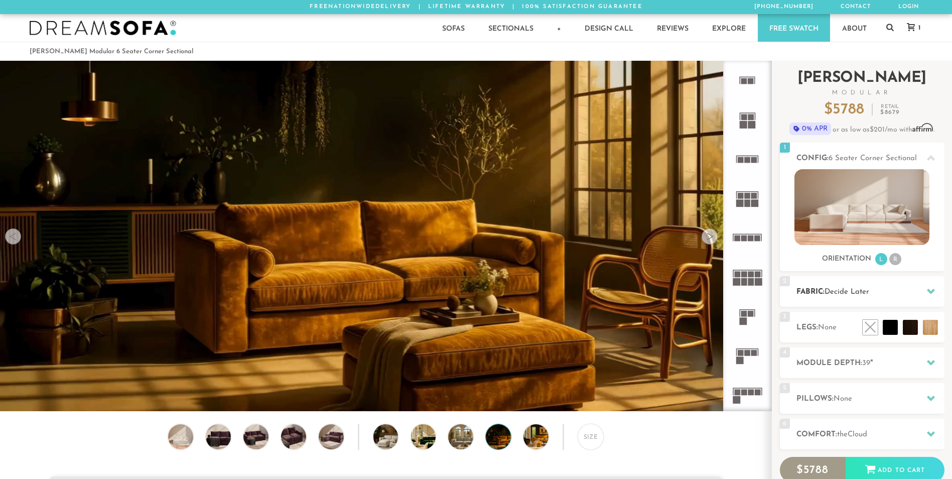
click at [805, 290] on h2 "Fabric: Decide Later" at bounding box center [871, 292] width 148 height 12
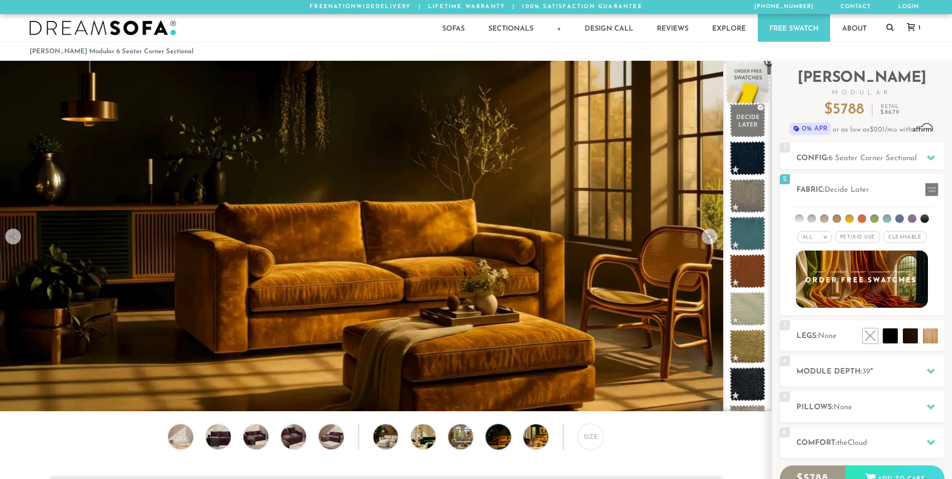
click at [740, 82] on span at bounding box center [747, 83] width 45 height 43
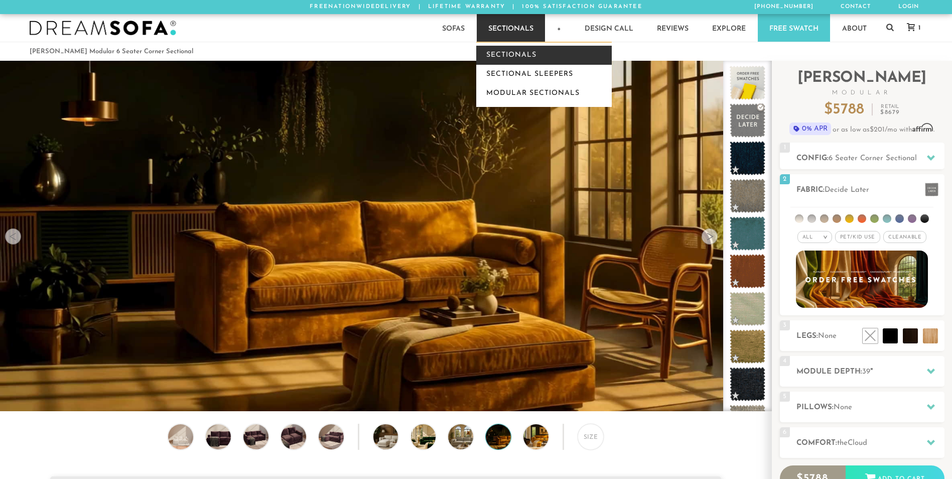
click at [512, 58] on link "Sectionals" at bounding box center [544, 55] width 136 height 19
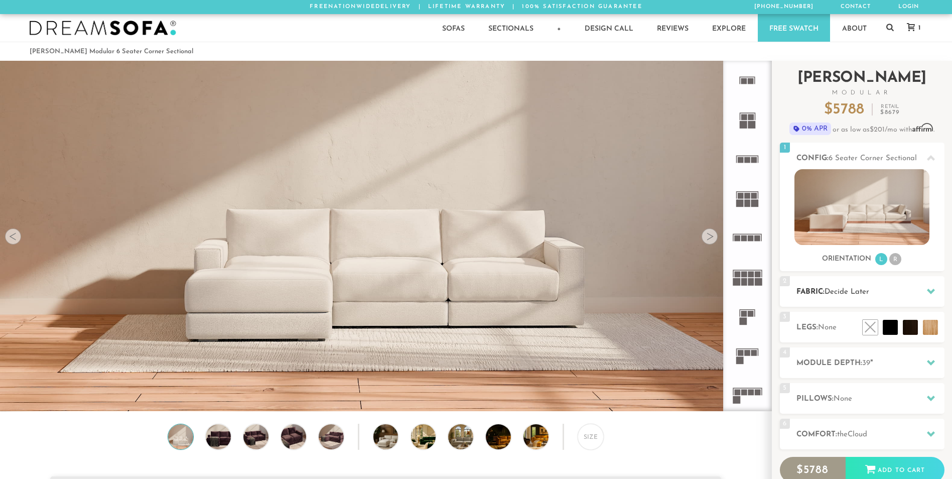
click at [855, 286] on h2 "Fabric: Decide Later" at bounding box center [871, 292] width 148 height 12
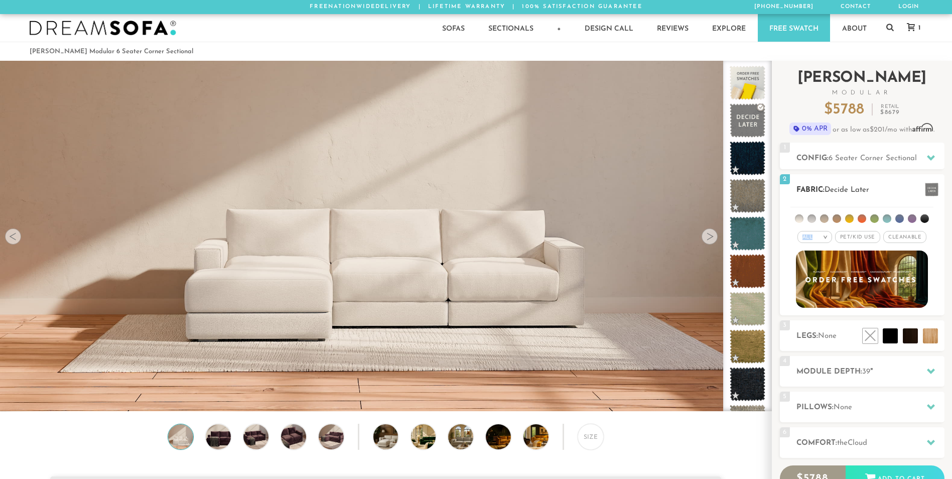
click at [829, 231] on div "All > All Tier Family Popular Durable Luxury" at bounding box center [815, 237] width 35 height 15
drag, startPoint x: 829, startPoint y: 231, endPoint x: 821, endPoint y: 233, distance: 8.8
click at [821, 233] on div "All >" at bounding box center [815, 237] width 35 height 12
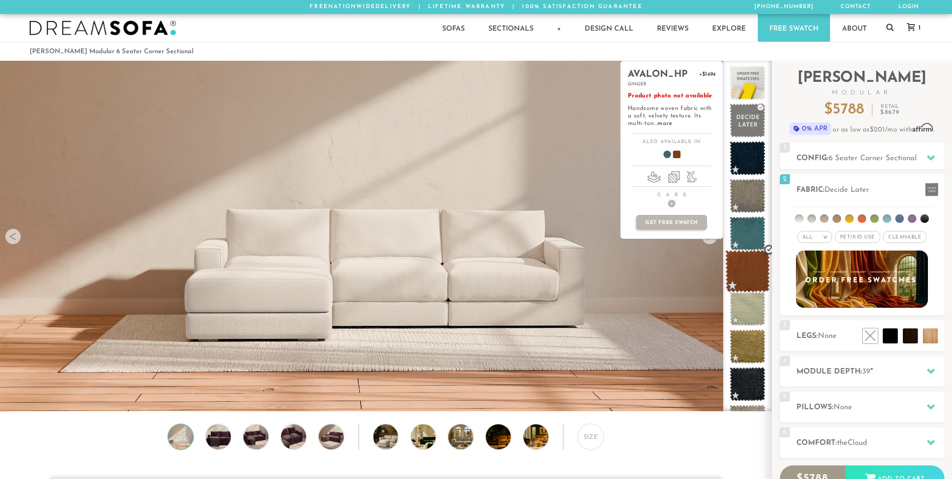
click at [751, 271] on span at bounding box center [747, 271] width 45 height 43
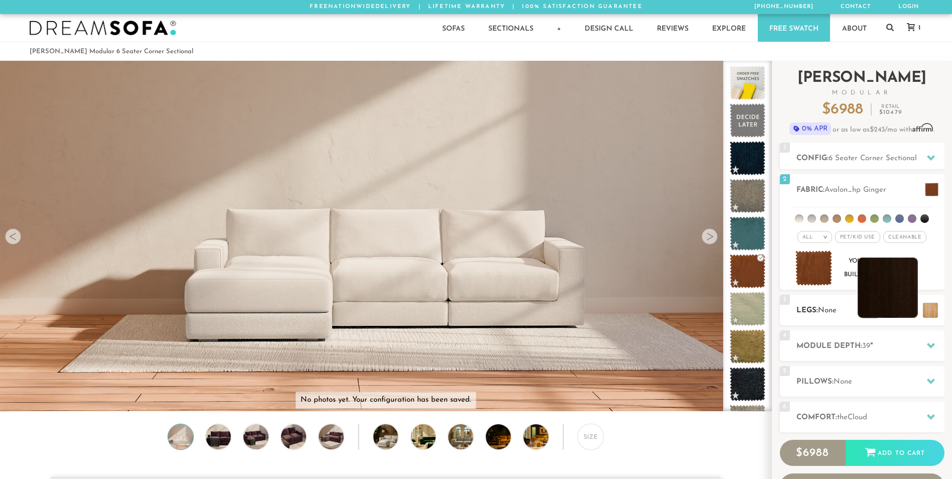
click at [912, 307] on li at bounding box center [888, 287] width 60 height 60
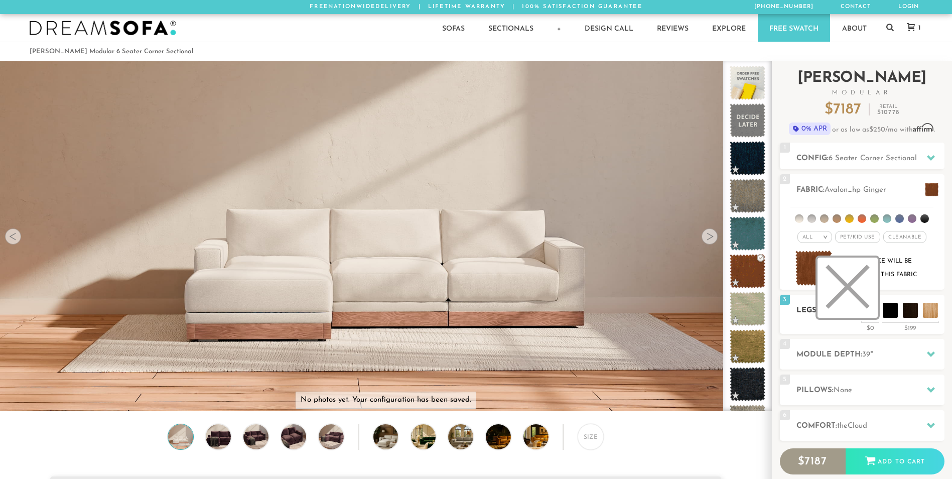
click at [866, 314] on li at bounding box center [848, 287] width 60 height 60
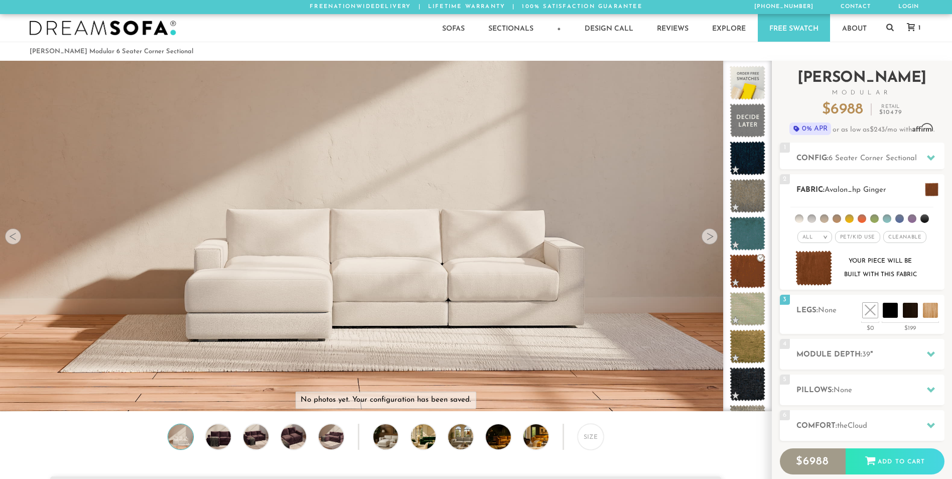
click at [815, 237] on div "All >" at bounding box center [815, 237] width 35 height 12
click at [815, 263] on li "Tier" at bounding box center [815, 264] width 35 height 14
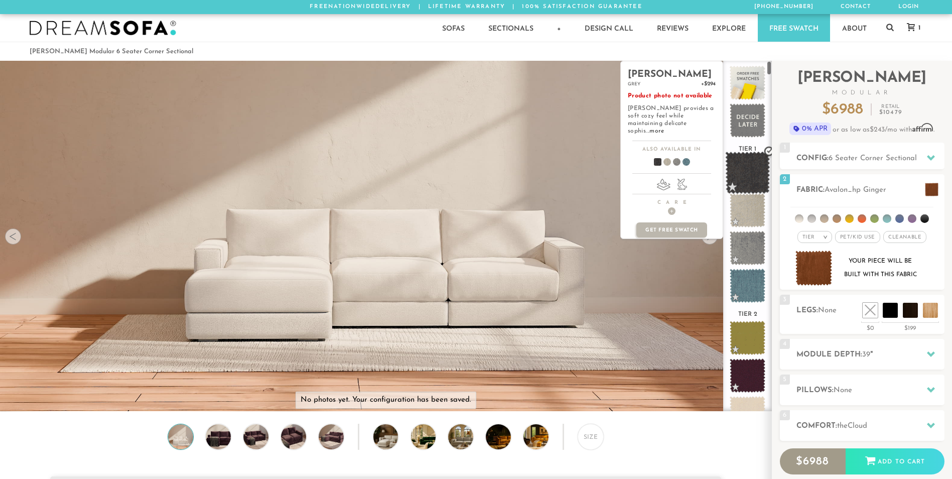
click at [752, 179] on span at bounding box center [747, 173] width 45 height 43
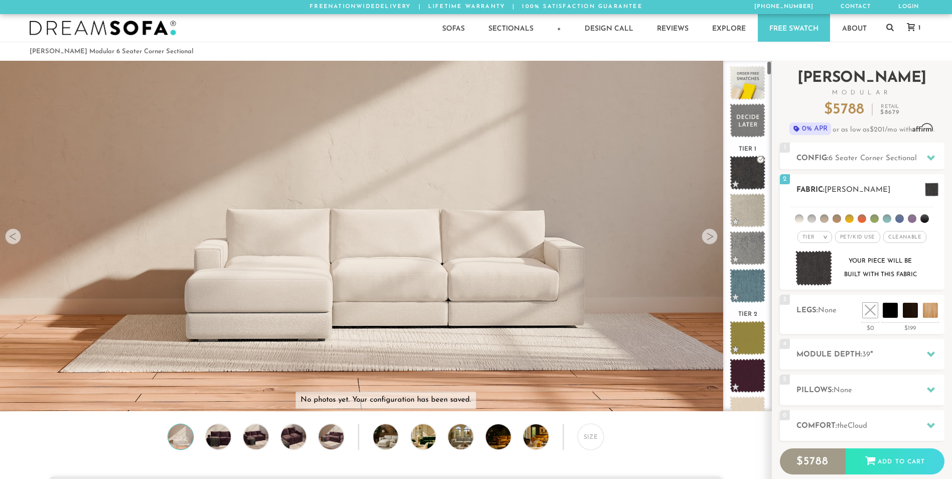
click at [809, 234] on em "Tier" at bounding box center [809, 237] width 13 height 6
click at [822, 310] on li "Durable" at bounding box center [815, 308] width 35 height 14
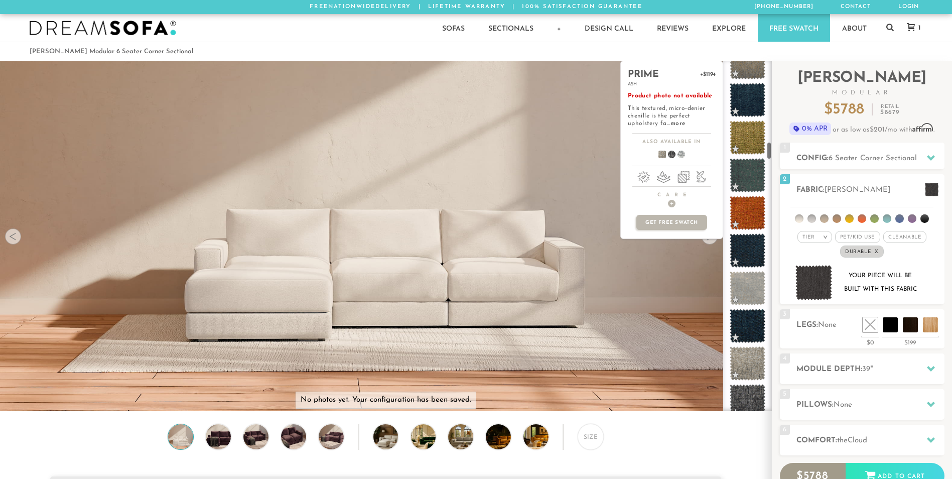
scroll to position [1565, 0]
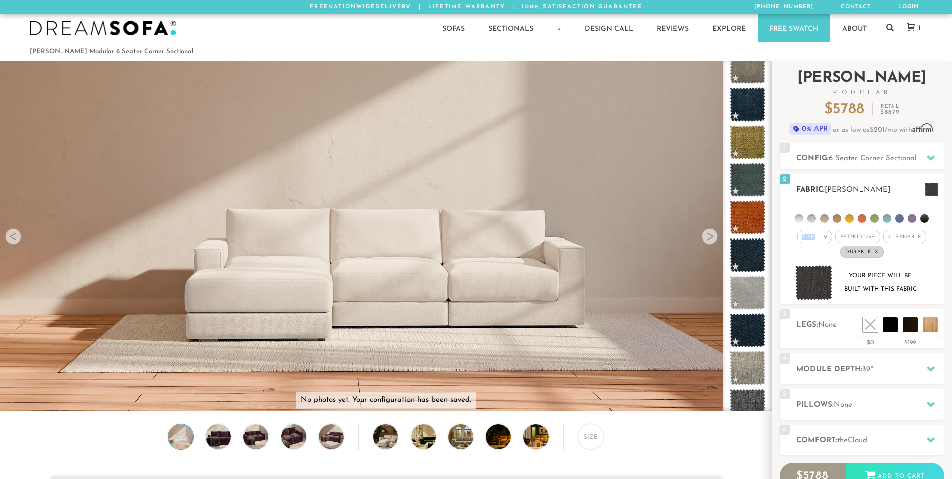
drag, startPoint x: 827, startPoint y: 231, endPoint x: 822, endPoint y: 233, distance: 5.2
click at [823, 233] on div "Tier >" at bounding box center [815, 237] width 35 height 12
drag, startPoint x: 822, startPoint y: 233, endPoint x: 815, endPoint y: 264, distance: 31.4
click at [815, 264] on li "Tier" at bounding box center [815, 264] width 35 height 14
click at [822, 236] on div "Tier >" at bounding box center [815, 237] width 35 height 12
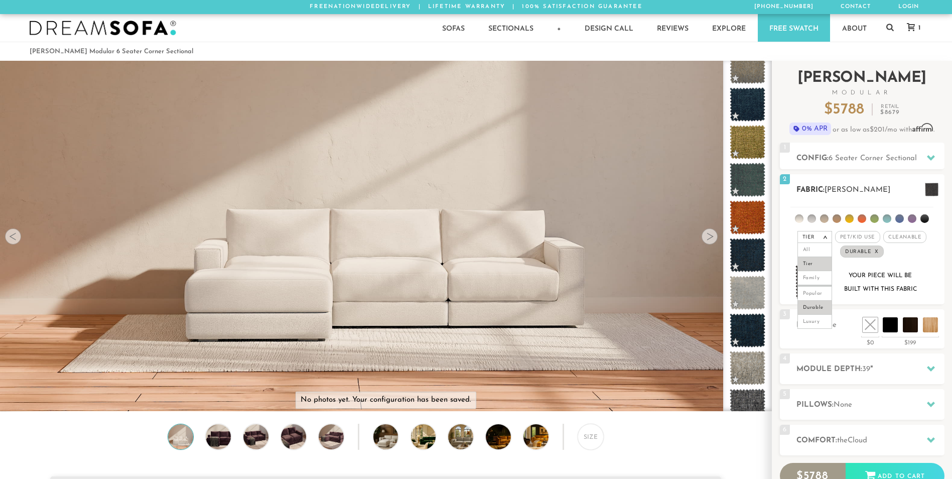
click at [822, 236] on div "Tier >" at bounding box center [815, 237] width 35 height 12
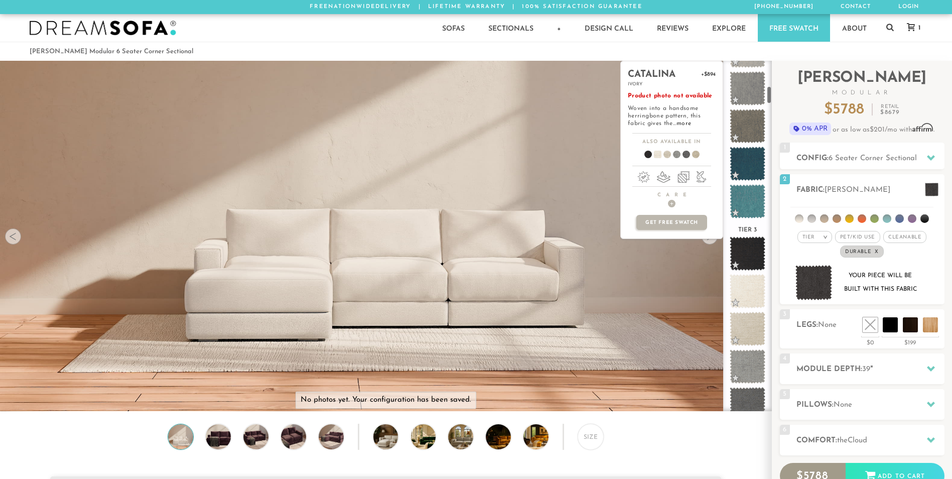
scroll to position [502, 0]
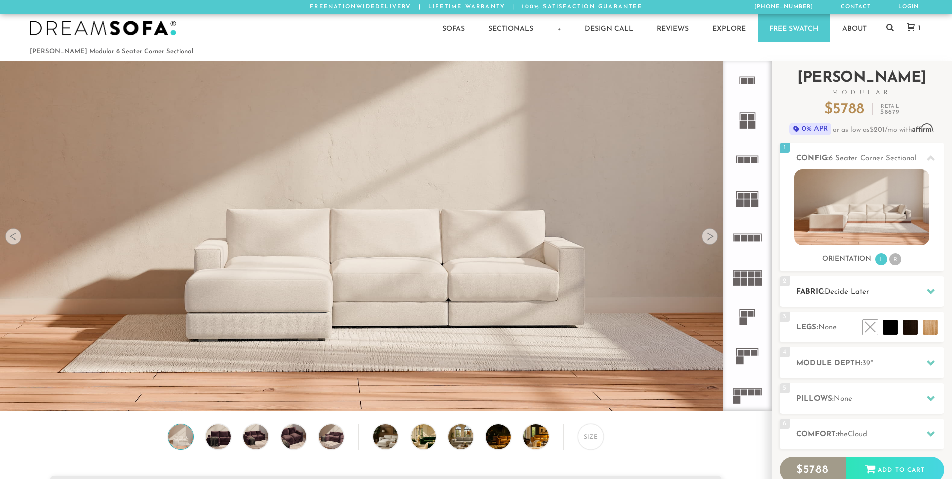
click at [858, 285] on div "2 Fabric: Decide Later" at bounding box center [862, 291] width 165 height 31
click at [0, 0] on div "All > All Tier Family Popular Luxury" at bounding box center [0, 0] width 0 height 0
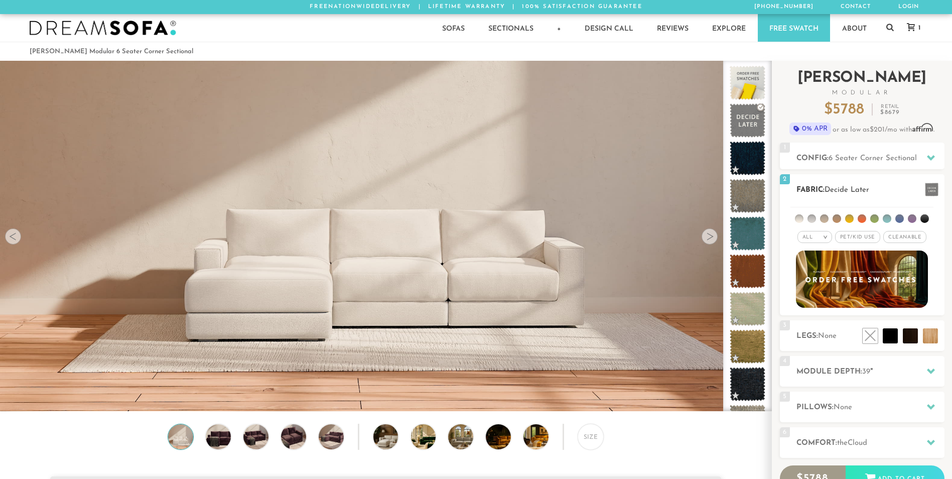
click at [823, 236] on em ">" at bounding box center [826, 236] width 8 height 5
click at [822, 312] on li "Durable" at bounding box center [815, 308] width 35 height 14
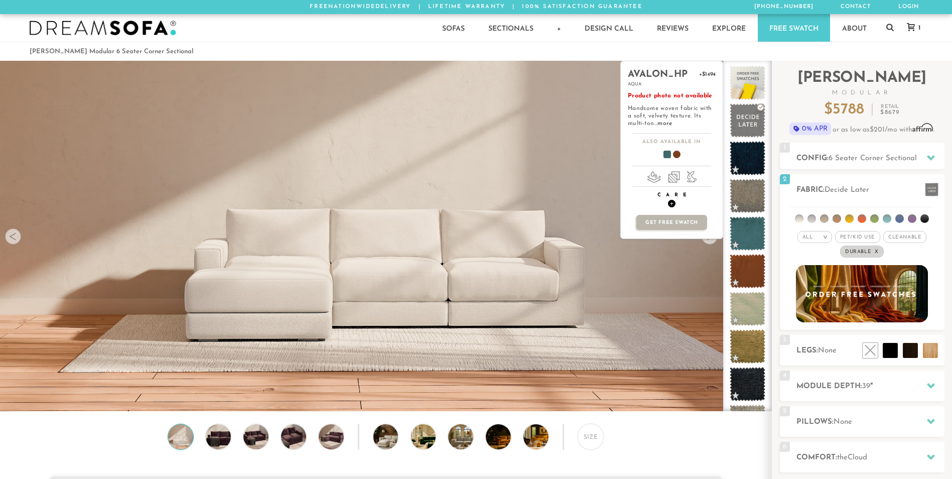
click at [670, 207] on span "+" at bounding box center [672, 204] width 8 height 8
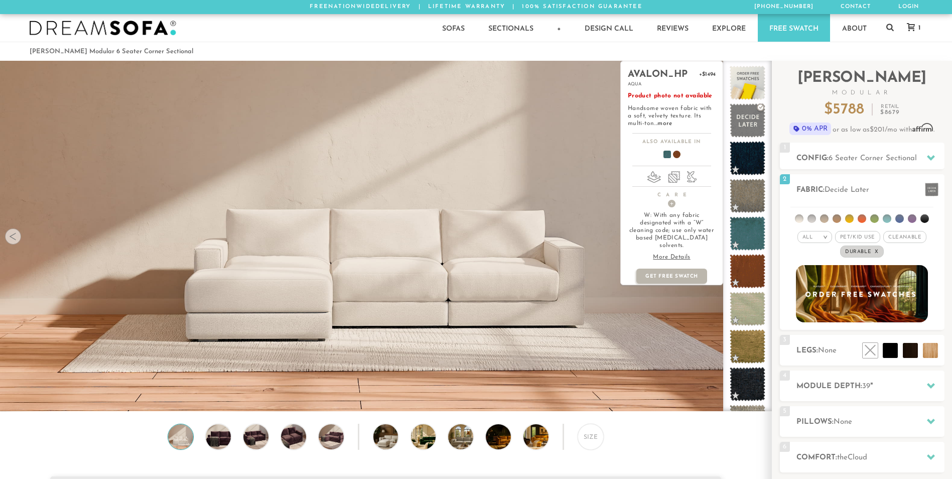
click at [677, 253] on p "More Details" at bounding box center [672, 257] width 88 height 8
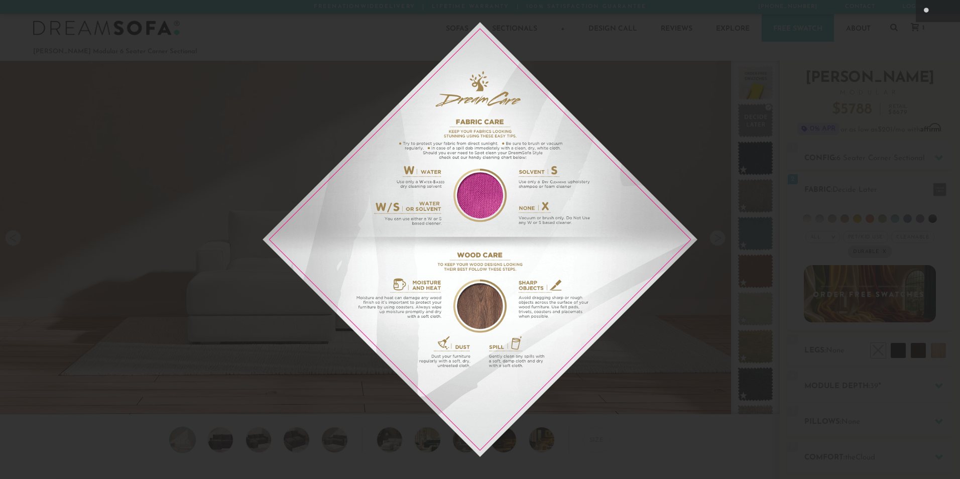
click at [700, 189] on div at bounding box center [480, 239] width 960 height 479
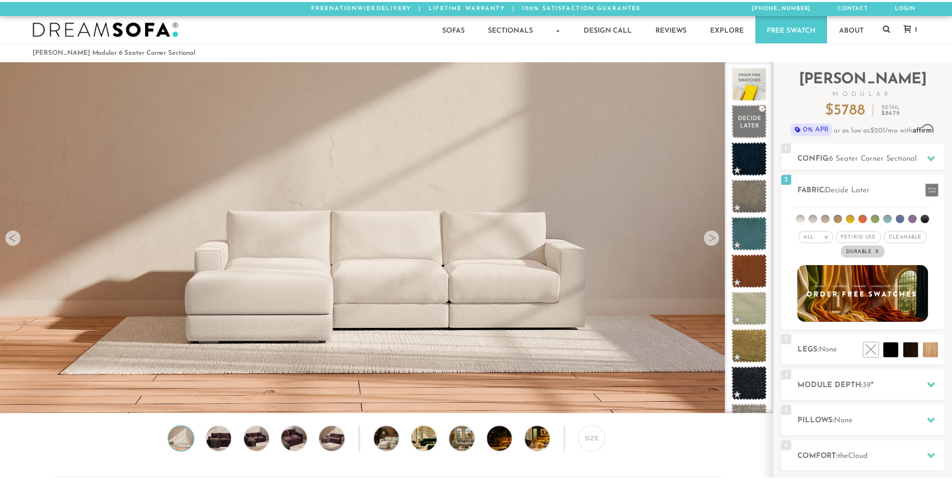
scroll to position [11739, 945]
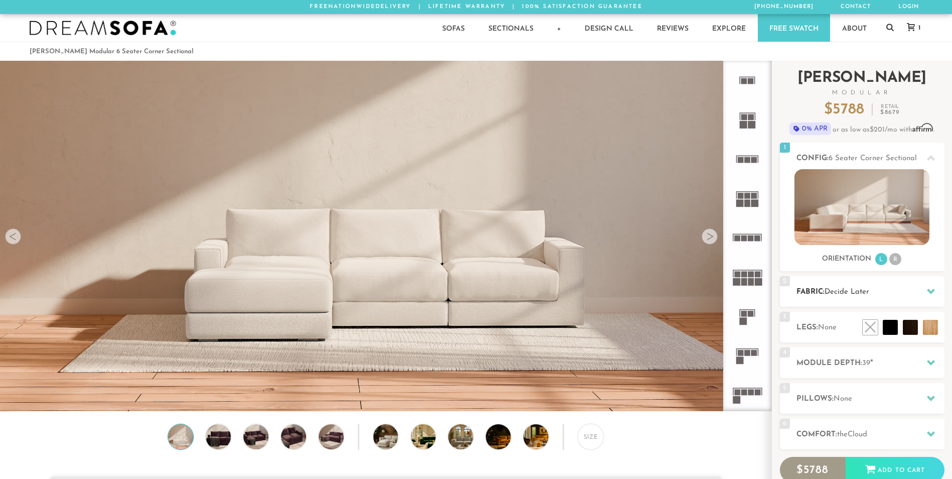
click at [854, 297] on h2 "Fabric: Decide Later" at bounding box center [871, 292] width 148 height 12
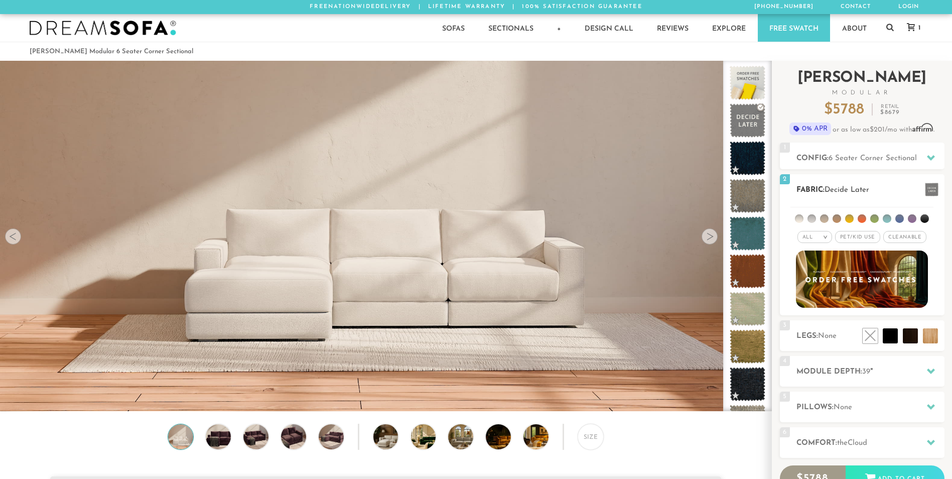
click at [869, 237] on span "Pet/Kid Use x" at bounding box center [857, 237] width 45 height 12
click at [898, 237] on span "Cleanable x" at bounding box center [908, 237] width 43 height 12
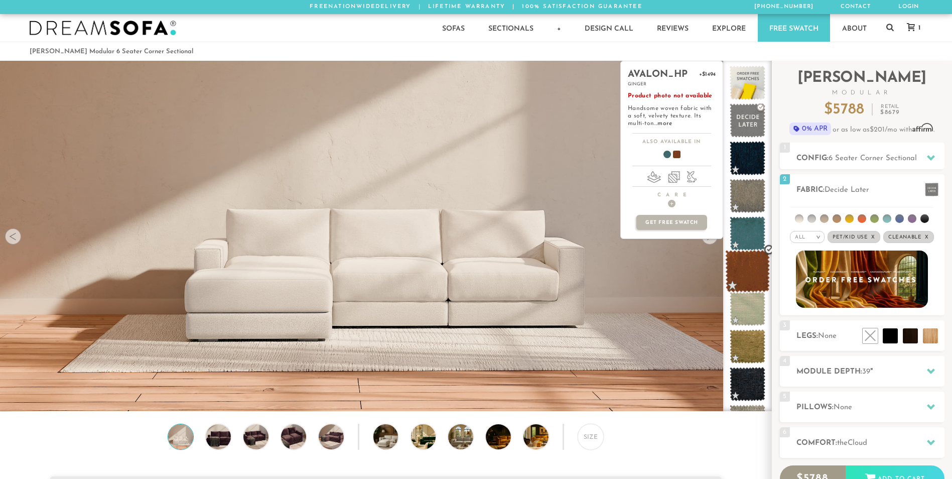
click at [745, 270] on span at bounding box center [747, 271] width 45 height 43
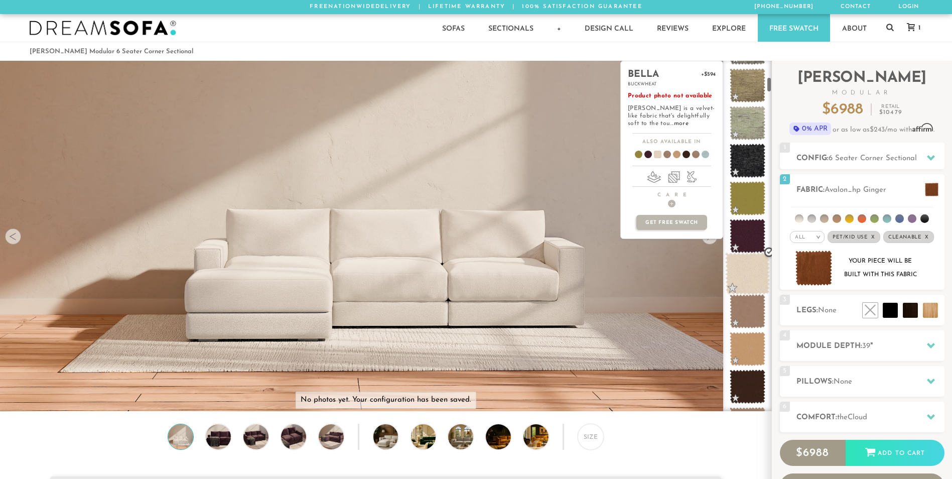
scroll to position [376, 0]
